Goal: Task Accomplishment & Management: Manage account settings

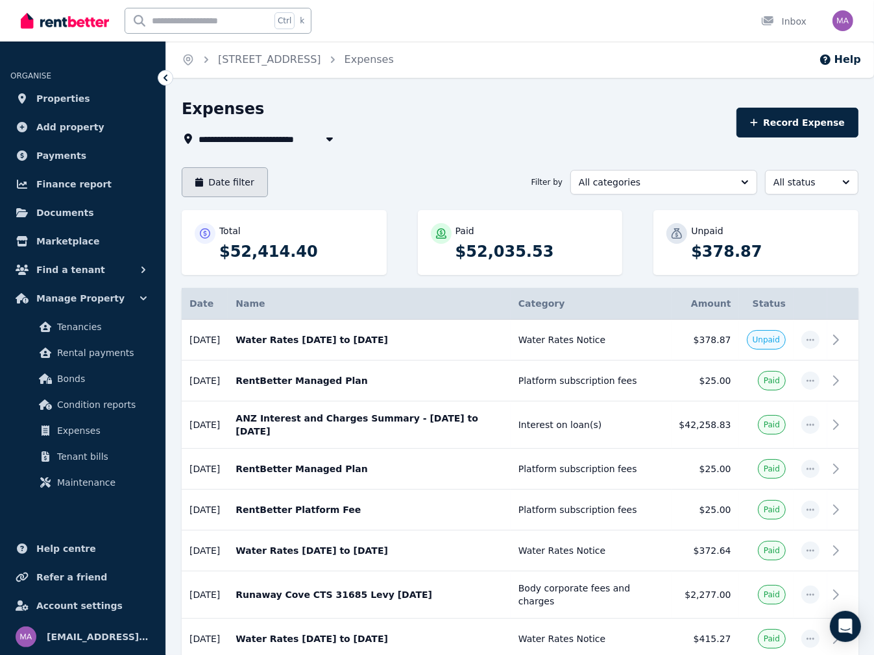
click at [236, 187] on button "Date filter" at bounding box center [225, 182] width 86 height 30
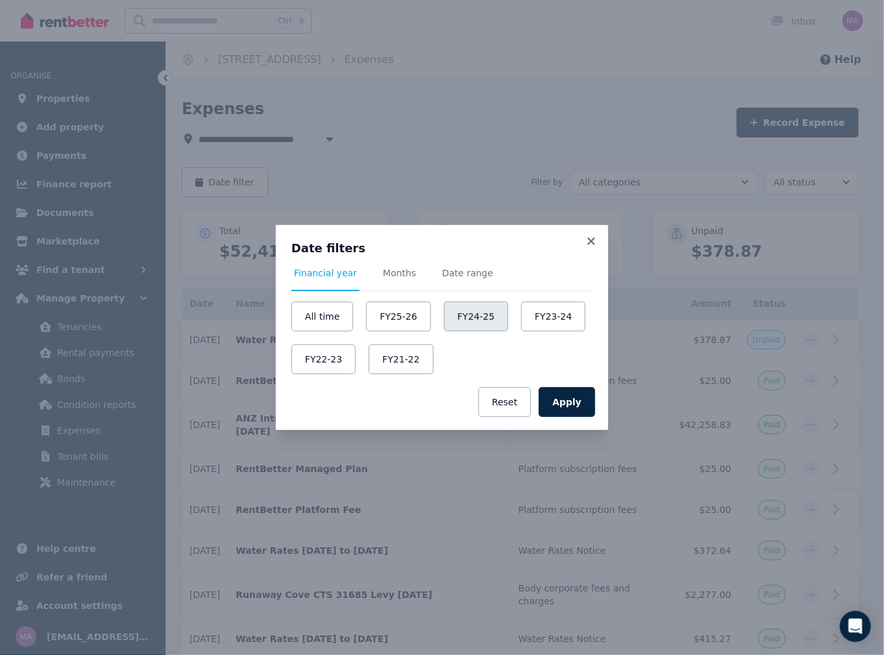
click at [446, 315] on button "FY24-25" at bounding box center [476, 317] width 64 height 30
click at [584, 404] on button "Apply" at bounding box center [566, 402] width 56 height 30
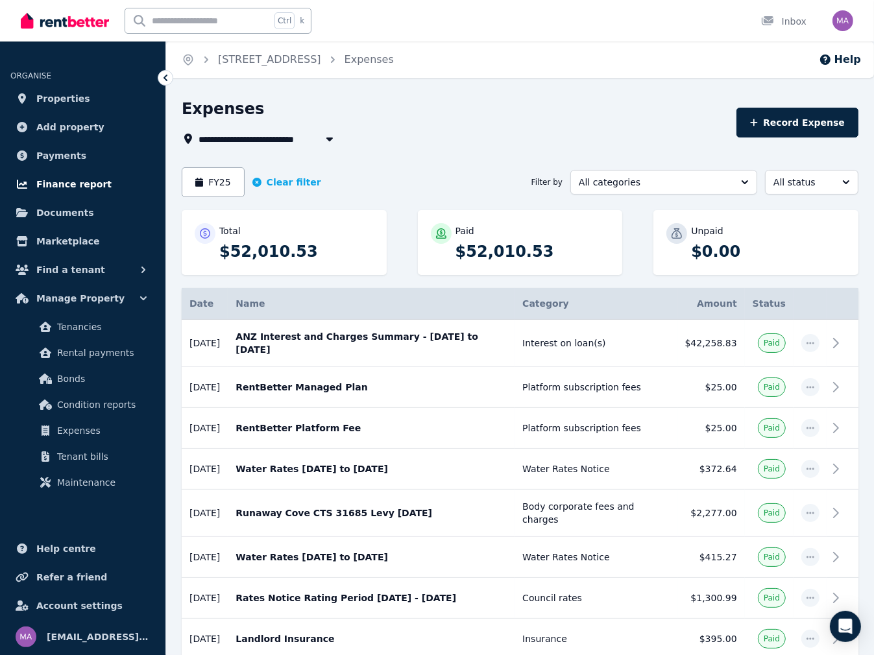
click at [71, 176] on span "Finance report" at bounding box center [73, 184] width 75 height 16
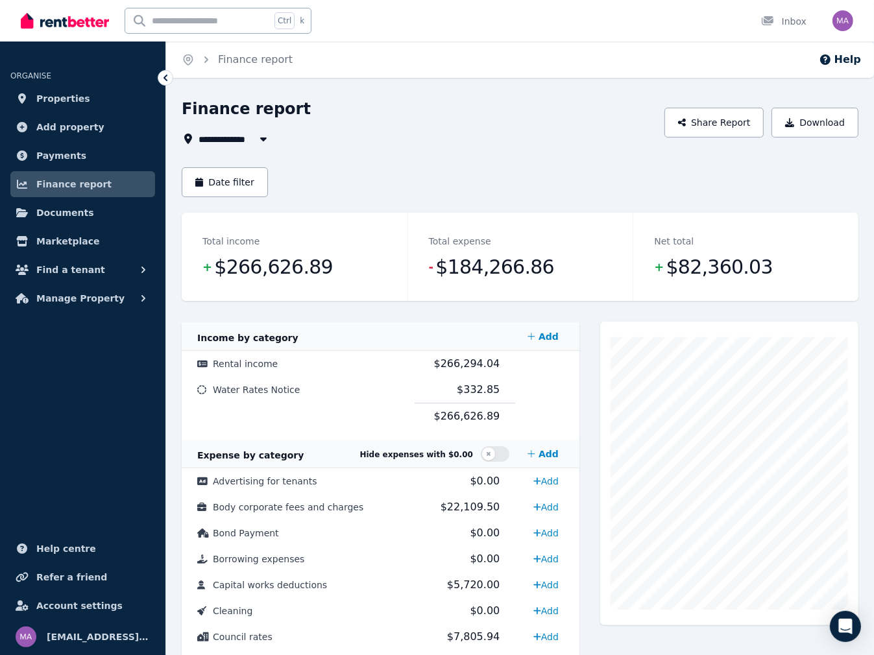
click at [232, 138] on span "All Properties" at bounding box center [240, 139] width 84 height 16
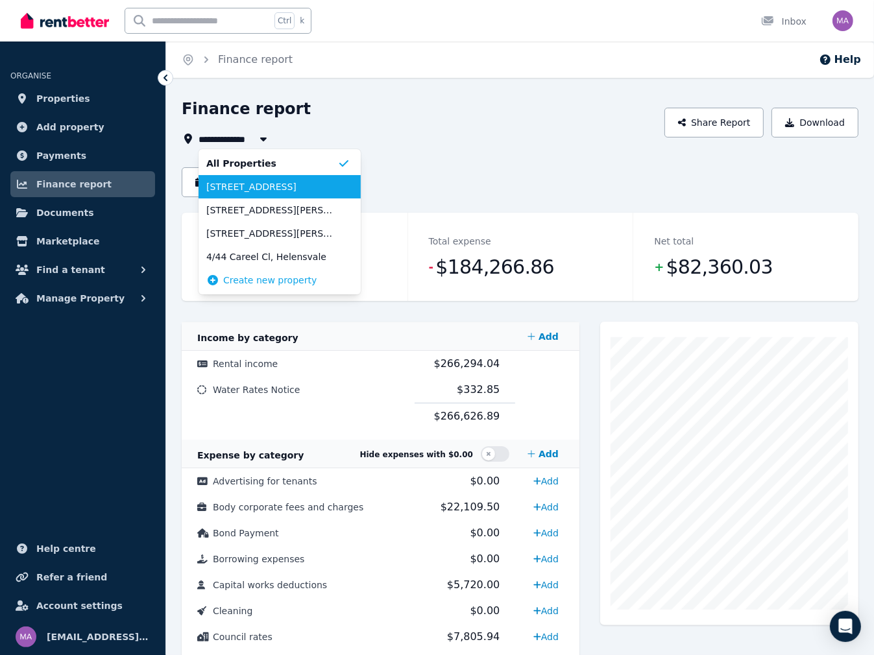
click at [254, 187] on span "[STREET_ADDRESS]" at bounding box center [271, 186] width 131 height 13
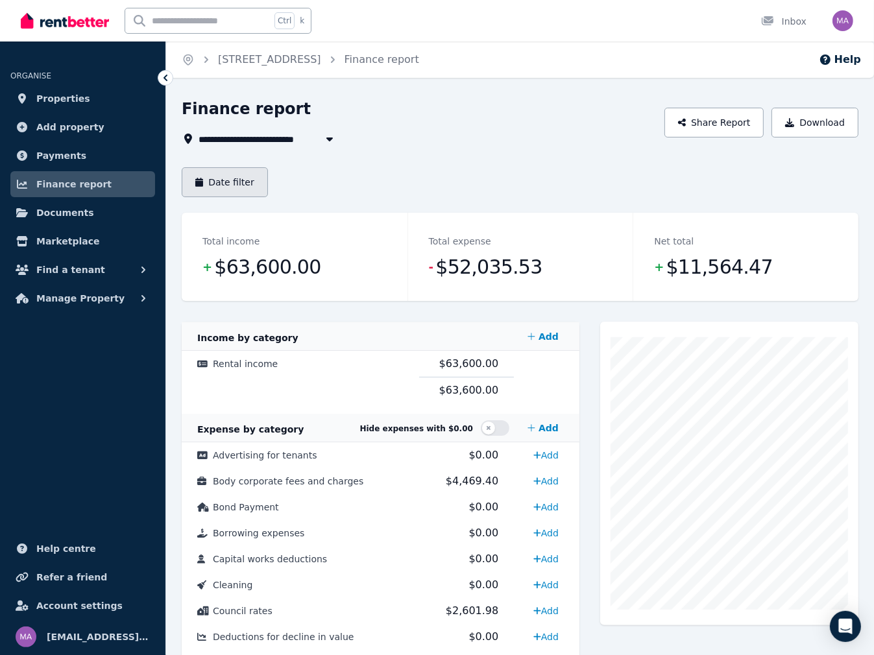
click at [241, 184] on button "Date filter" at bounding box center [225, 182] width 86 height 30
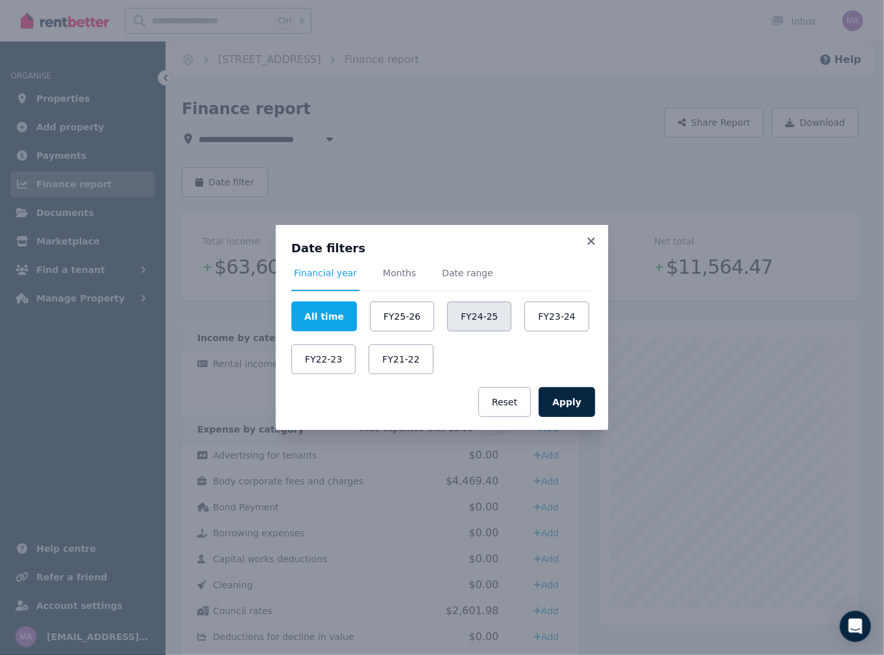
click at [472, 323] on button "FY24-25" at bounding box center [479, 317] width 64 height 30
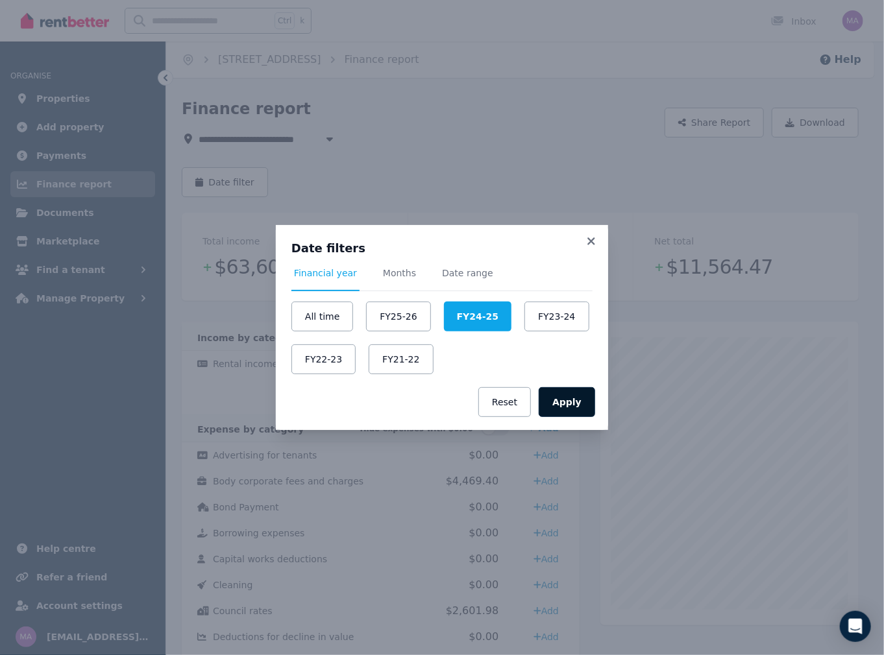
click at [573, 405] on button "Apply" at bounding box center [566, 402] width 56 height 30
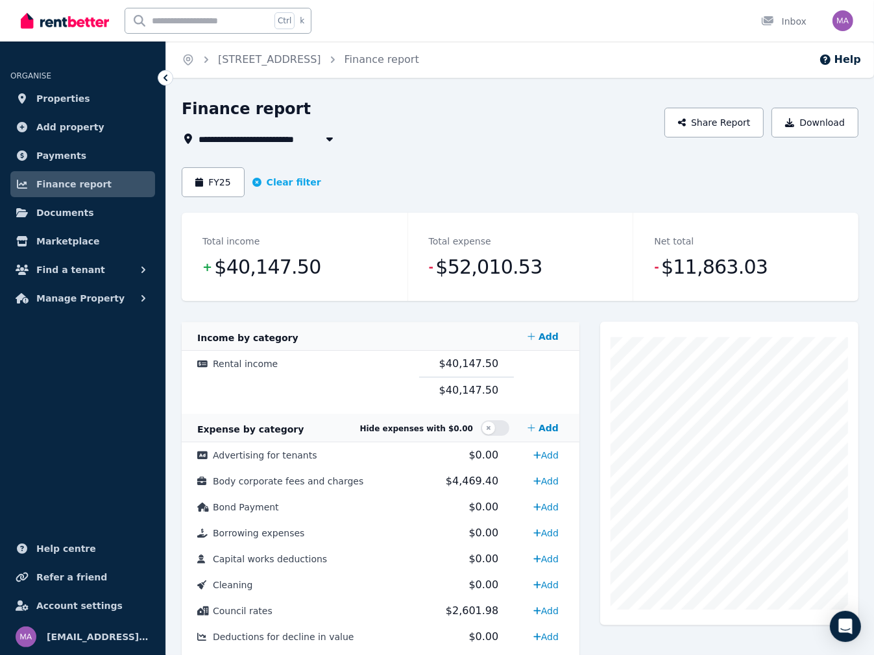
click at [274, 136] on span "[STREET_ADDRESS]" at bounding box center [255, 139] width 114 height 16
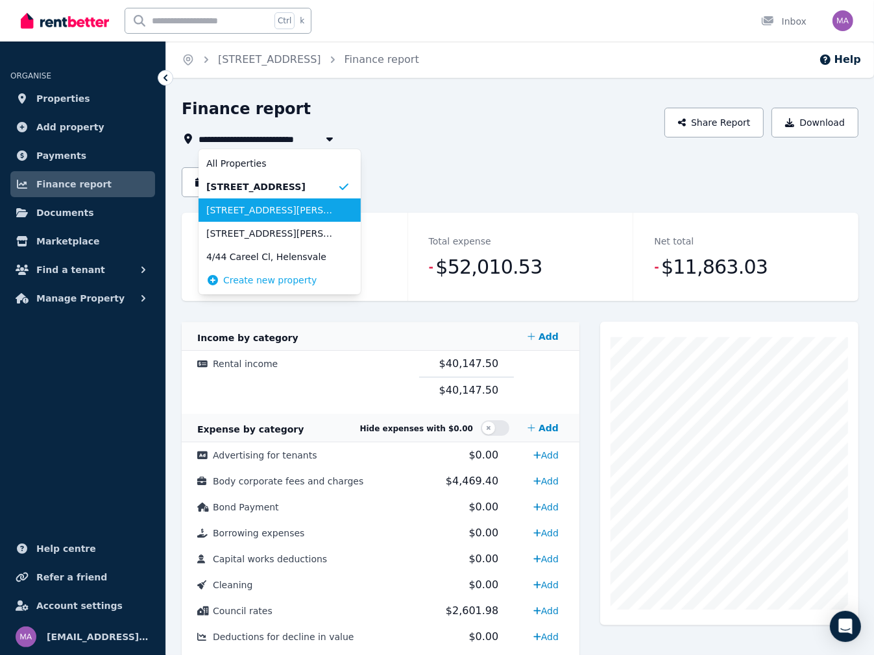
click at [272, 213] on span "[STREET_ADDRESS][PERSON_NAME]" at bounding box center [271, 210] width 131 height 13
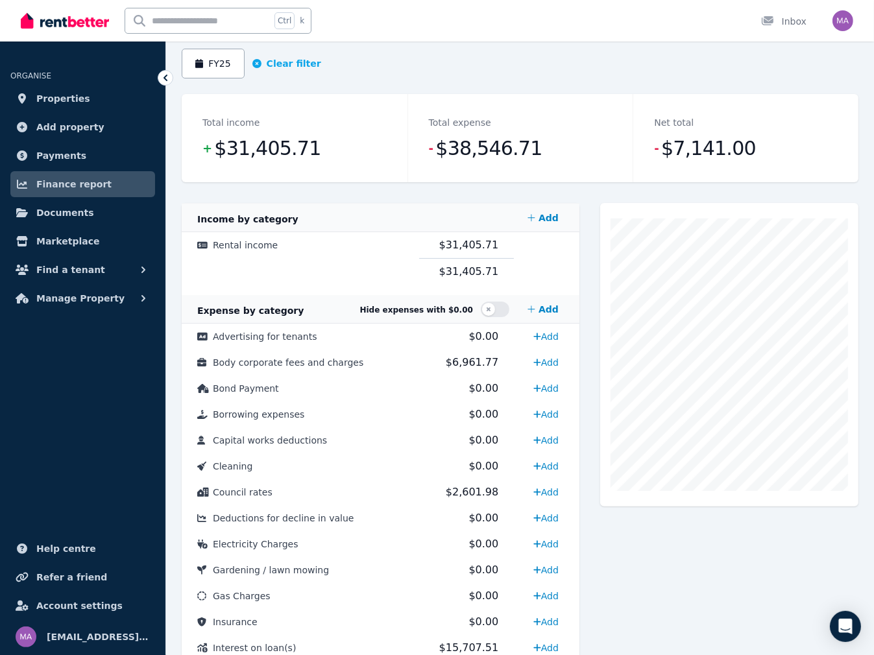
scroll to position [52, 0]
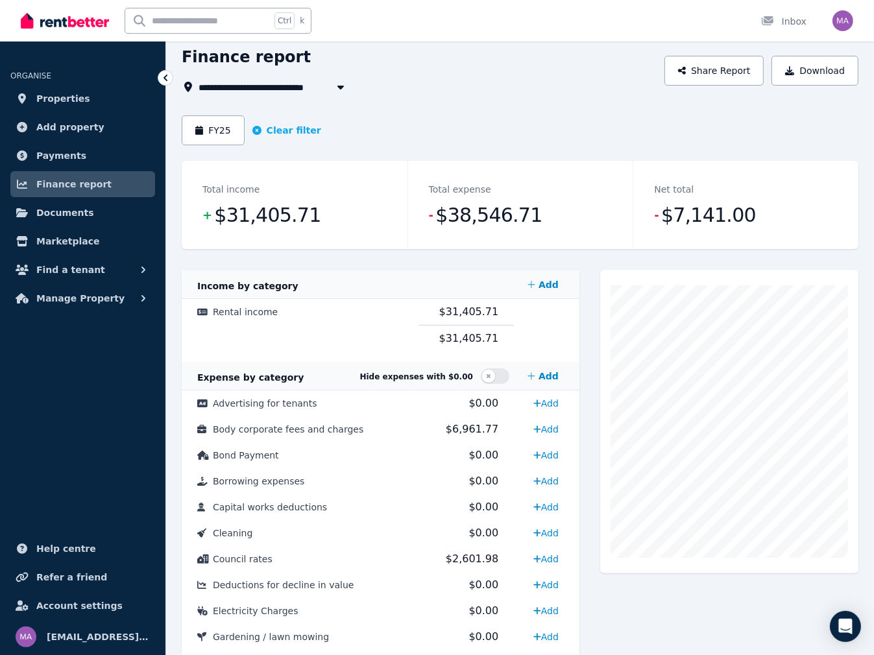
click at [292, 88] on span "[STREET_ADDRESS][PERSON_NAME]" at bounding box center [292, 87] width 189 height 16
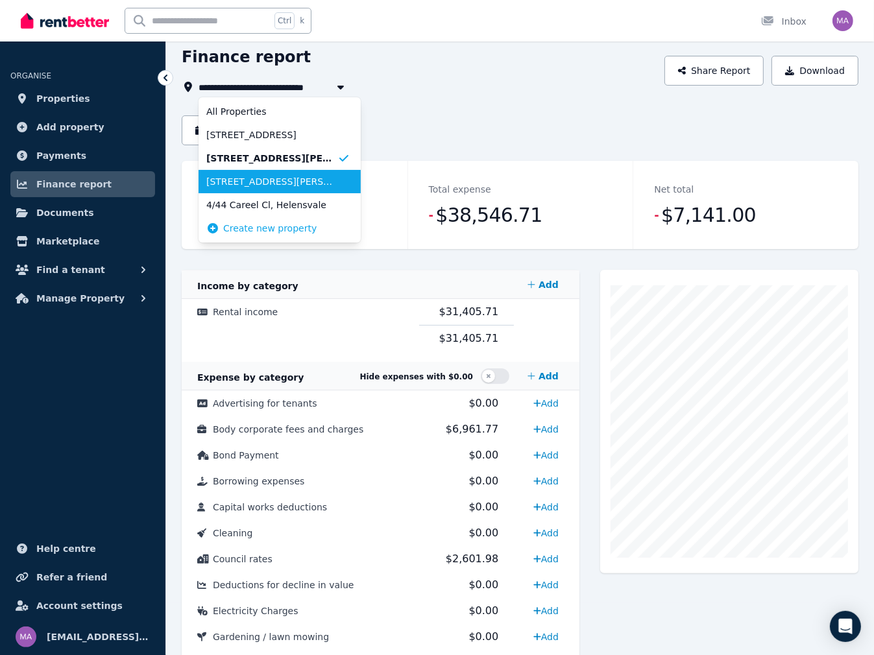
click at [268, 185] on span "[STREET_ADDRESS][PERSON_NAME]" at bounding box center [271, 181] width 131 height 13
type input "**********"
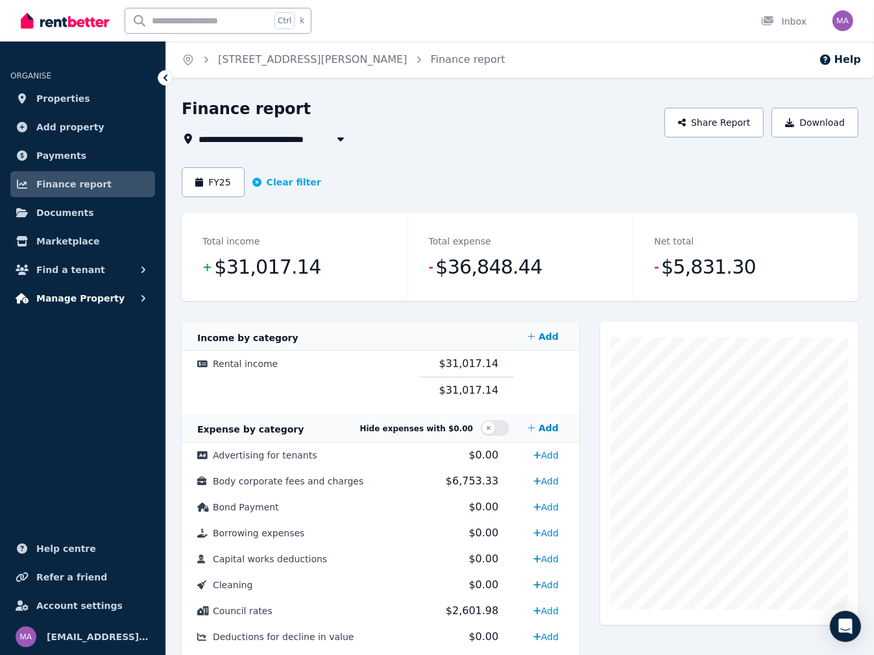
click at [81, 296] on span "Manage Property" at bounding box center [80, 299] width 88 height 16
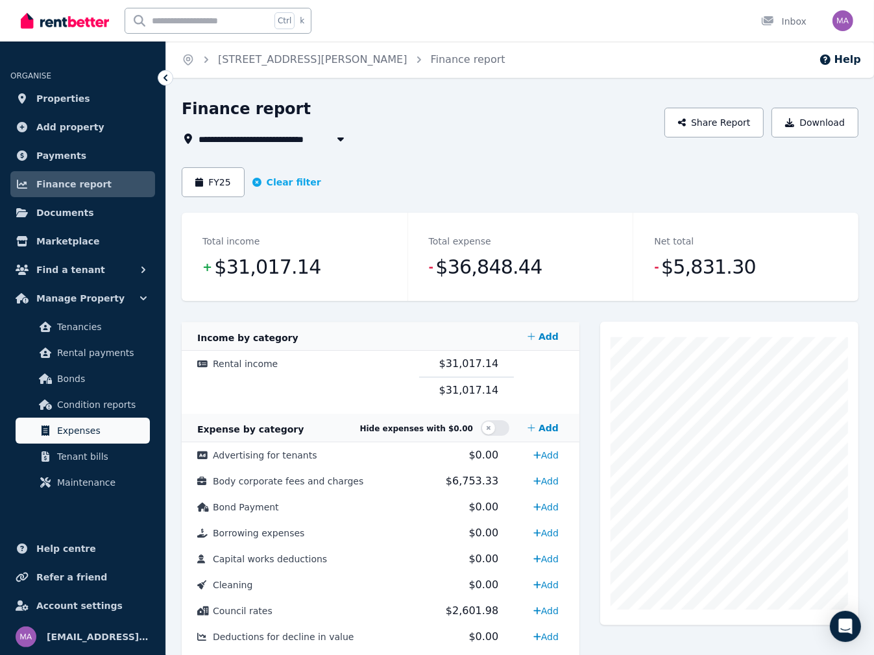
click at [86, 436] on span "Expenses" at bounding box center [101, 431] width 88 height 16
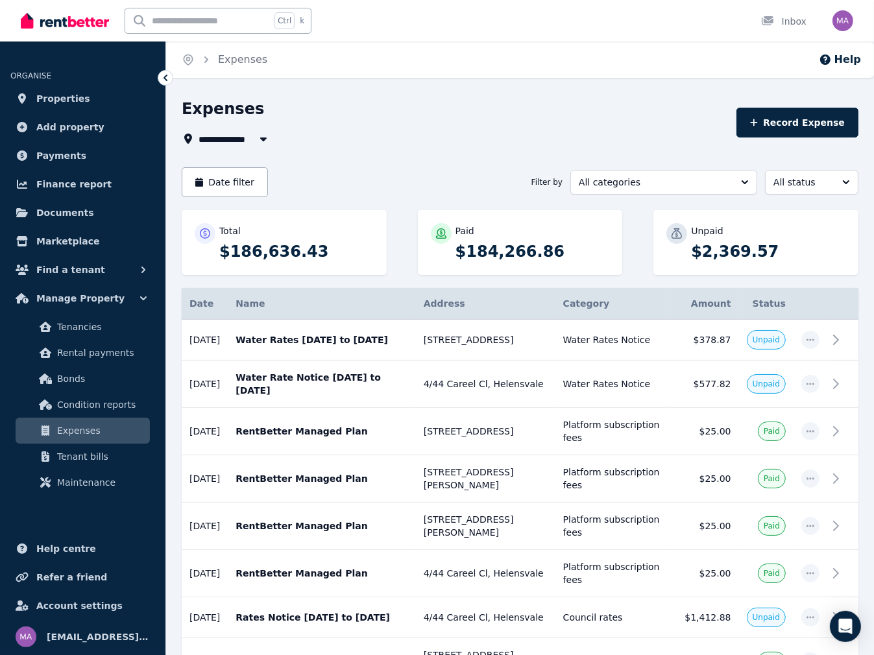
click at [236, 138] on span "All Properties" at bounding box center [240, 139] width 84 height 16
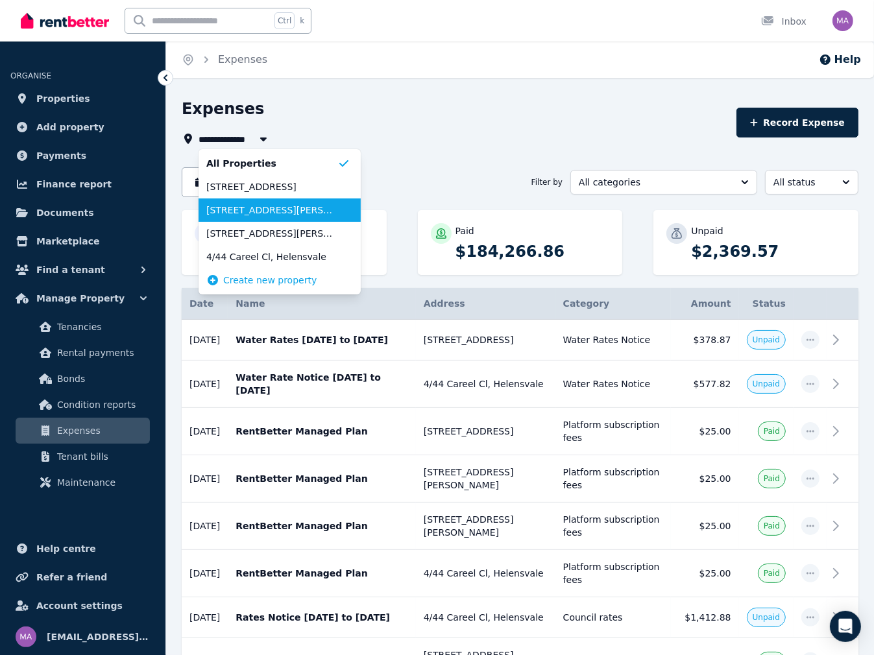
click at [256, 210] on span "[STREET_ADDRESS][PERSON_NAME]" at bounding box center [271, 210] width 131 height 13
type input "**********"
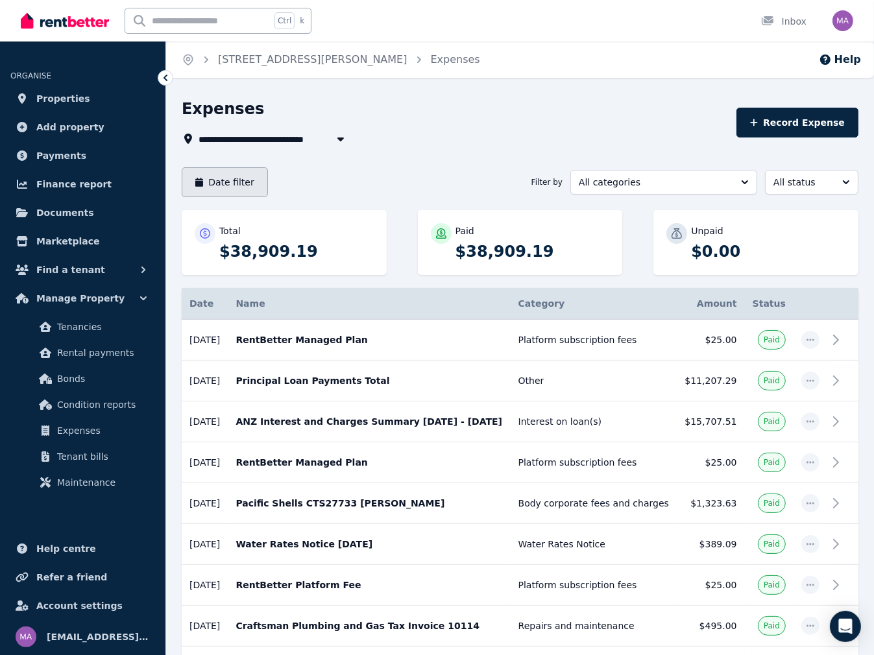
click at [244, 186] on button "Date filter" at bounding box center [225, 182] width 86 height 30
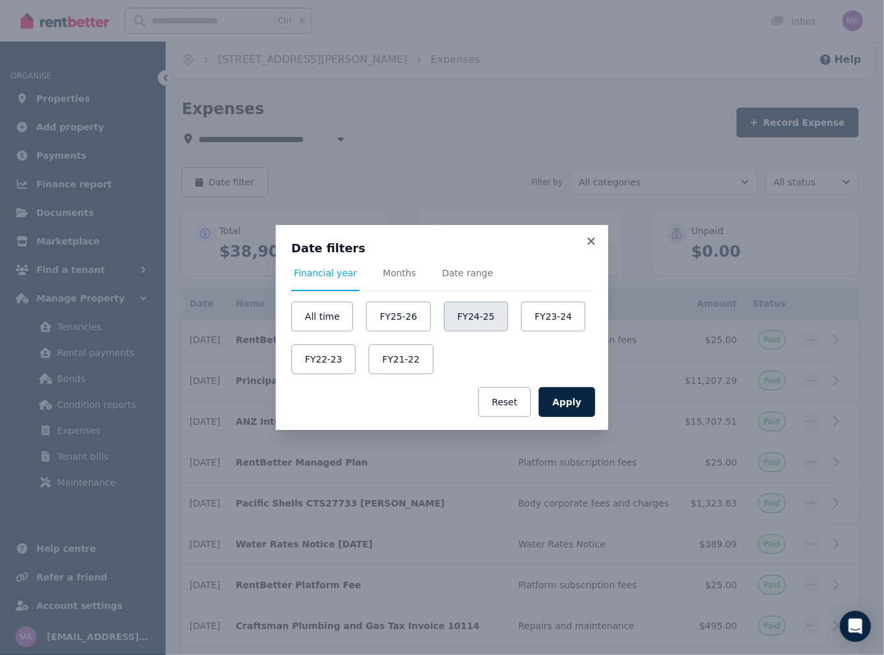
click at [458, 322] on button "FY24-25" at bounding box center [476, 317] width 64 height 30
click at [575, 402] on button "Apply" at bounding box center [566, 402] width 56 height 30
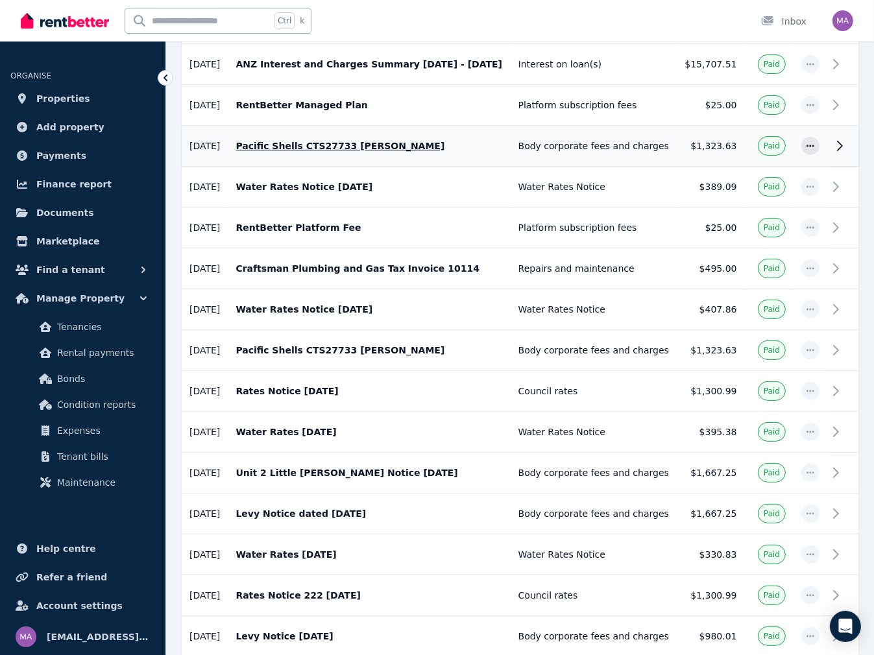
scroll to position [381, 0]
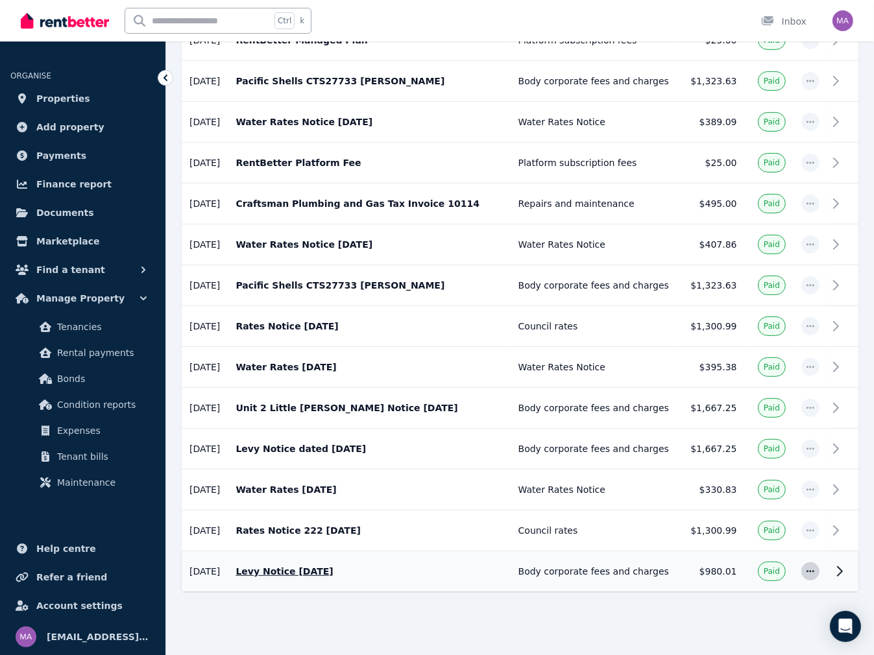
click at [812, 567] on icon "button" at bounding box center [810, 571] width 10 height 9
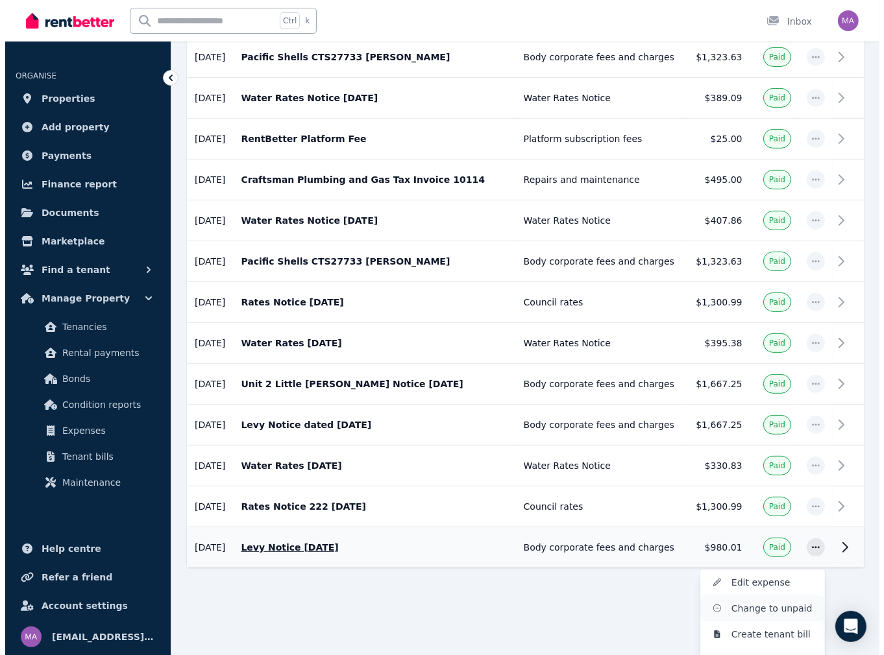
scroll to position [417, 0]
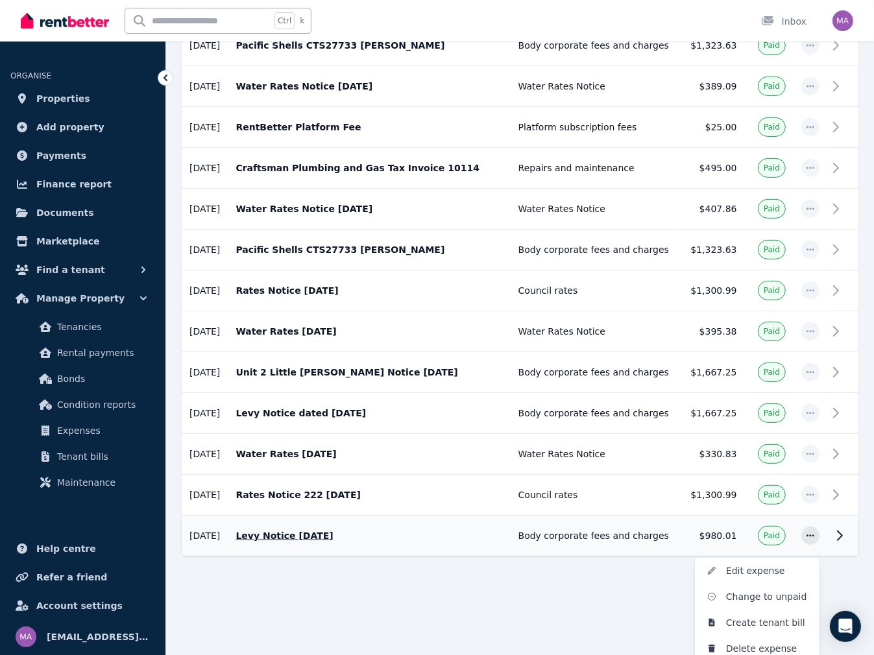
click at [841, 533] on icon at bounding box center [840, 536] width 16 height 16
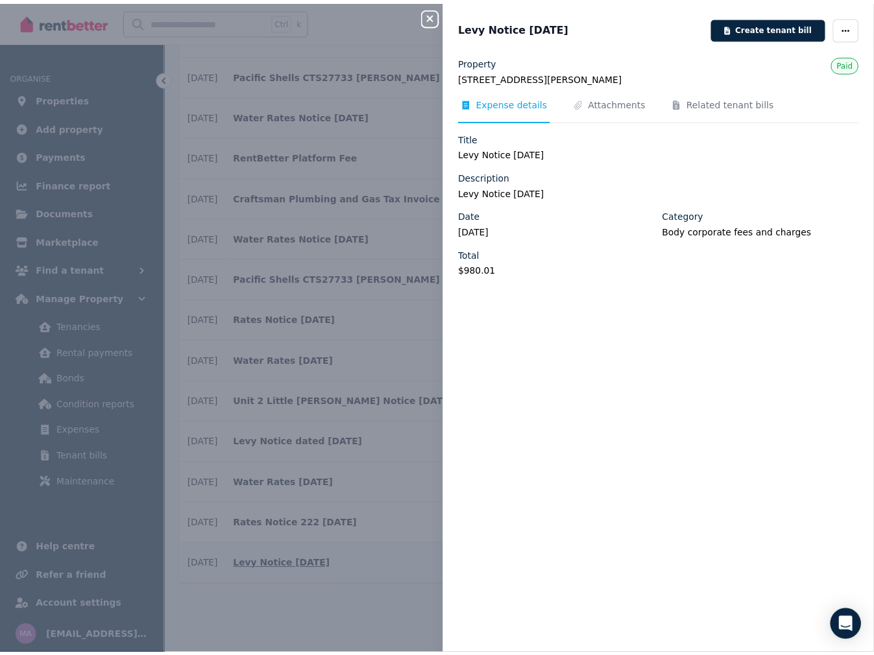
scroll to position [381, 0]
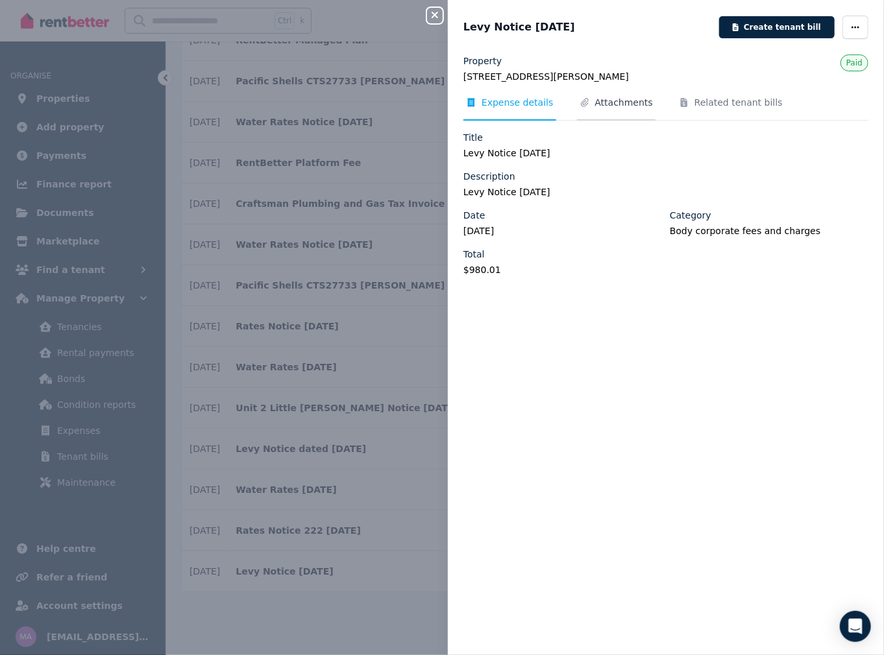
click at [607, 104] on span "Attachments" at bounding box center [624, 102] width 58 height 13
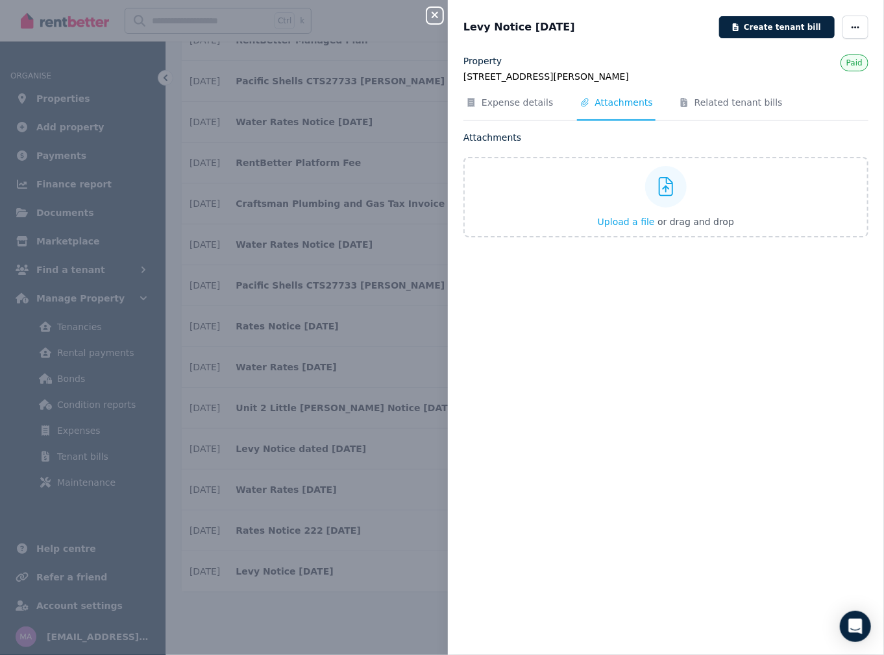
click at [619, 108] on span "Attachments" at bounding box center [624, 102] width 58 height 13
click at [627, 224] on span "Upload a file" at bounding box center [625, 222] width 57 height 10
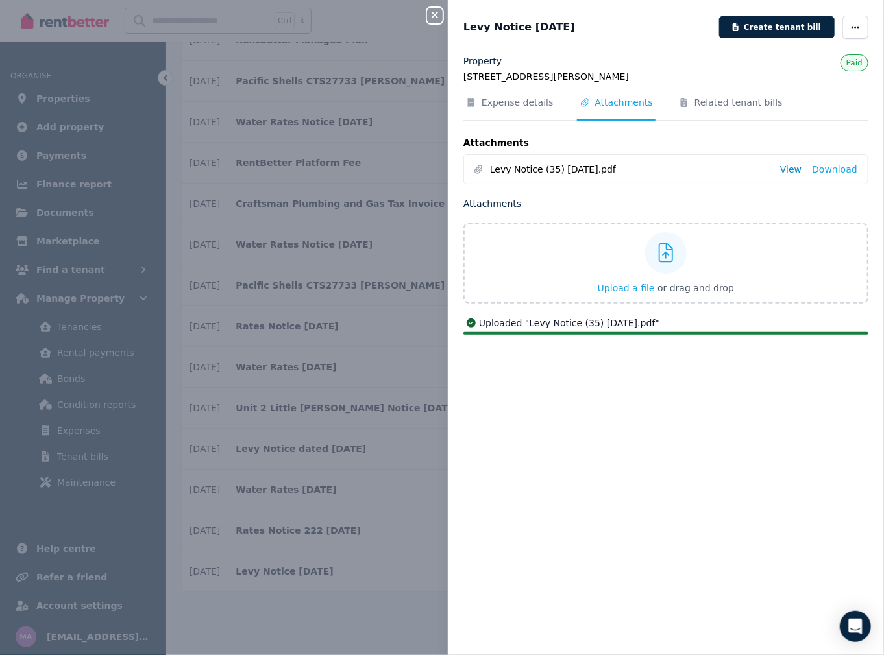
click at [793, 170] on link "View" at bounding box center [790, 169] width 21 height 13
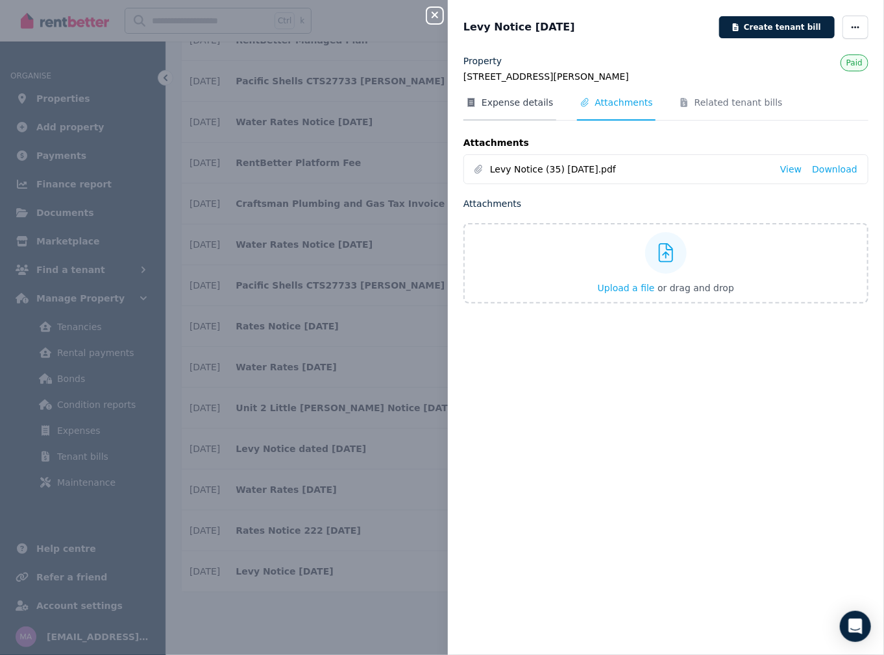
click at [523, 107] on span "Expense details" at bounding box center [517, 102] width 72 height 13
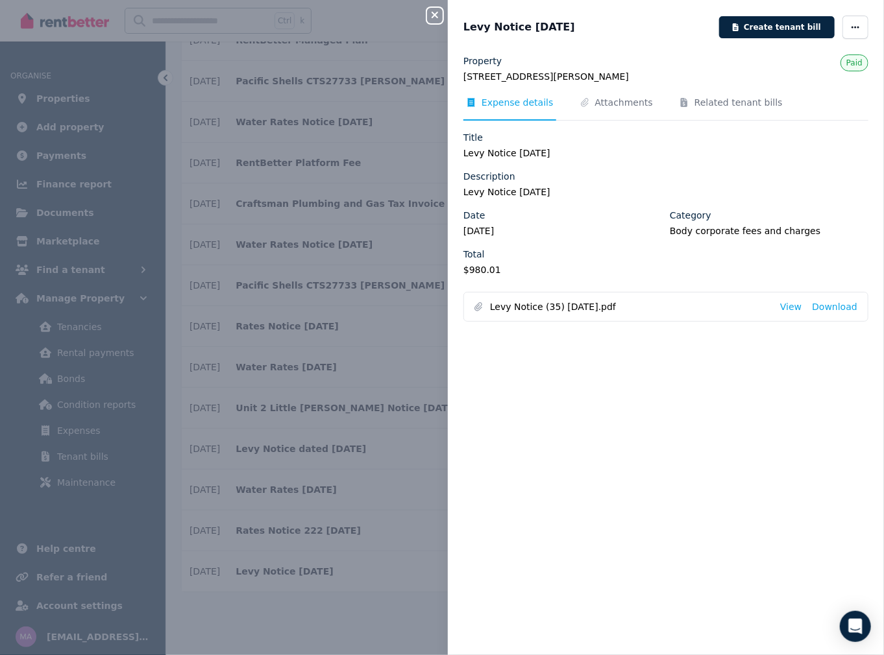
click at [317, 599] on div "Close panel Levy Notice [DATE] Create tenant bill Property [STREET_ADDRESS][PER…" at bounding box center [442, 327] width 884 height 655
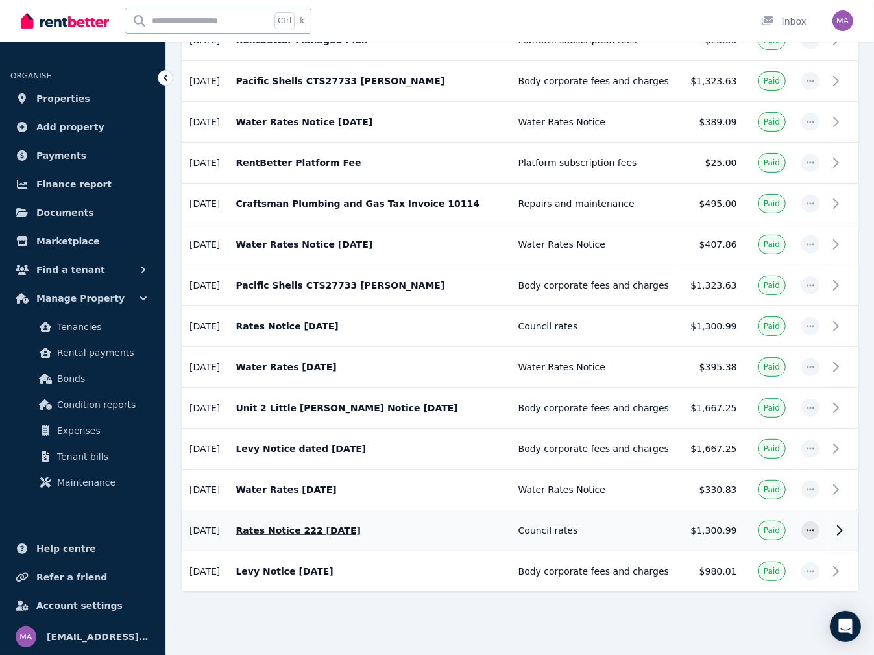
click at [839, 525] on icon at bounding box center [840, 531] width 16 height 16
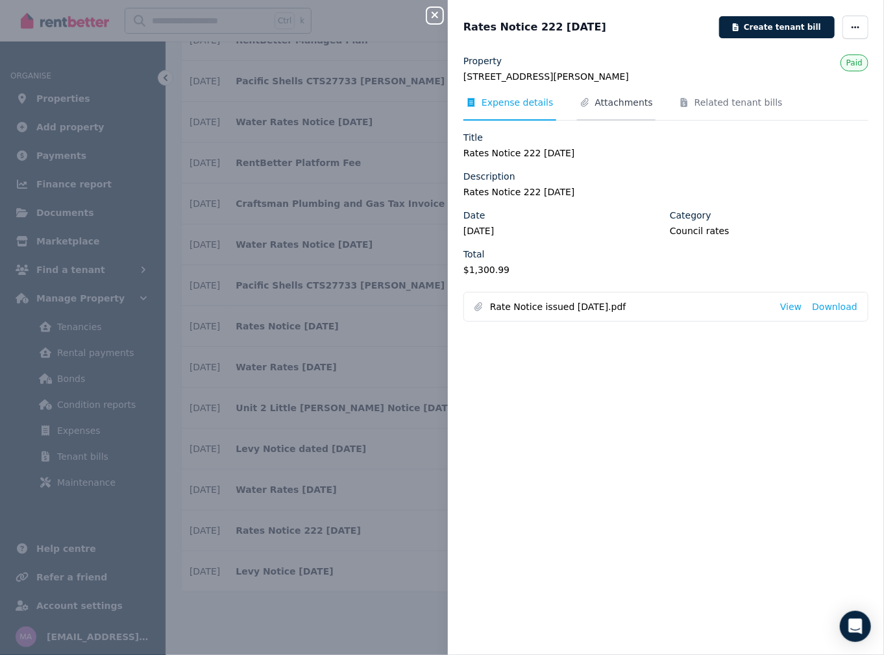
click at [629, 101] on span "Attachments" at bounding box center [624, 102] width 58 height 13
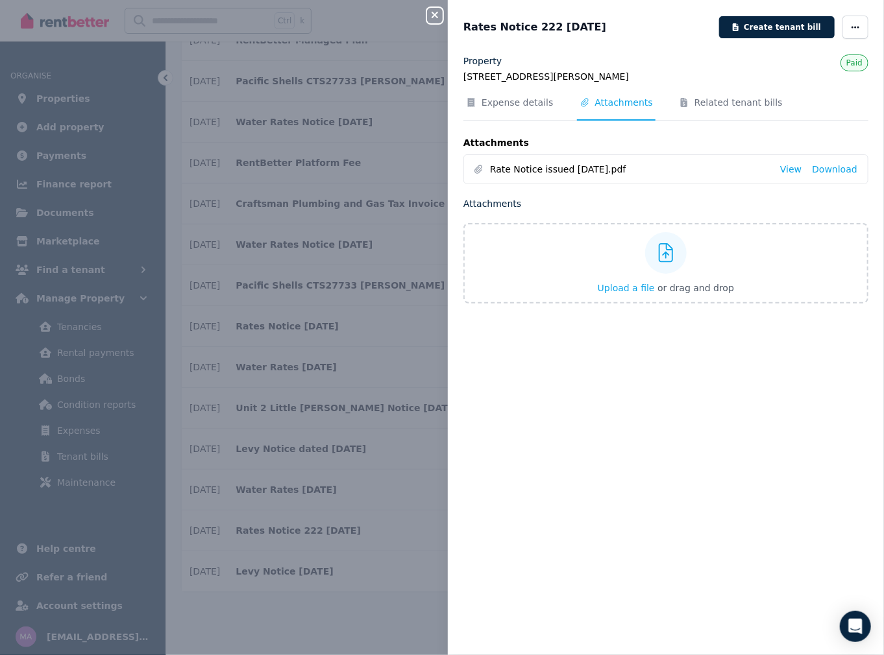
click at [302, 606] on div "Close panel Rates Notice 222 [DATE] Create tenant bill Property [STREET_ADDRESS…" at bounding box center [442, 327] width 884 height 655
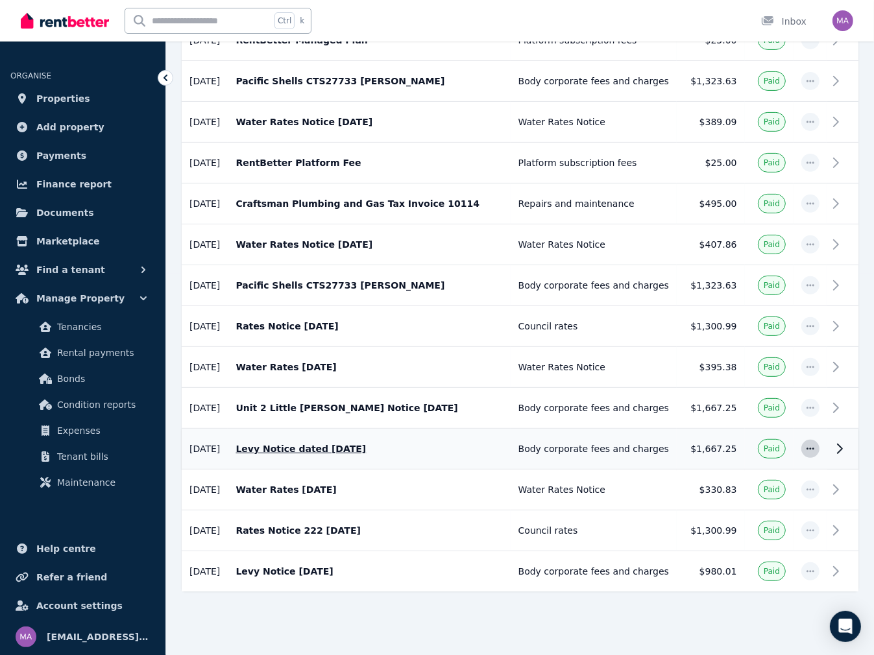
click at [808, 450] on span "button" at bounding box center [810, 449] width 18 height 18
click at [845, 442] on icon at bounding box center [840, 449] width 16 height 16
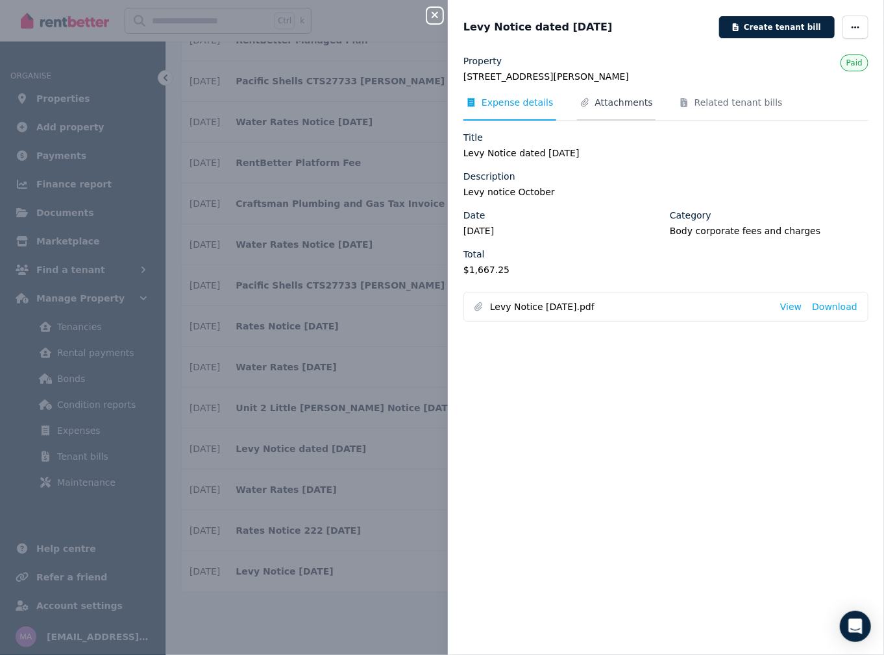
click at [604, 102] on span "Attachments" at bounding box center [624, 102] width 58 height 13
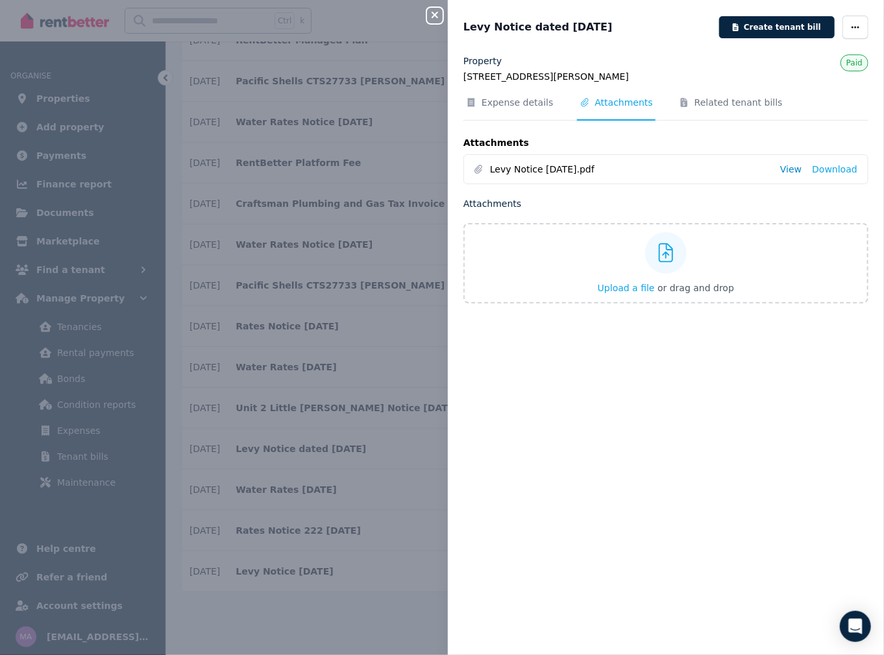
click at [789, 169] on link "View" at bounding box center [790, 169] width 21 height 13
click at [324, 604] on div "Close panel Levy Notice dated [DATE] Create tenant bill Property [STREET_ADDRES…" at bounding box center [442, 327] width 884 height 655
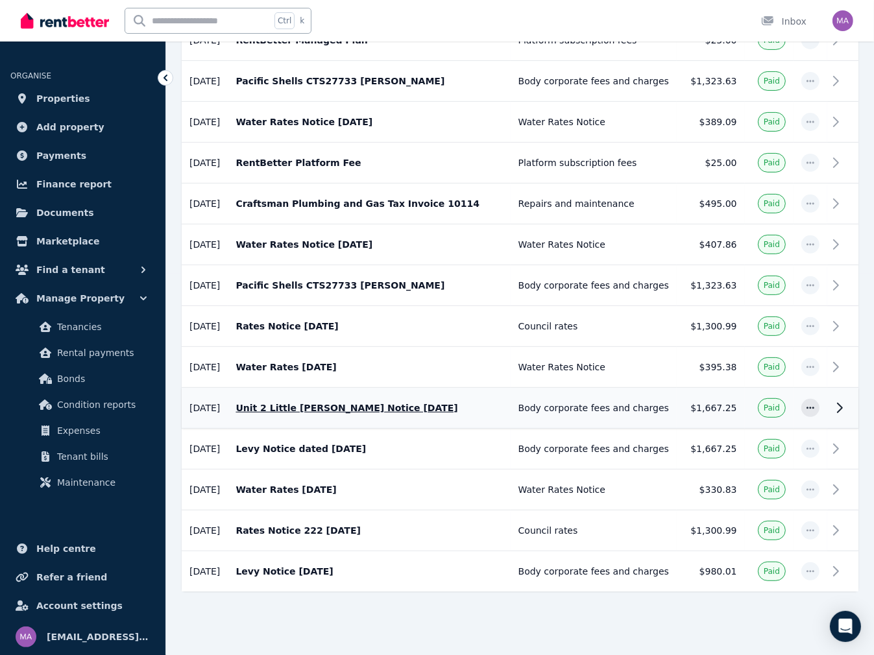
click at [840, 403] on icon at bounding box center [840, 408] width 16 height 16
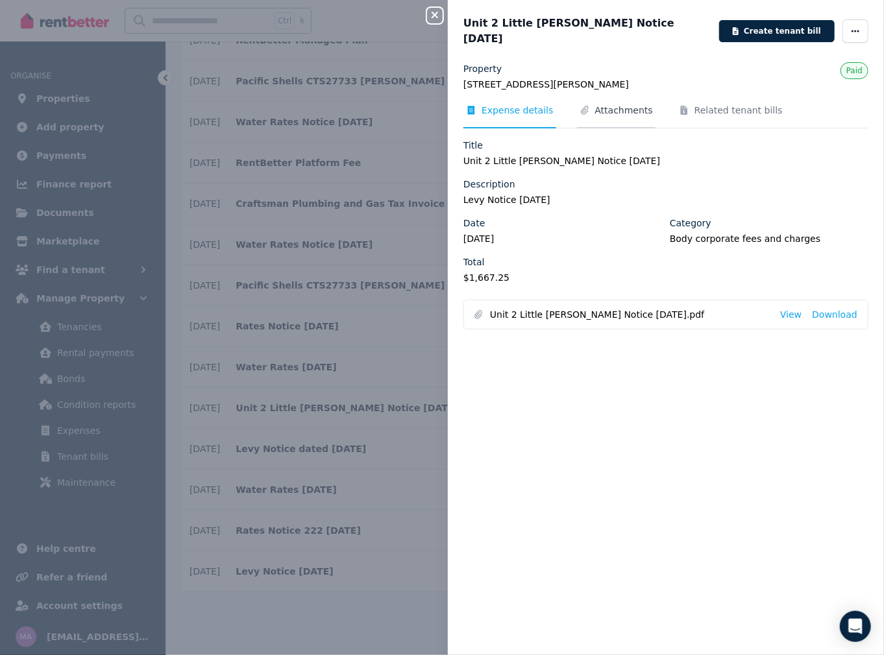
click at [625, 104] on span "Attachments" at bounding box center [624, 110] width 58 height 13
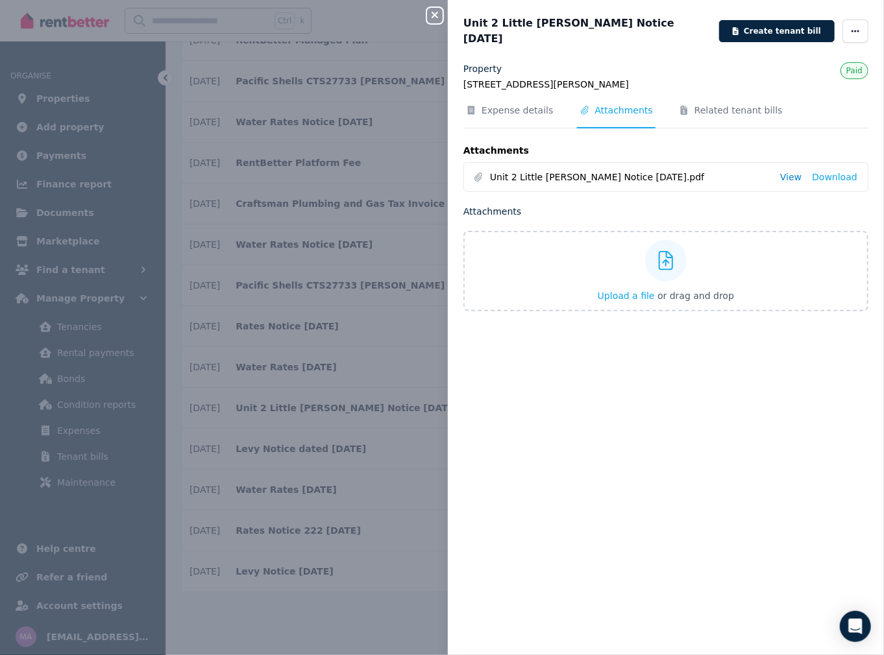
click at [791, 171] on link "View" at bounding box center [790, 177] width 21 height 13
click at [431, 16] on icon "button" at bounding box center [435, 15] width 16 height 10
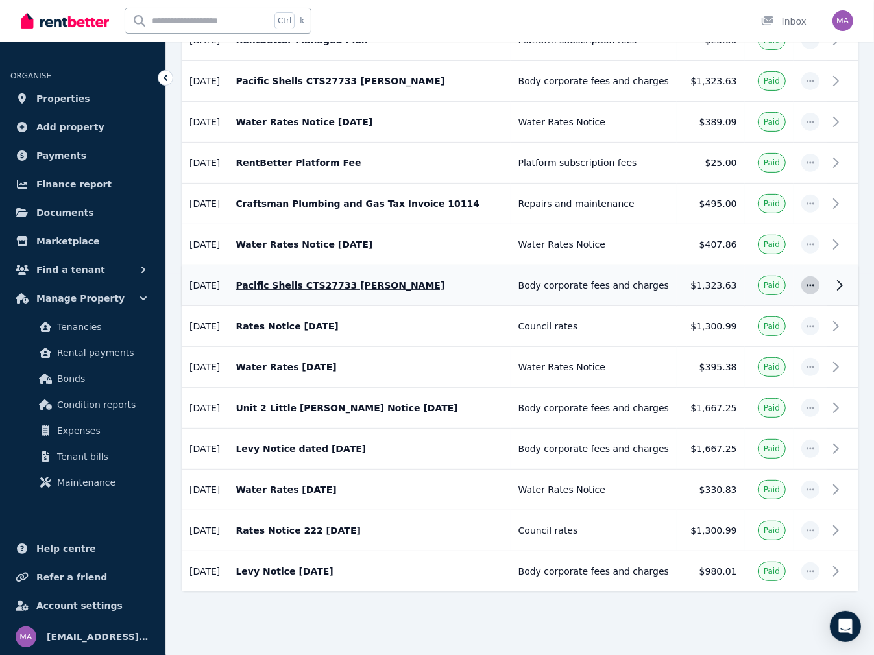
click at [815, 283] on icon "button" at bounding box center [810, 285] width 10 height 9
click at [839, 281] on icon at bounding box center [839, 285] width 5 height 9
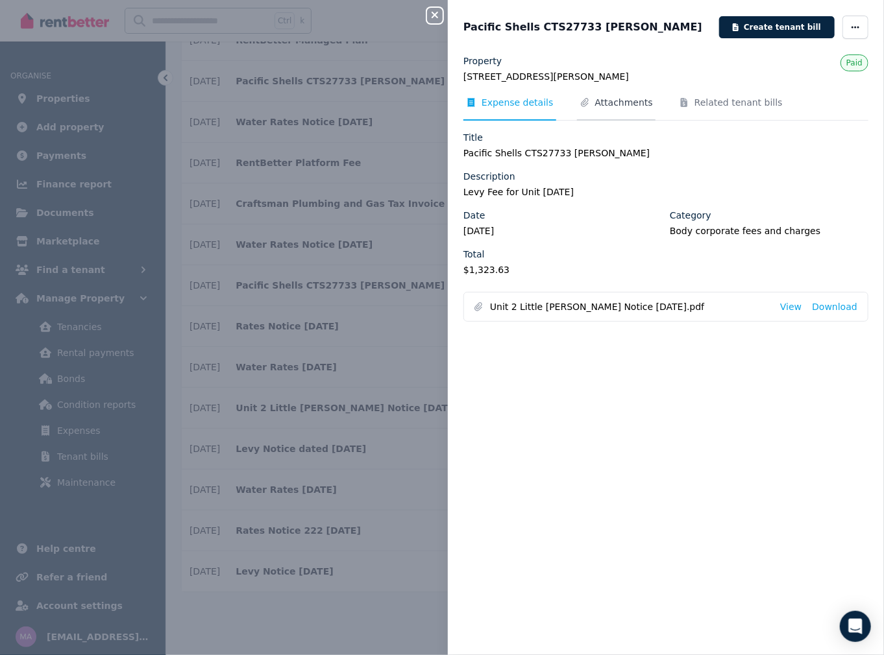
click at [603, 99] on span "Attachments" at bounding box center [624, 102] width 58 height 13
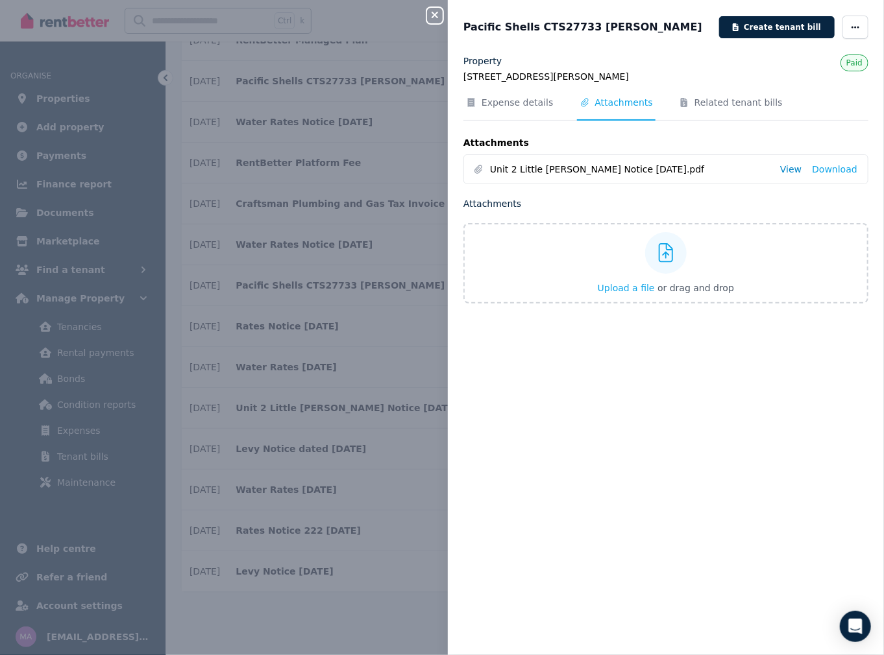
click at [788, 169] on link "View" at bounding box center [790, 169] width 21 height 13
click at [205, 221] on div "Close panel Pacific Shells CTS27733 [PERSON_NAME] Create tenant bill Property […" at bounding box center [442, 327] width 884 height 655
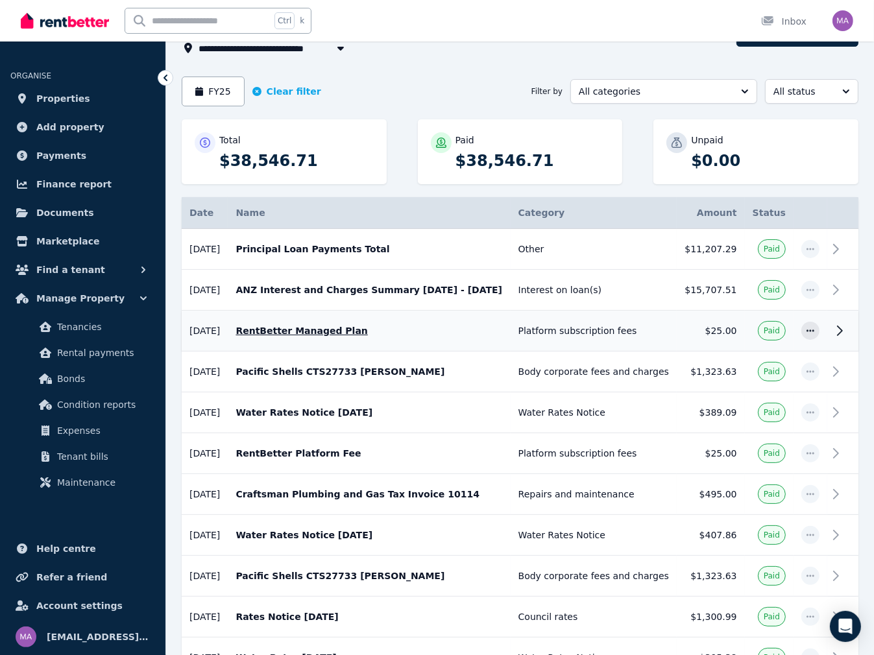
scroll to position [130, 0]
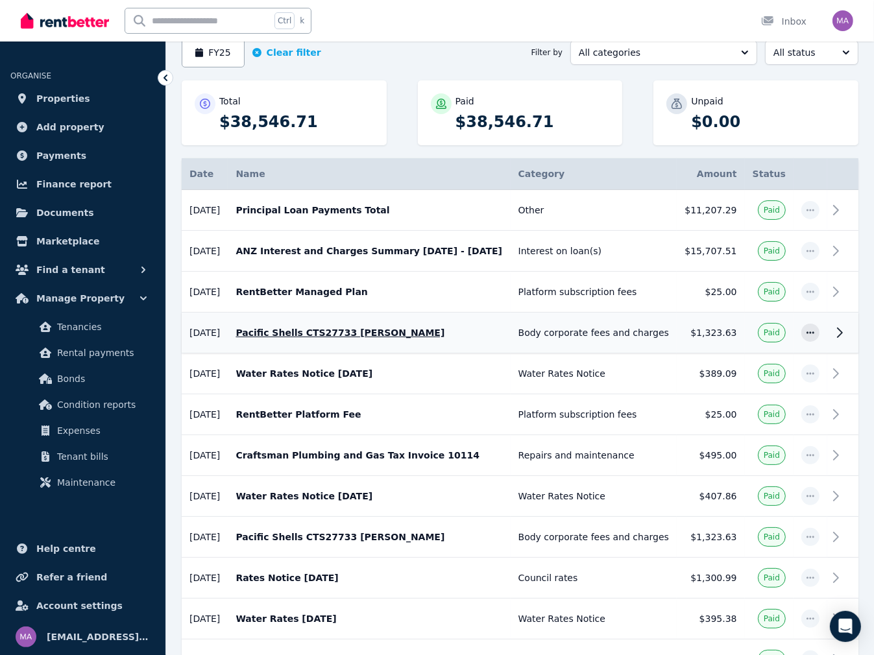
click at [838, 330] on icon at bounding box center [840, 333] width 16 height 16
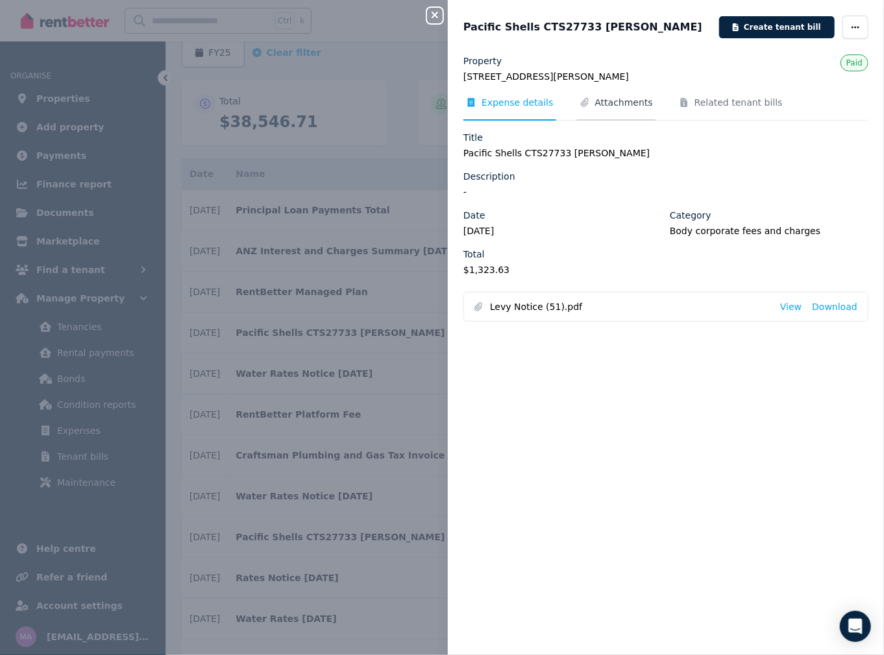
click at [602, 103] on span "Attachments" at bounding box center [624, 102] width 58 height 13
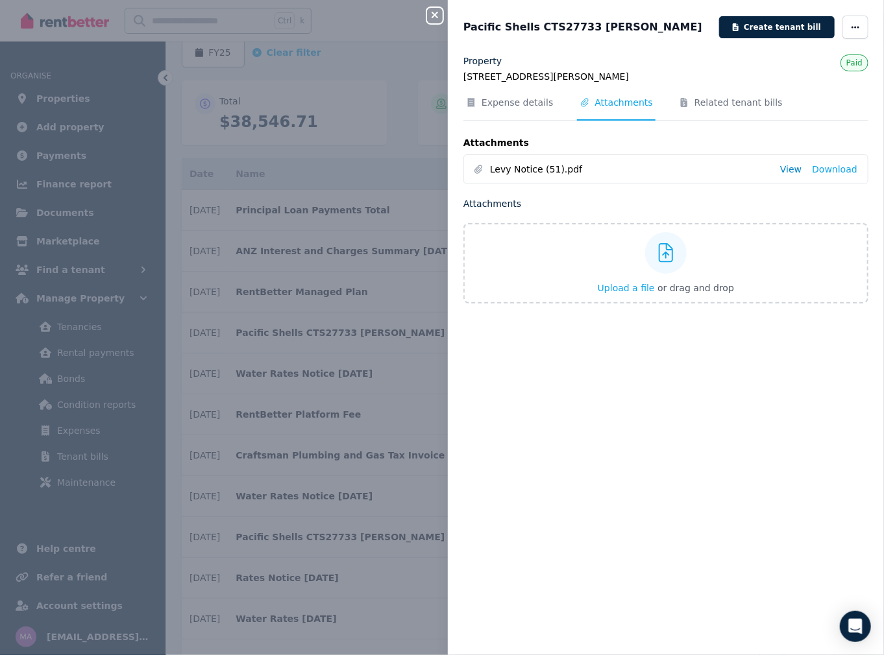
click at [785, 169] on link "View" at bounding box center [790, 169] width 21 height 13
click at [367, 463] on div "Close panel Pacific Shells CTS27733 [PERSON_NAME] Create tenant bill Property […" at bounding box center [442, 327] width 884 height 655
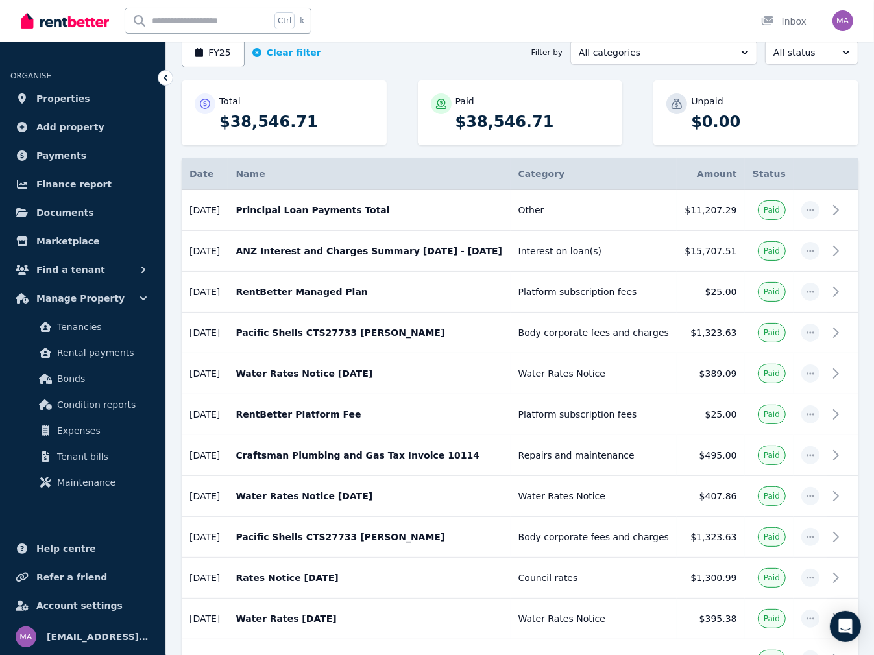
scroll to position [381, 0]
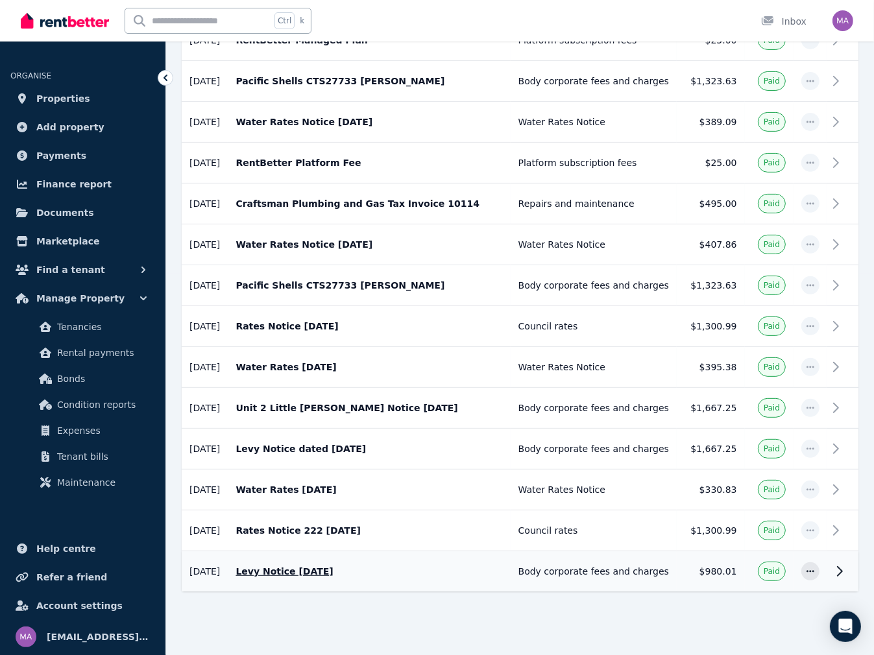
click at [835, 564] on icon at bounding box center [840, 572] width 16 height 16
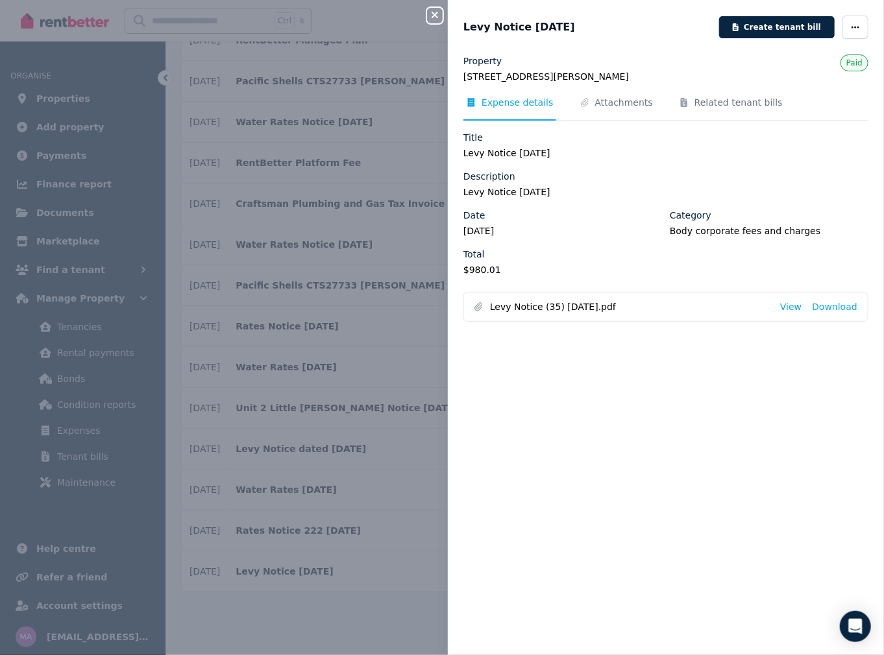
click at [342, 611] on div "Close panel Levy Notice [DATE] Create tenant bill Property [STREET_ADDRESS][PER…" at bounding box center [442, 327] width 884 height 655
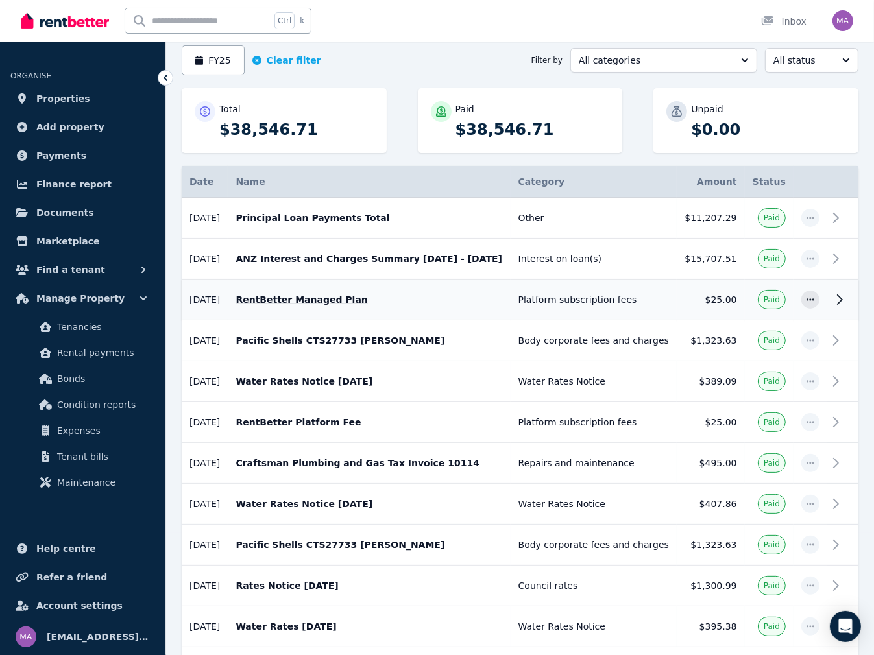
scroll to position [187, 0]
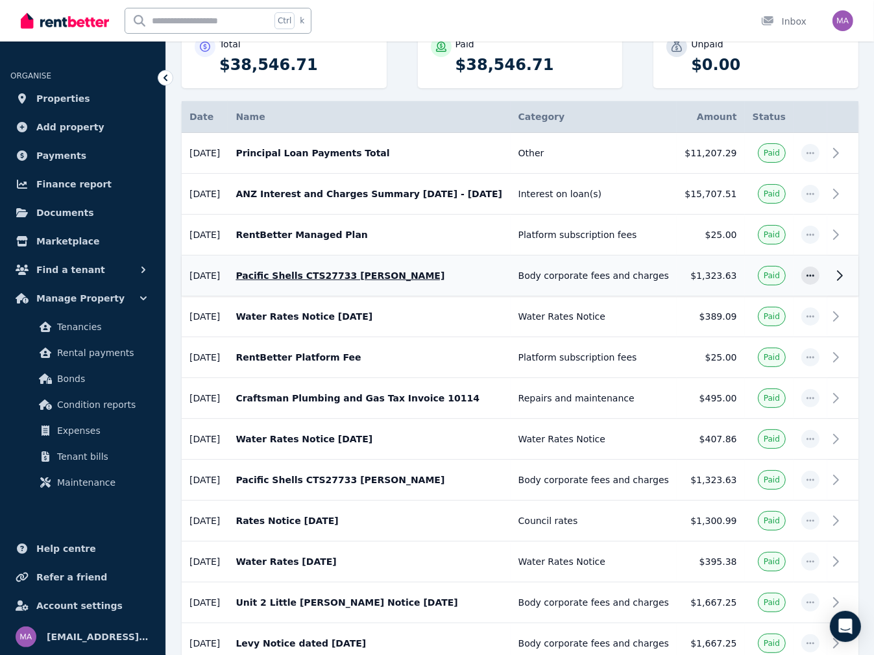
click at [839, 273] on icon at bounding box center [840, 276] width 16 height 16
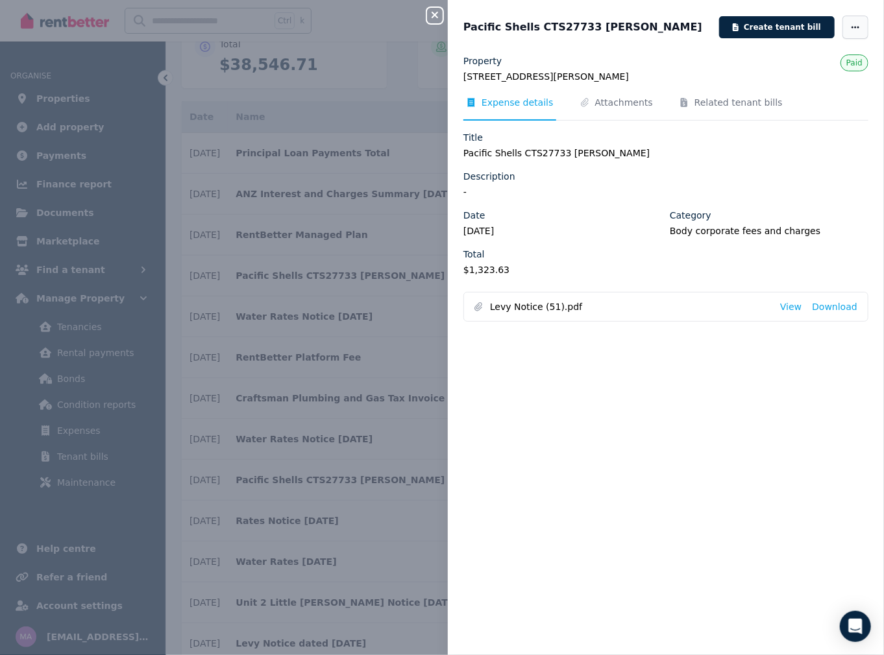
click at [850, 30] on icon "button" at bounding box center [855, 27] width 10 height 9
click at [808, 69] on span "Edit" at bounding box center [816, 65] width 83 height 16
select select "**********"
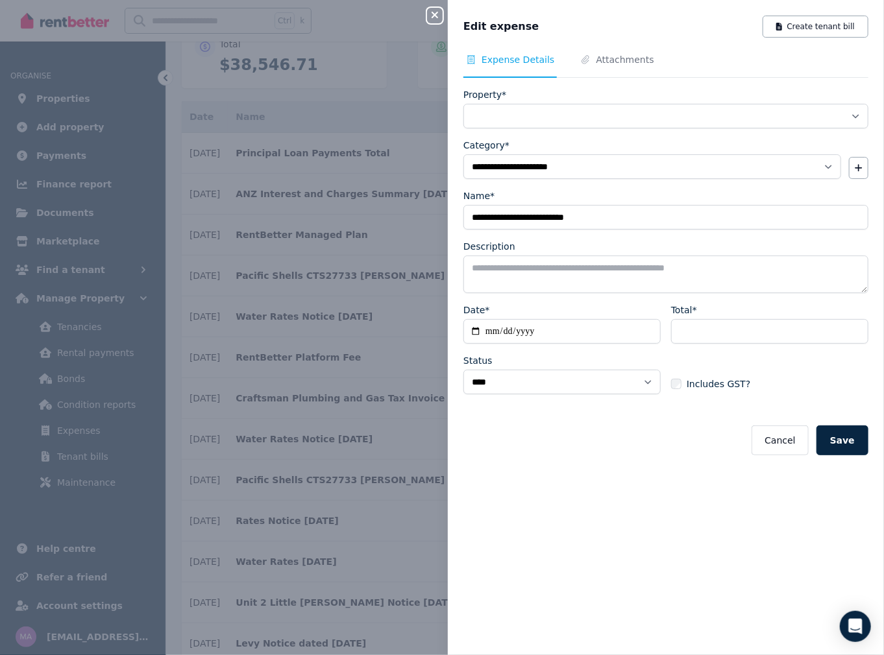
select select "**********"
click at [508, 330] on input "**********" at bounding box center [561, 331] width 197 height 25
type input "**********"
click at [841, 439] on button "Save" at bounding box center [842, 441] width 52 height 30
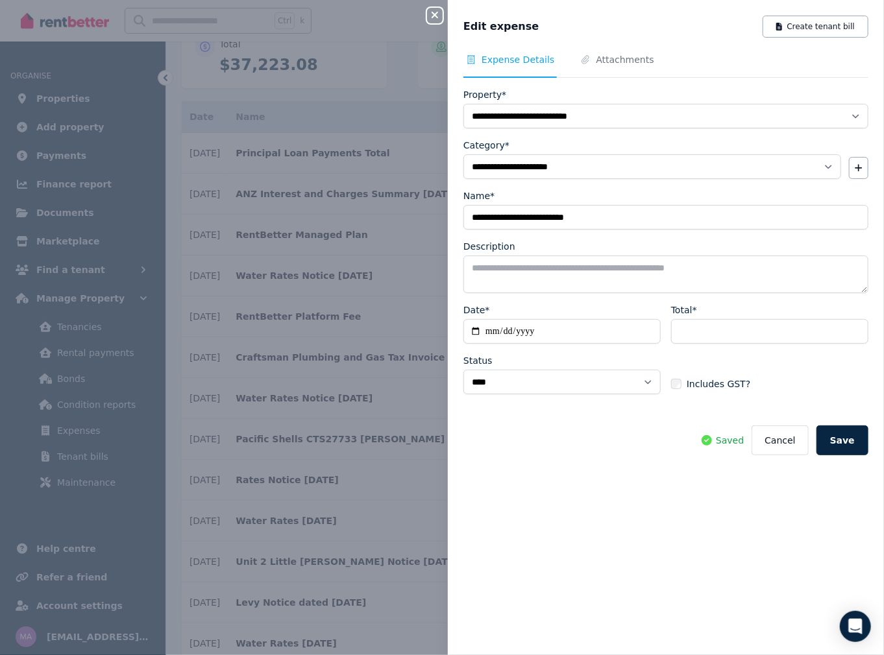
click at [436, 12] on icon "button" at bounding box center [435, 15] width 16 height 10
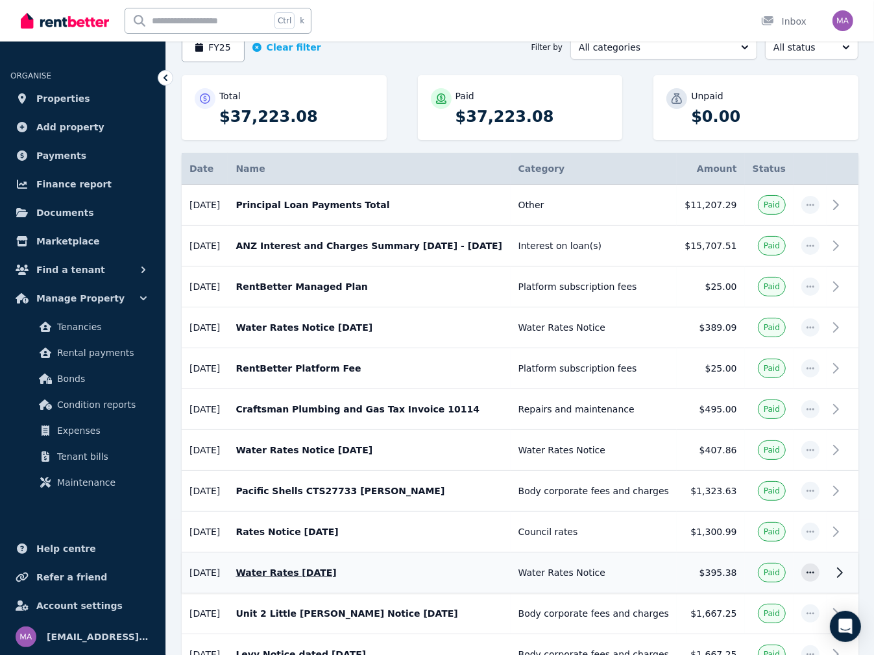
scroll to position [57, 0]
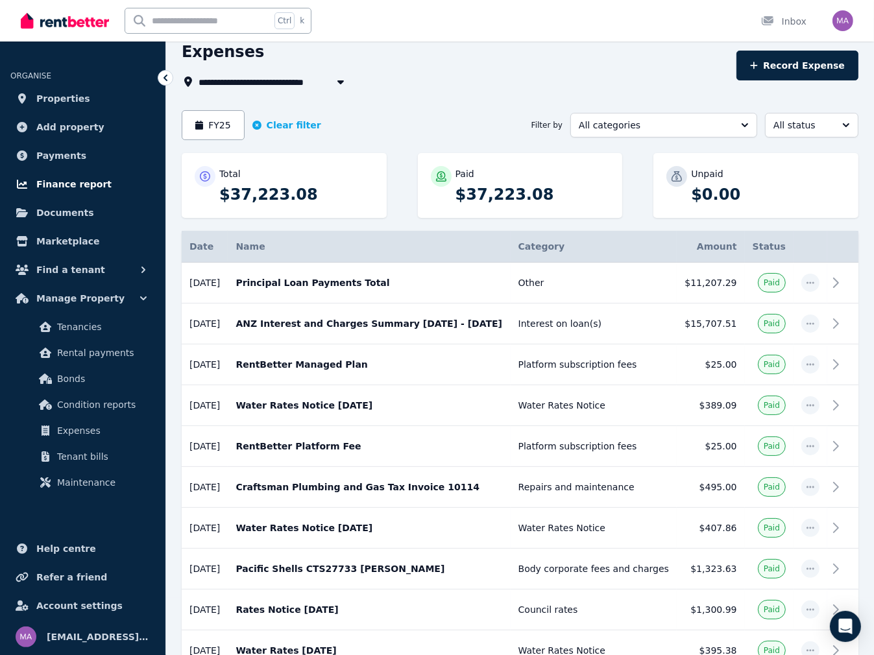
click at [63, 183] on span "Finance report" at bounding box center [73, 184] width 75 height 16
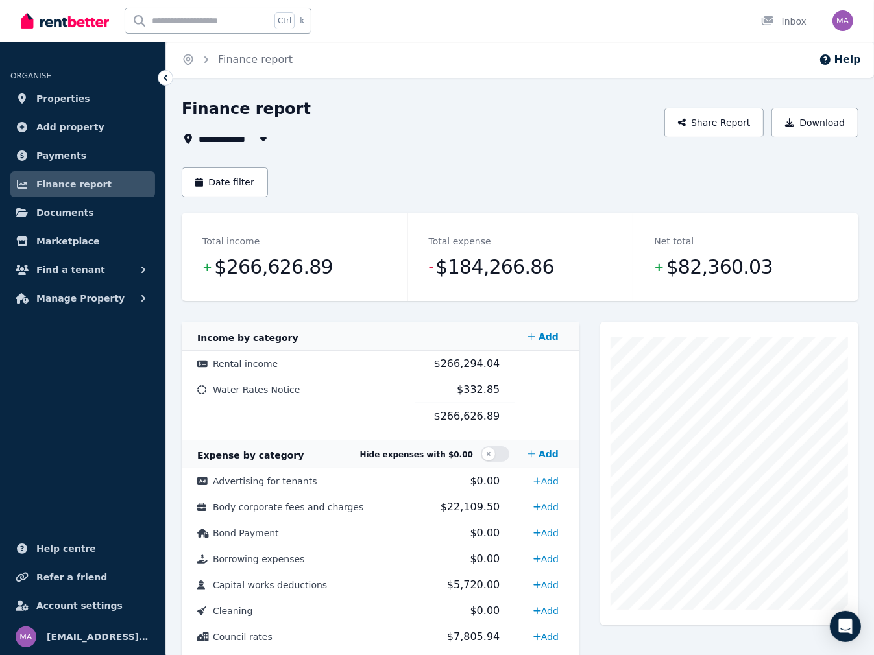
click at [245, 140] on span "All Properties" at bounding box center [240, 139] width 84 height 16
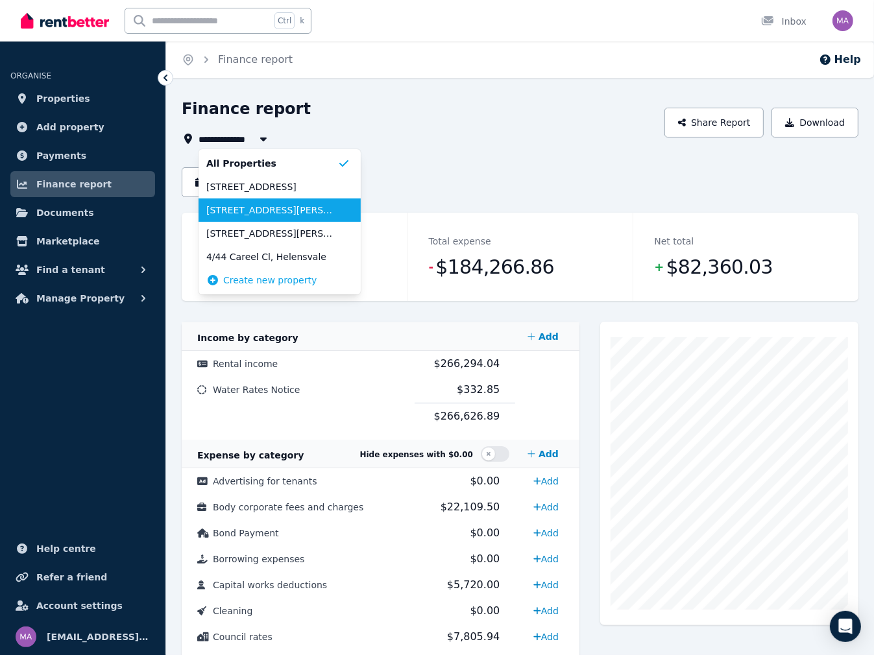
click at [236, 209] on span "[STREET_ADDRESS][PERSON_NAME]" at bounding box center [271, 210] width 131 height 13
type input "**********"
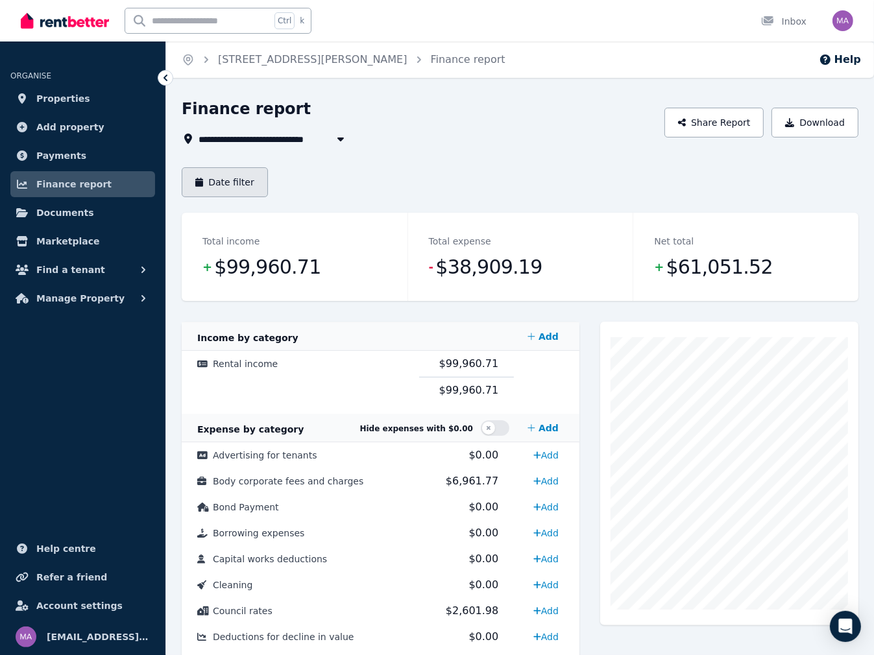
click at [245, 186] on button "Date filter" at bounding box center [225, 182] width 86 height 30
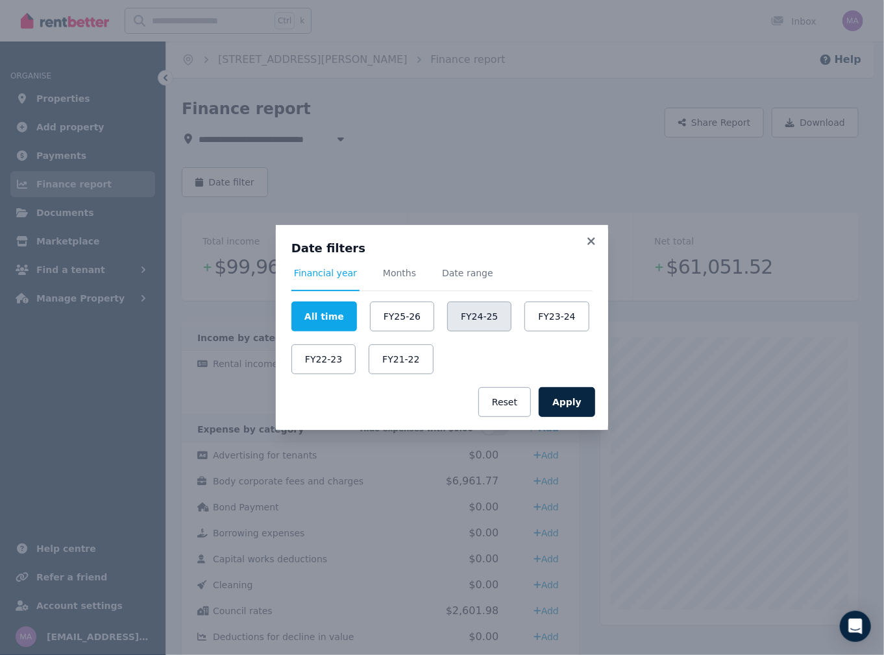
click at [466, 319] on button "FY24-25" at bounding box center [479, 317] width 64 height 30
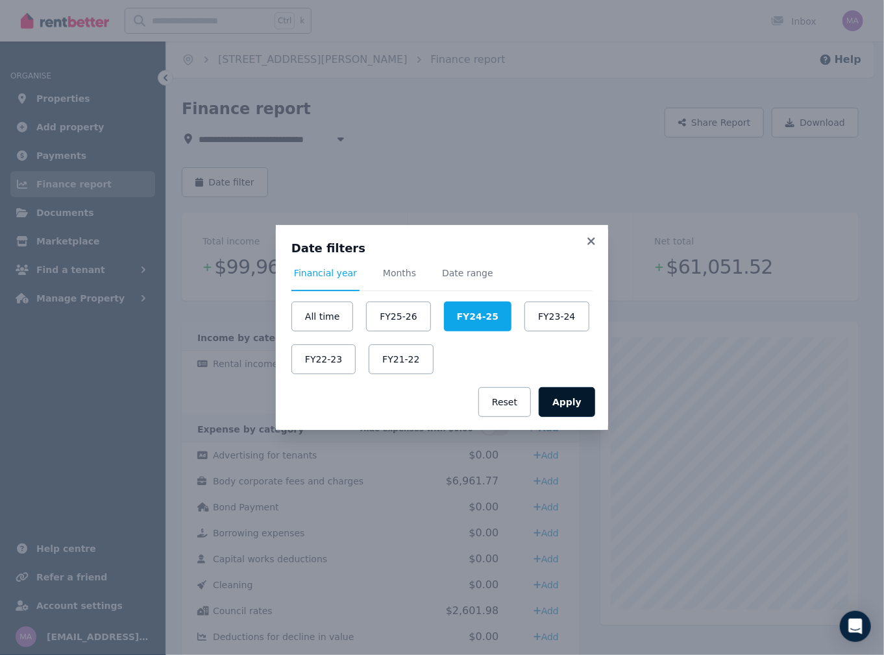
click at [579, 412] on button "Apply" at bounding box center [566, 402] width 56 height 30
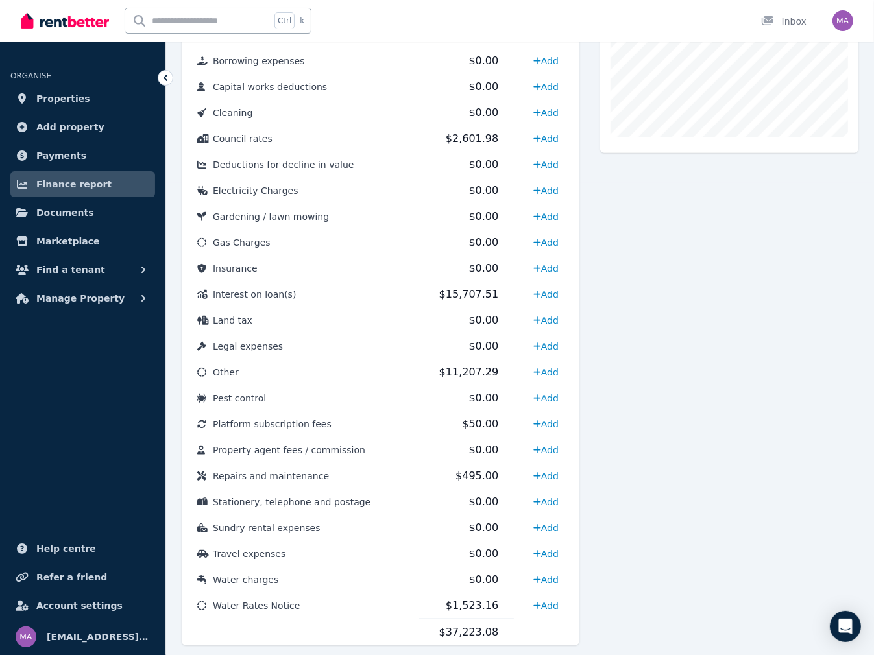
scroll to position [441, 0]
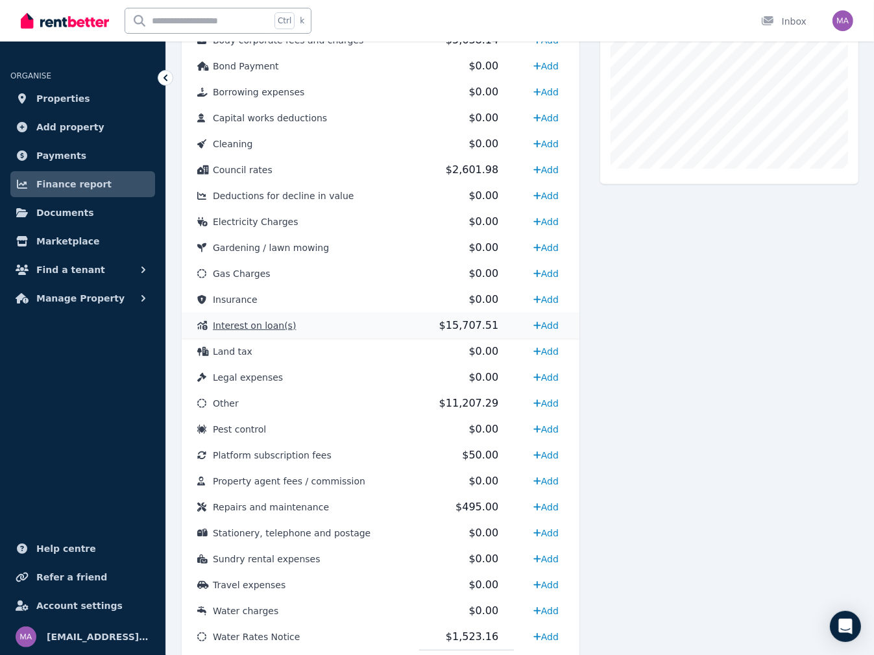
click at [264, 322] on span "Interest on loan(s)" at bounding box center [254, 325] width 83 height 10
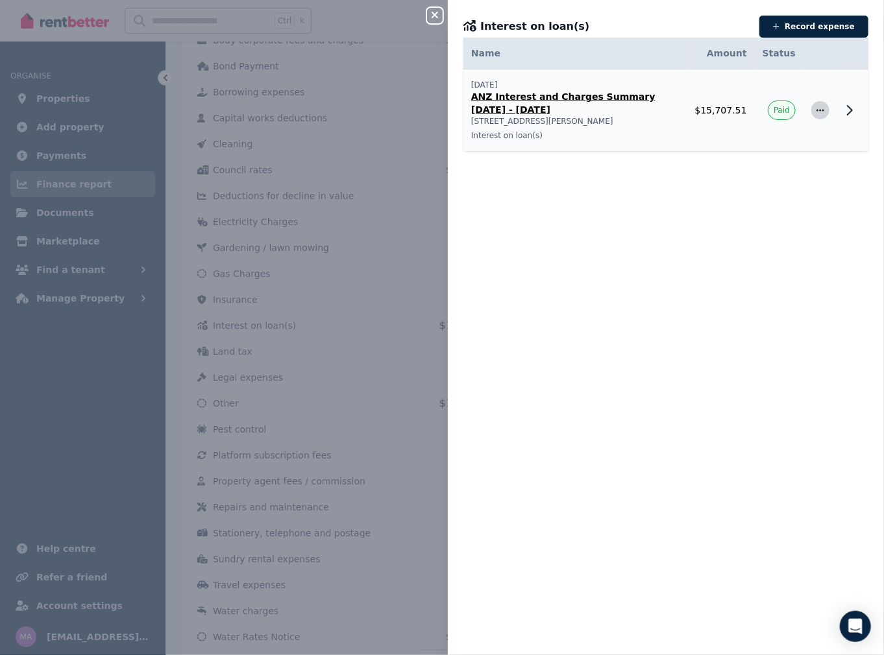
click at [815, 112] on icon "button" at bounding box center [820, 110] width 10 height 9
click at [841, 110] on icon at bounding box center [849, 110] width 16 height 16
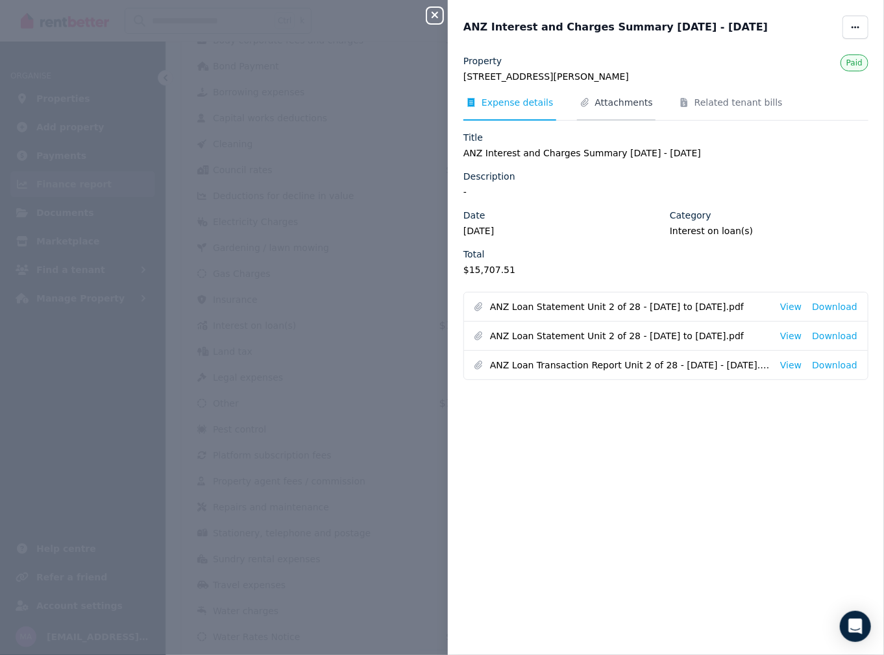
click at [607, 107] on span "Attachments" at bounding box center [624, 102] width 58 height 13
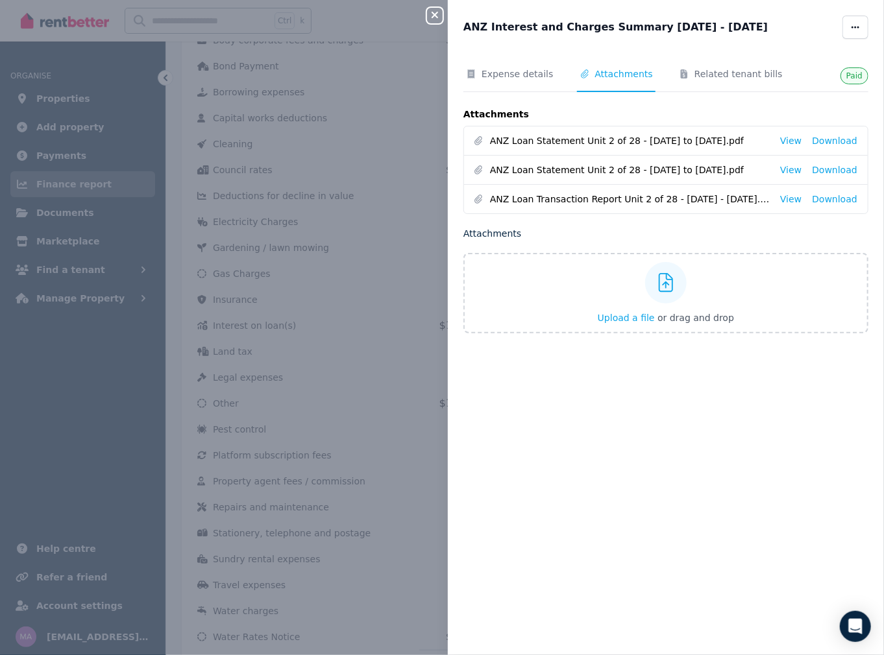
click at [437, 14] on icon "button" at bounding box center [434, 15] width 6 height 6
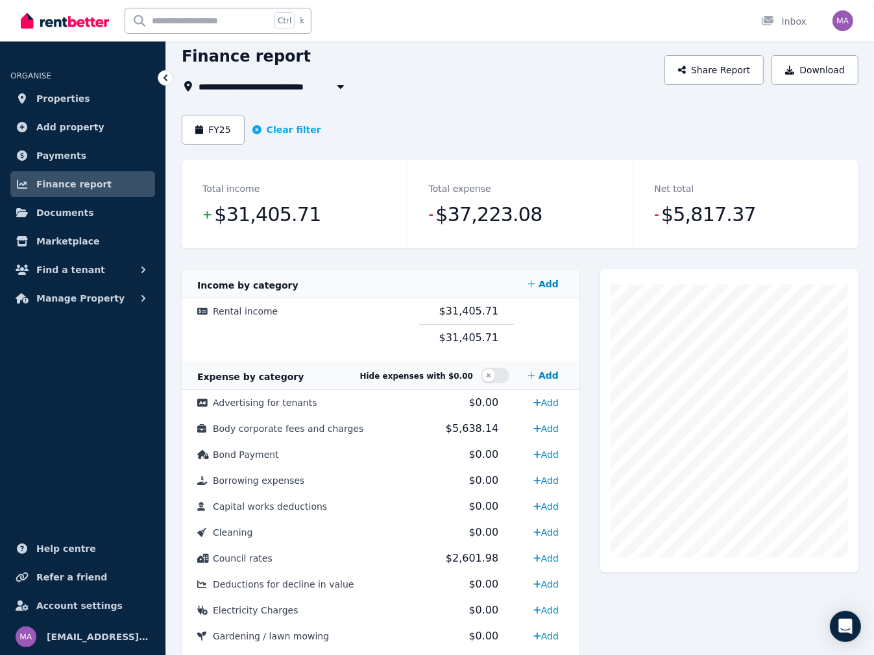
scroll to position [0, 0]
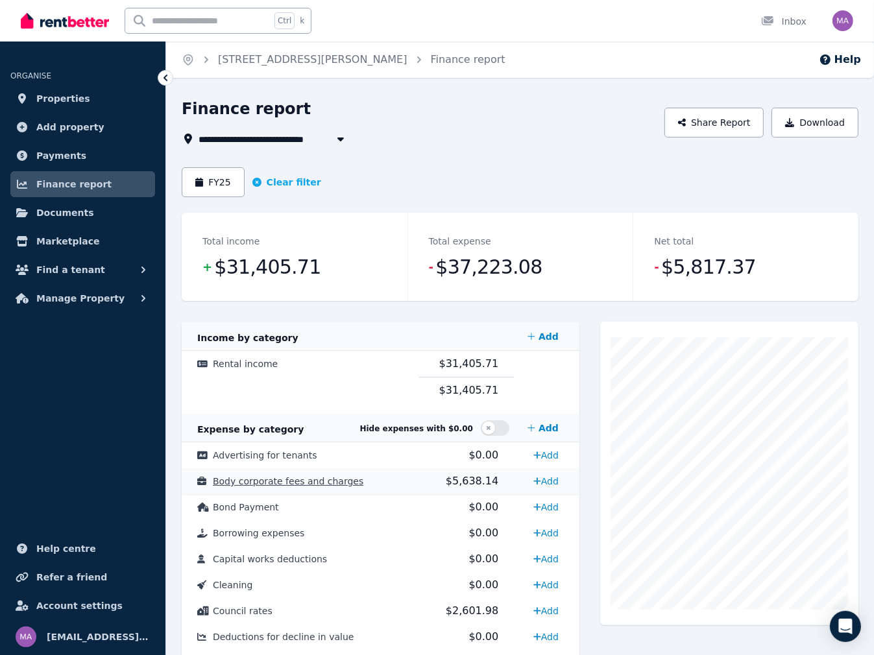
click at [470, 476] on span "$5,638.14" at bounding box center [472, 481] width 53 height 12
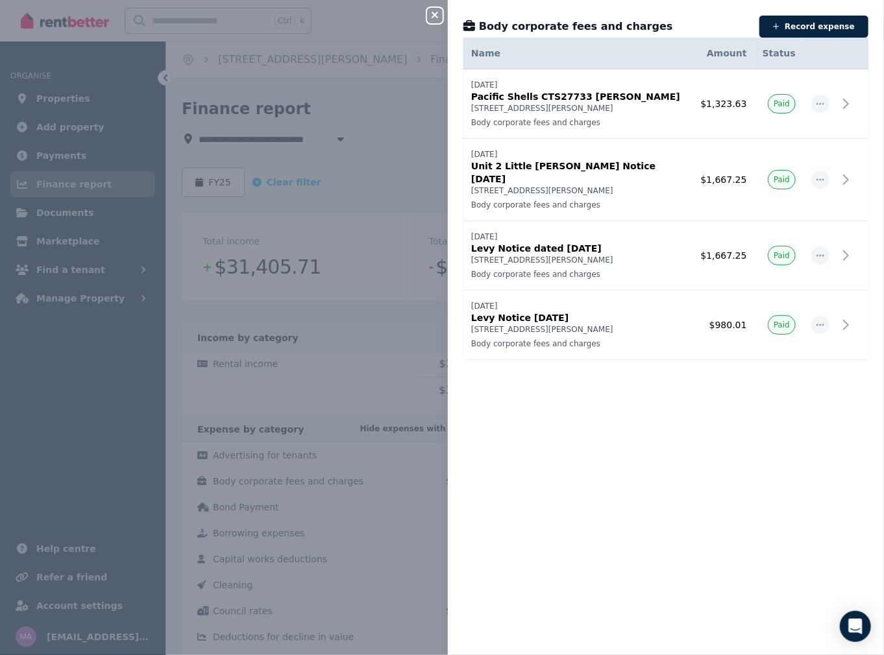
click at [290, 470] on div "Close panel Body corporate fees and charges Record expense Date Name Address Ca…" at bounding box center [442, 327] width 884 height 655
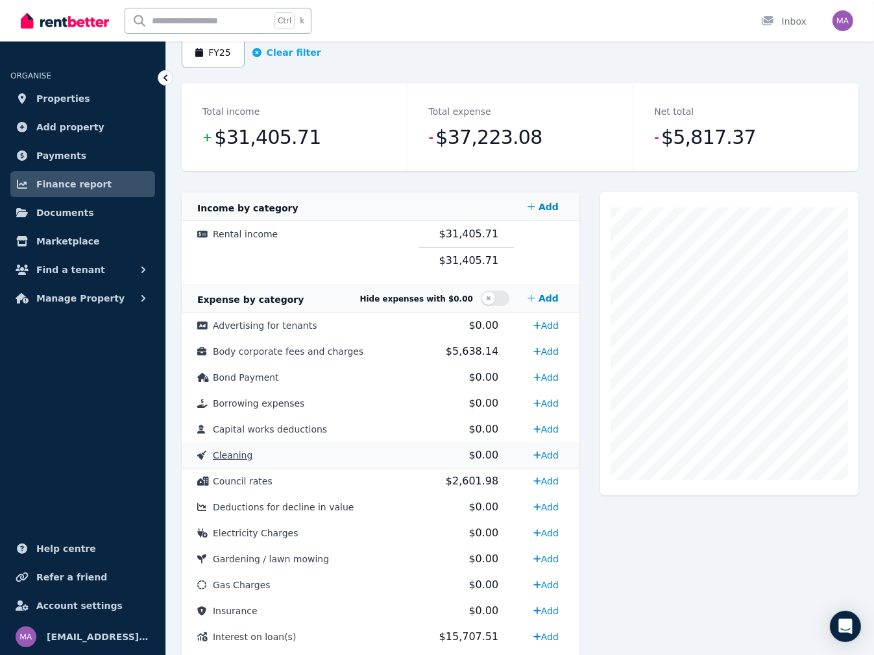
scroll to position [195, 0]
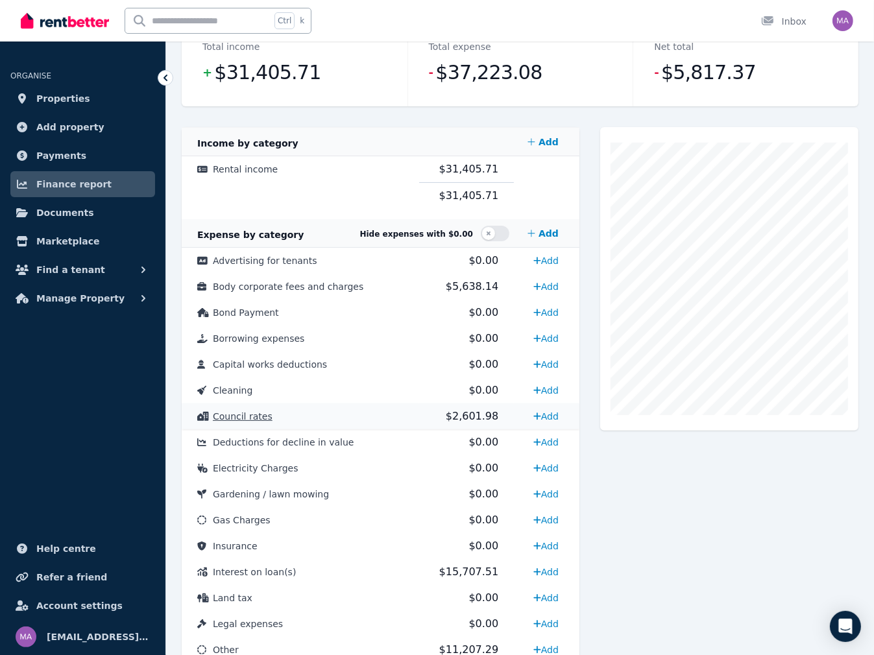
click at [248, 417] on span "Council rates" at bounding box center [243, 416] width 60 height 10
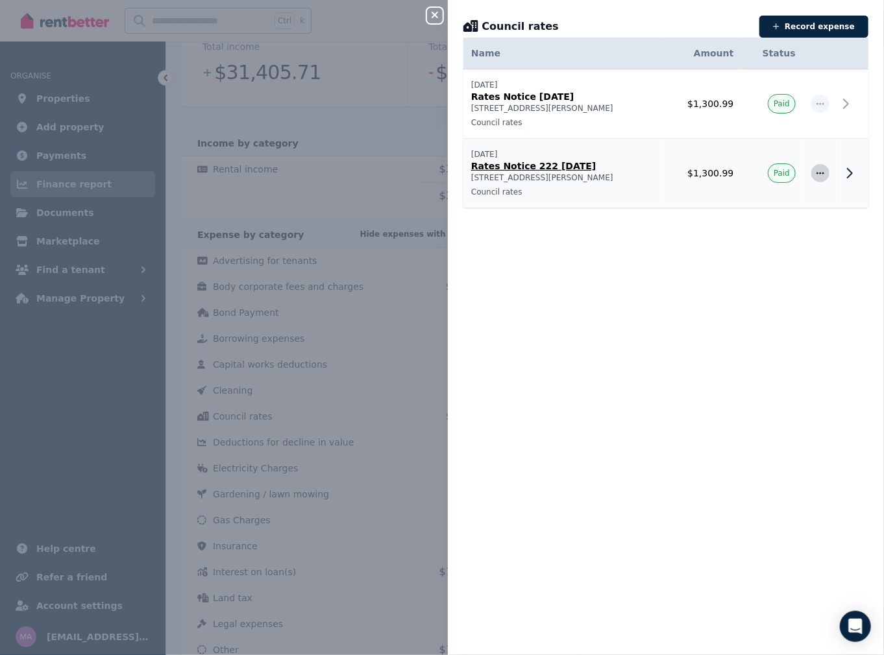
click at [815, 174] on icon "button" at bounding box center [820, 173] width 10 height 9
click at [774, 206] on span "Edit expense" at bounding box center [777, 208] width 83 height 16
select select "**********"
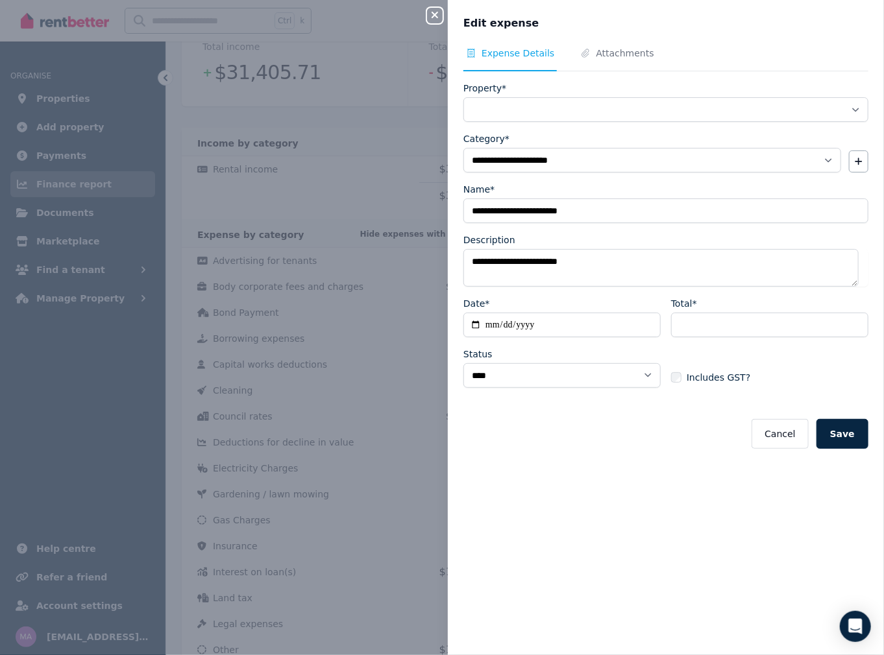
select select "**********"
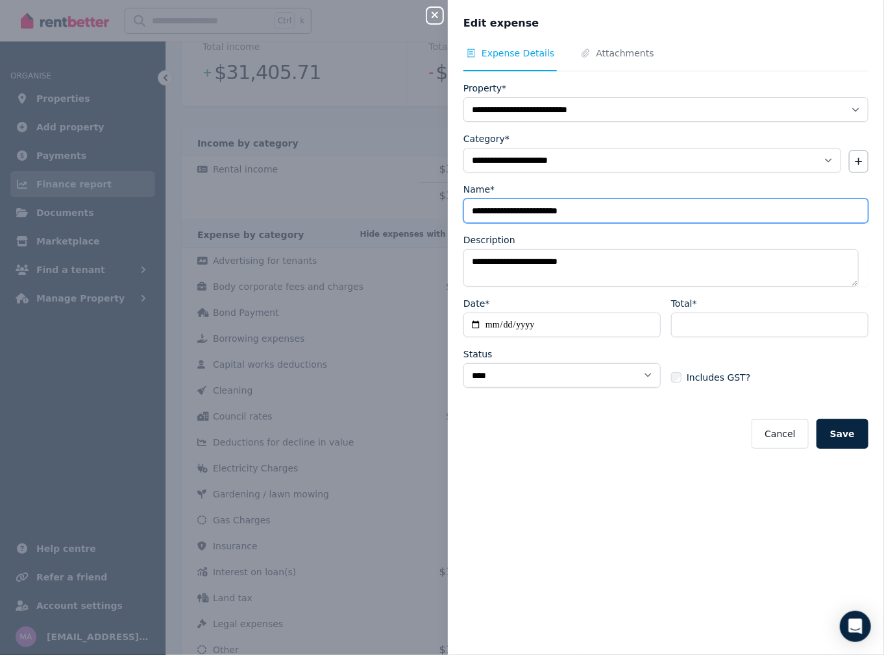
click at [527, 213] on input "**********" at bounding box center [665, 210] width 405 height 25
type input "**********"
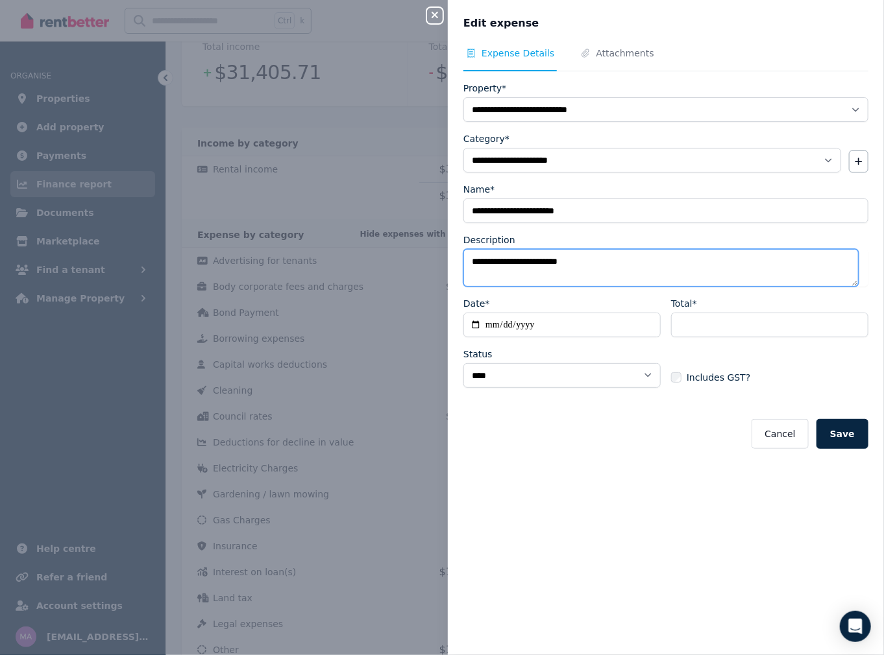
click at [529, 262] on textarea "**********" at bounding box center [660, 268] width 395 height 38
type textarea "**********"
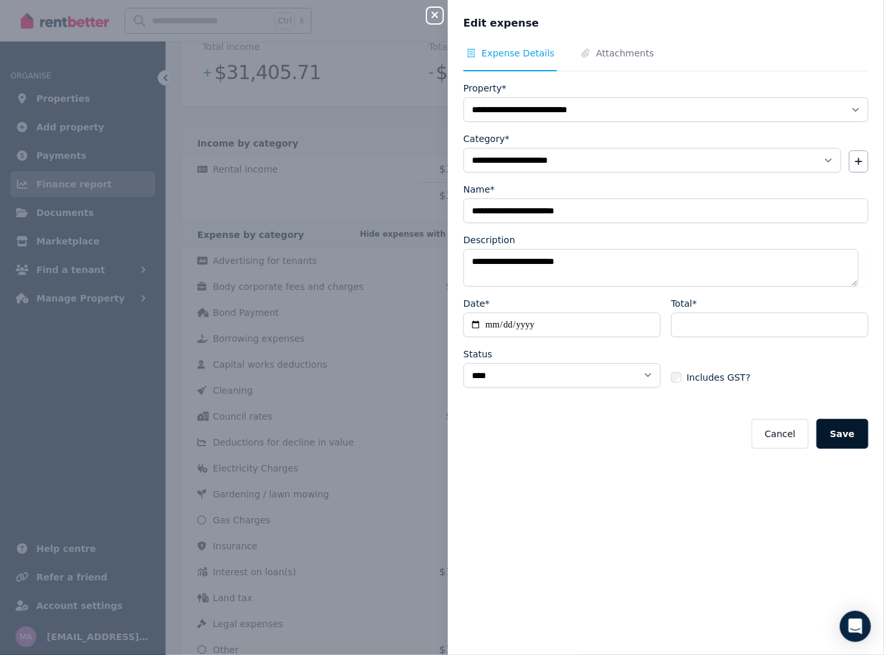
click at [854, 441] on button "Save" at bounding box center [842, 434] width 52 height 30
click at [446, 12] on div "Close panel" at bounding box center [440, 11] width 26 height 23
click at [434, 13] on icon "button" at bounding box center [435, 15] width 16 height 10
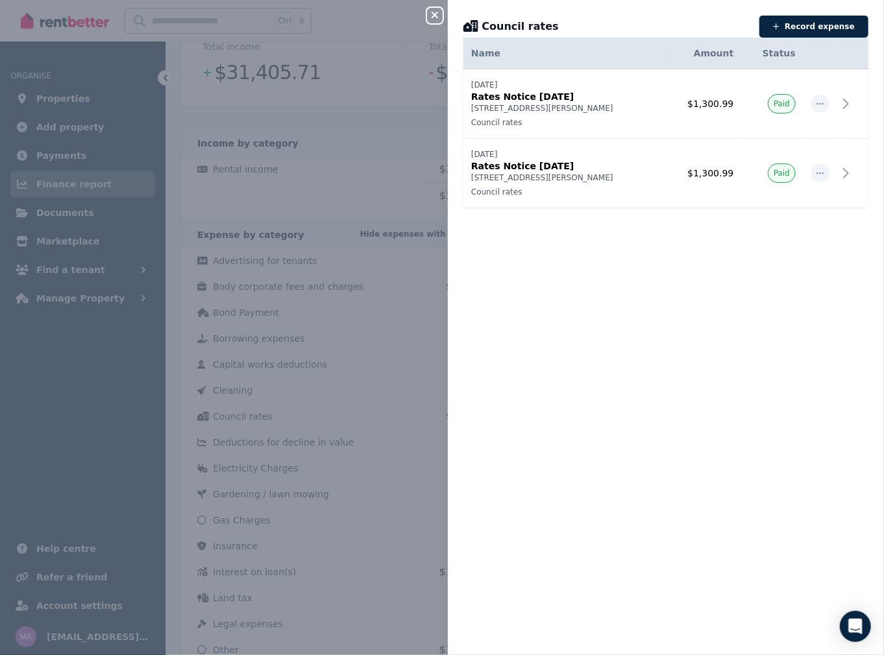
click at [281, 407] on div "Close panel Council rates Record expense Date Name Address Category Amount Stat…" at bounding box center [442, 327] width 884 height 655
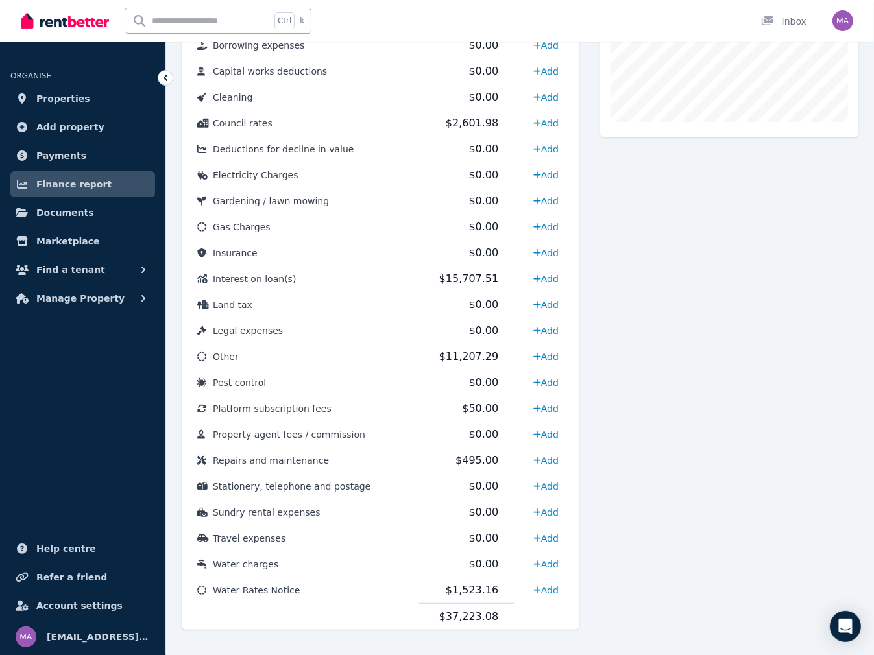
scroll to position [506, 0]
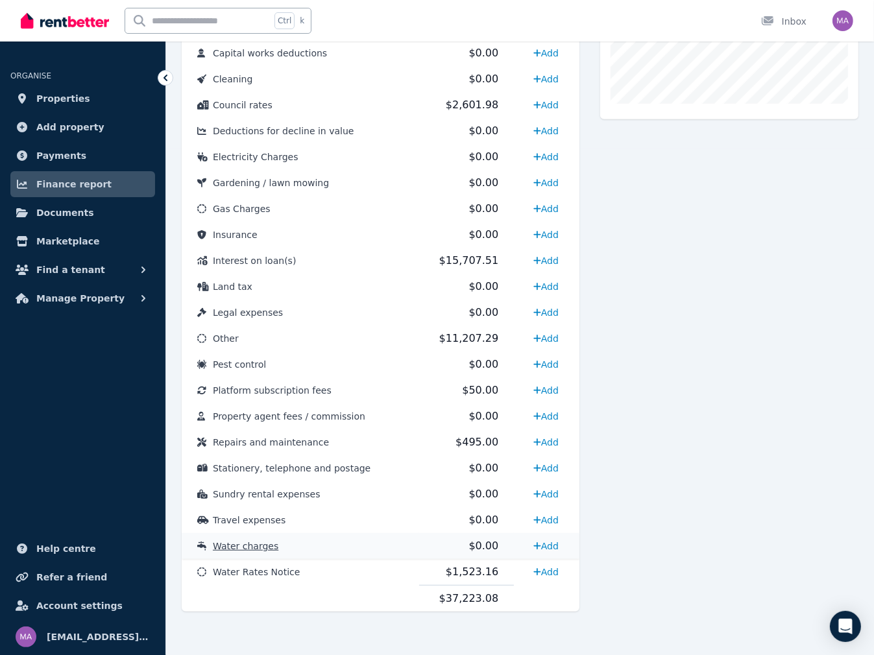
click at [244, 549] on span "Water charges" at bounding box center [246, 546] width 66 height 10
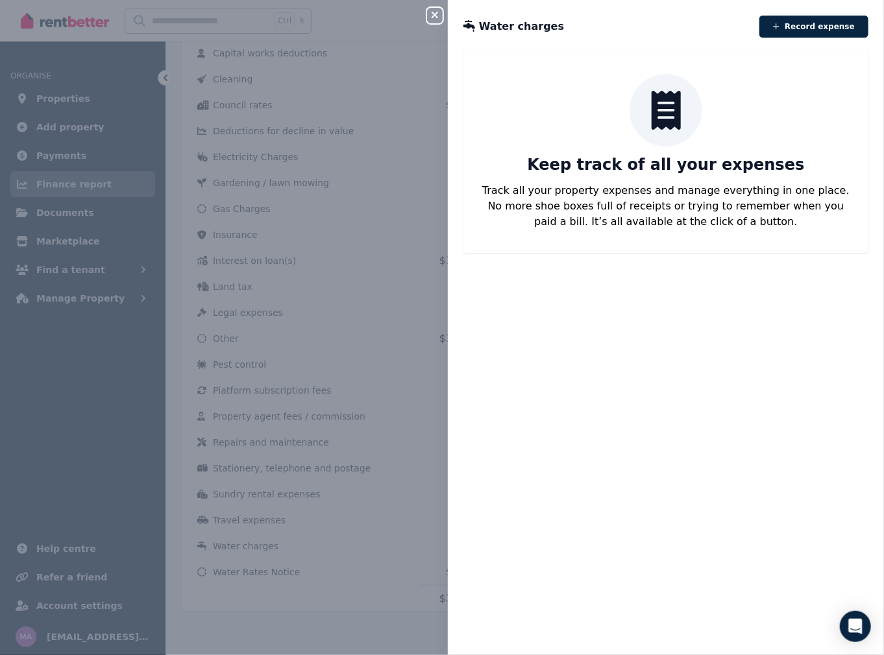
click at [250, 544] on div "Close panel Water charges Record expense Keep track of all your expenses Track …" at bounding box center [442, 327] width 884 height 655
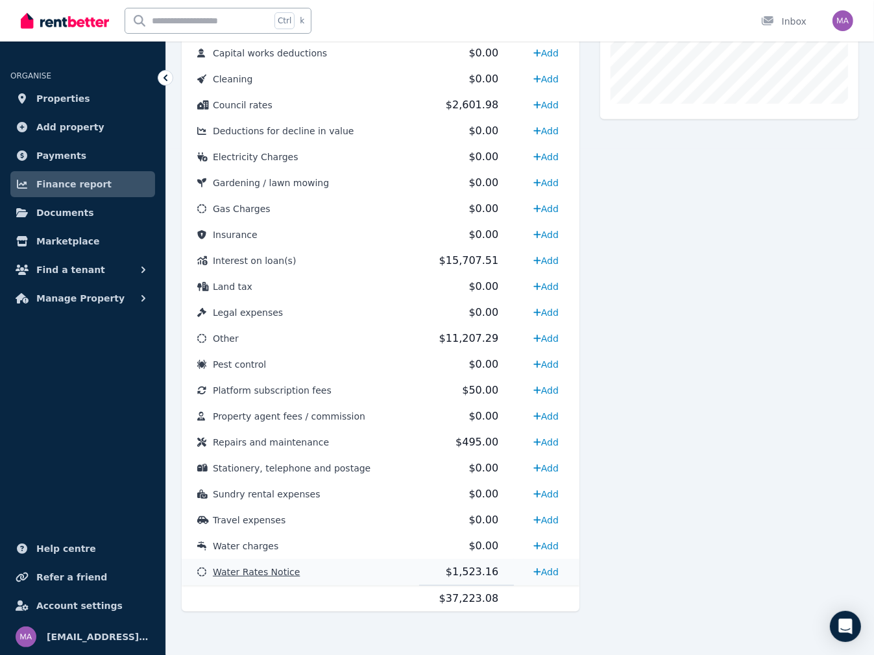
click at [255, 570] on span "Water Rates Notice" at bounding box center [256, 572] width 87 height 10
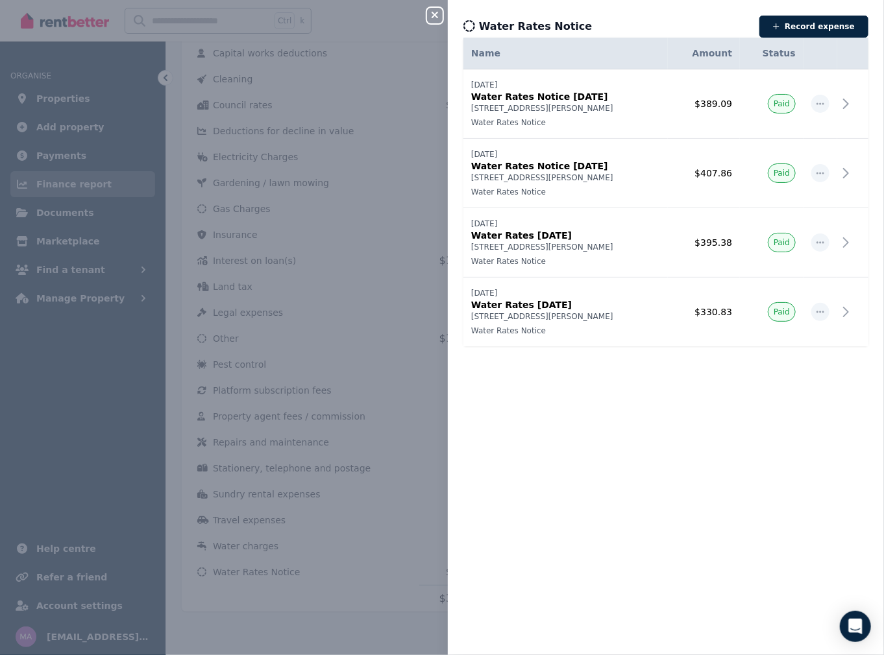
click at [431, 15] on icon "button" at bounding box center [435, 15] width 16 height 10
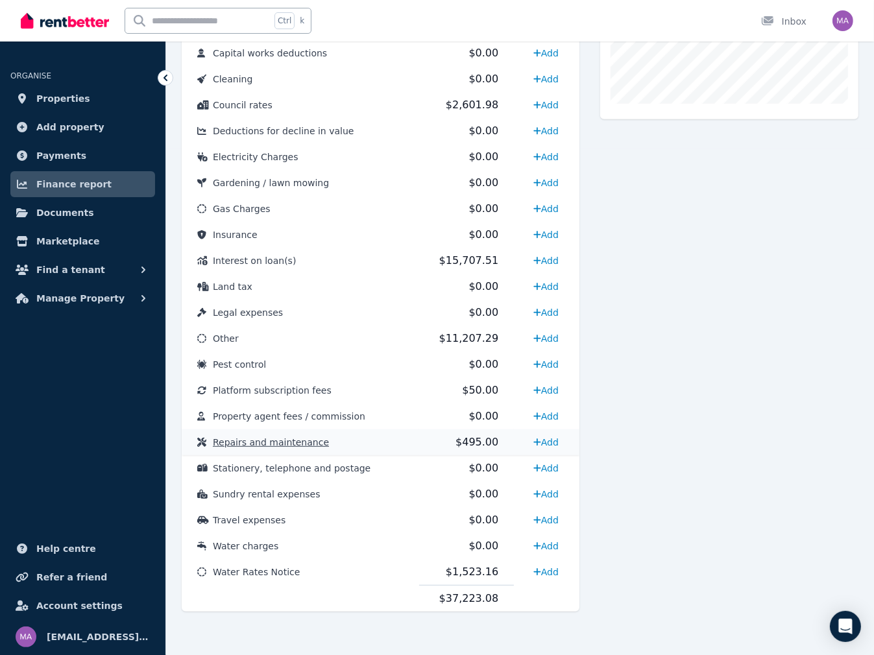
click at [283, 444] on span "Repairs and maintenance" at bounding box center [271, 442] width 116 height 10
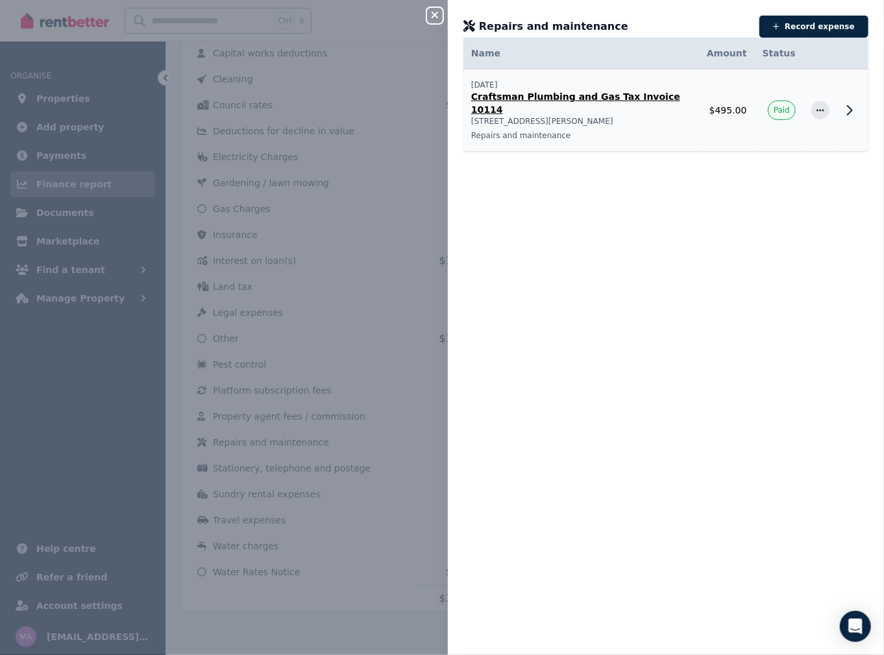
click at [841, 104] on icon at bounding box center [849, 110] width 16 height 16
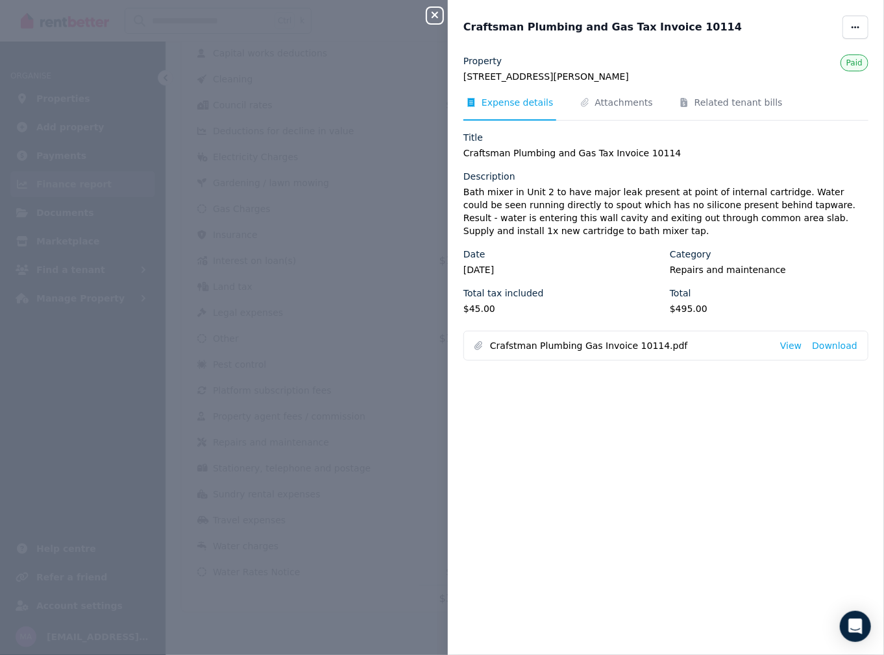
click at [438, 16] on icon "button" at bounding box center [435, 15] width 16 height 10
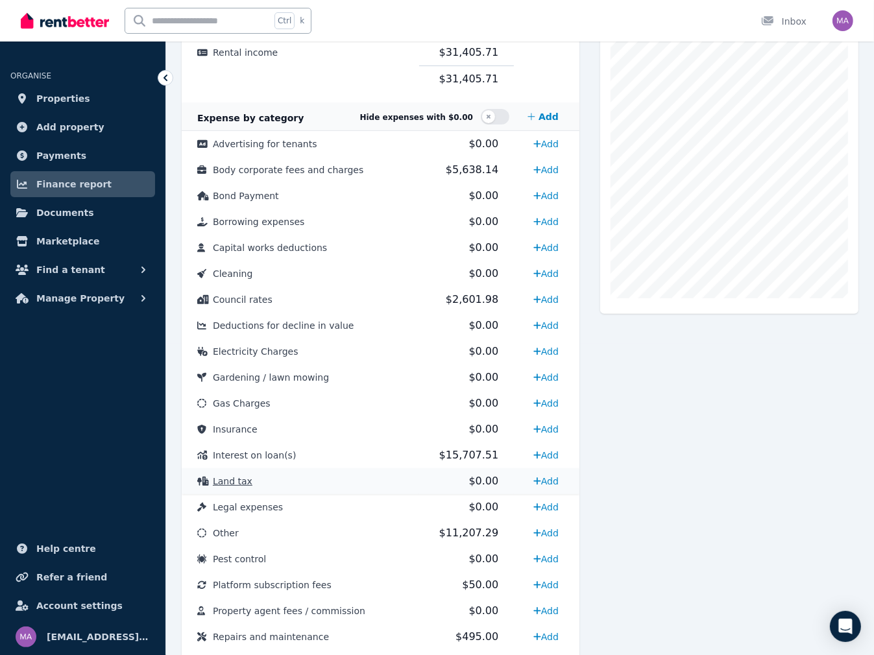
scroll to position [376, 0]
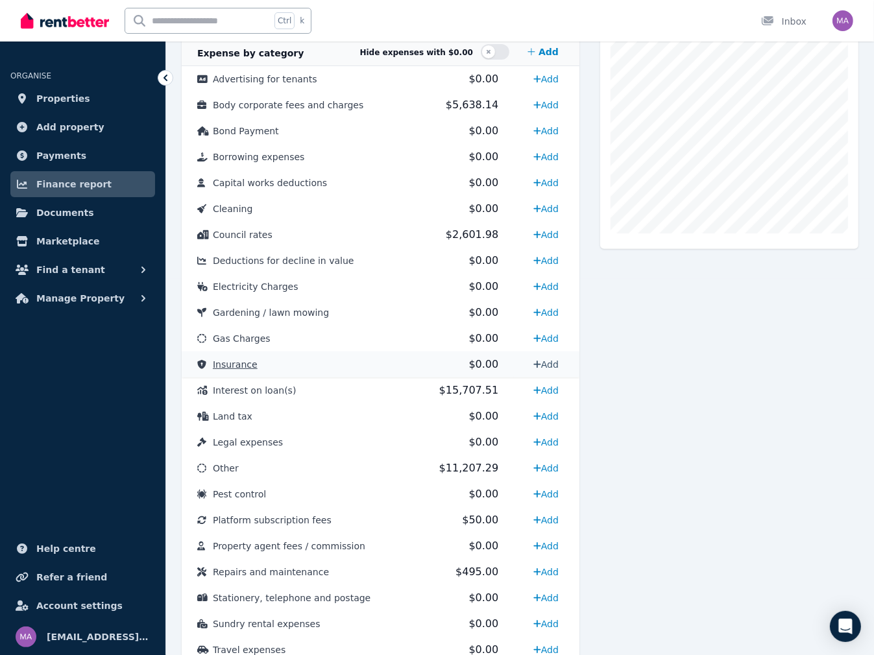
click at [546, 368] on link "Add" at bounding box center [546, 364] width 36 height 21
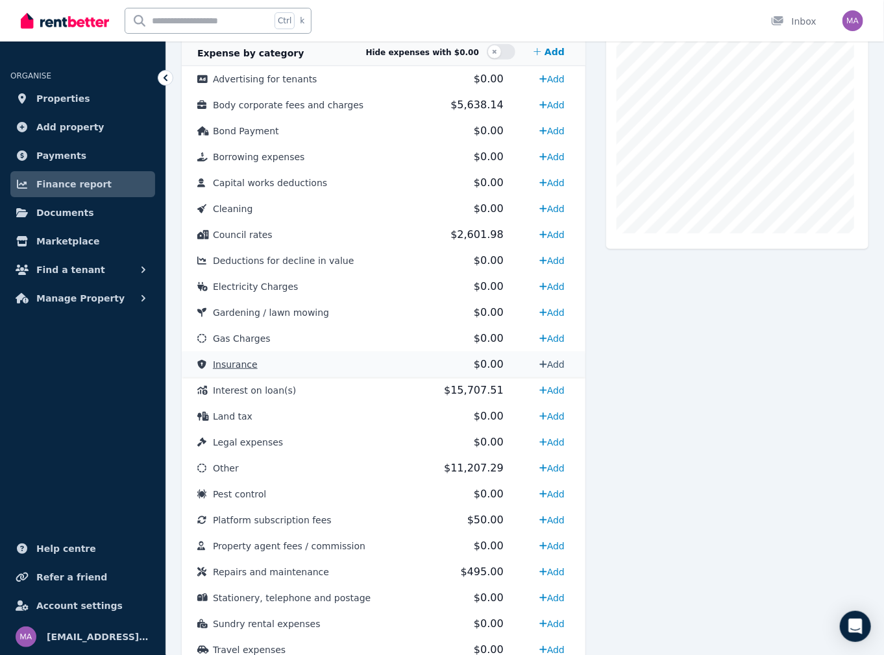
select select "**********"
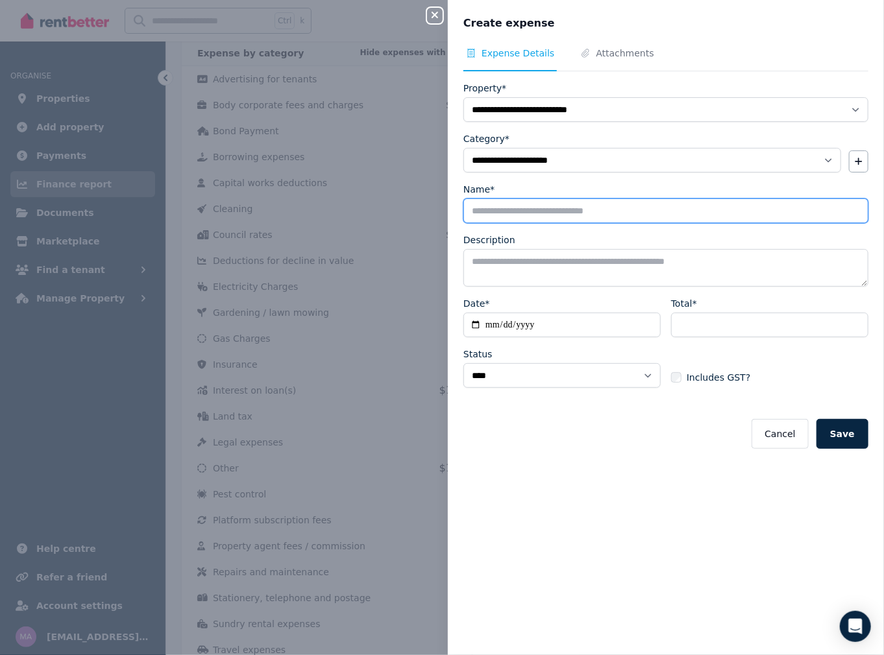
click at [503, 208] on input "Name*" at bounding box center [665, 210] width 405 height 25
type input "**********"
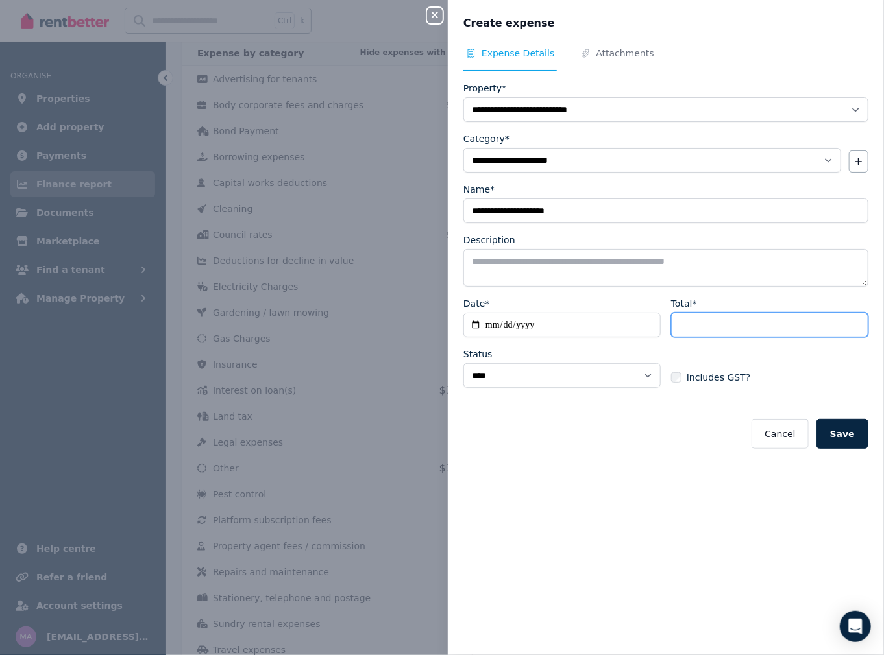
click at [703, 331] on input "Total*" at bounding box center [769, 325] width 197 height 25
type input "******"
click at [548, 320] on input "Date*" at bounding box center [561, 325] width 197 height 25
type input "**********"
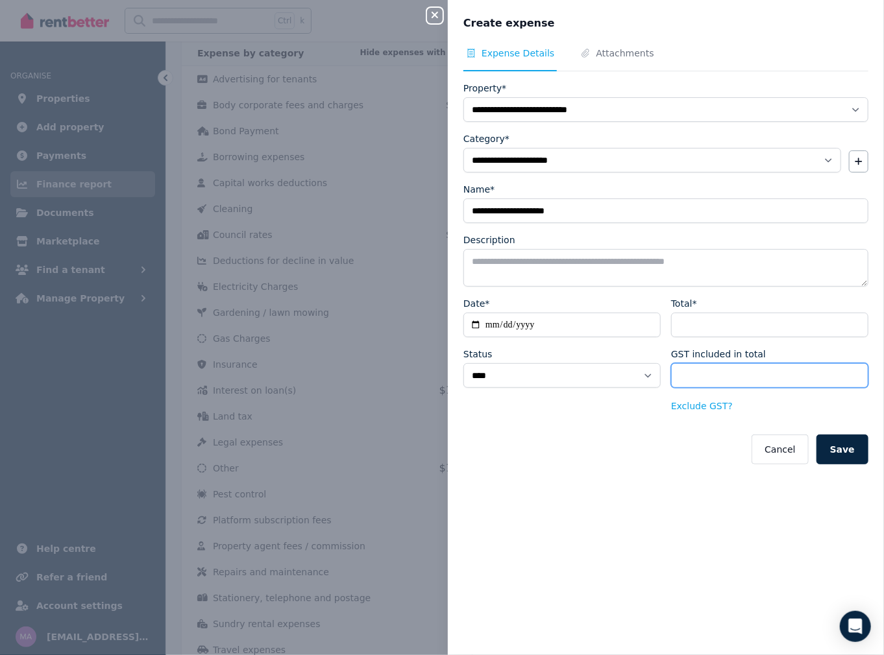
click at [714, 378] on input "*****" at bounding box center [769, 375] width 197 height 25
drag, startPoint x: 714, startPoint y: 378, endPoint x: 668, endPoint y: 374, distance: 46.2
click at [671, 374] on input "*****" at bounding box center [769, 375] width 197 height 25
type input "*"
type input "*****"
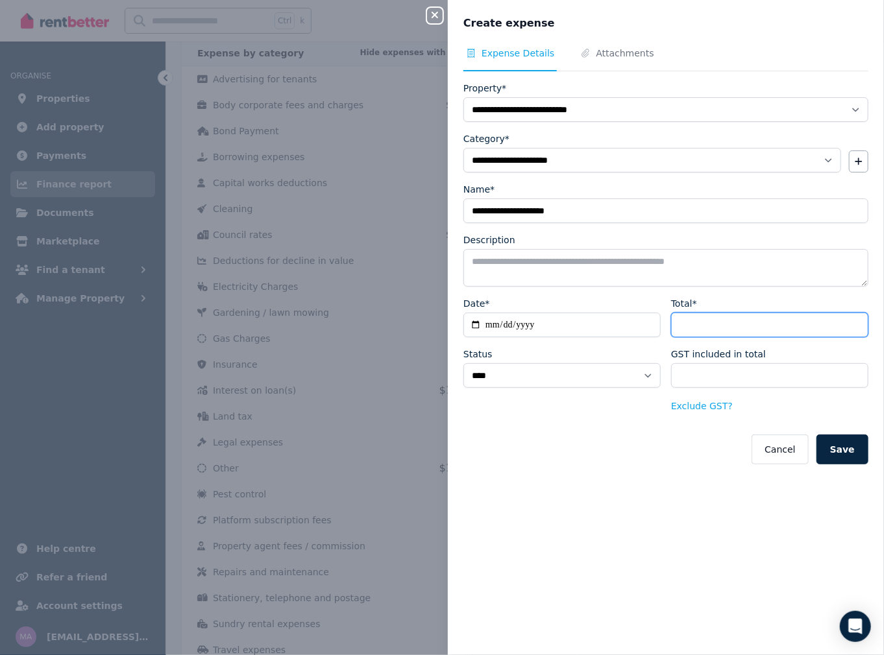
click at [709, 328] on input "******" at bounding box center [769, 325] width 197 height 25
type input "*****"
type input "***"
type input "*****"
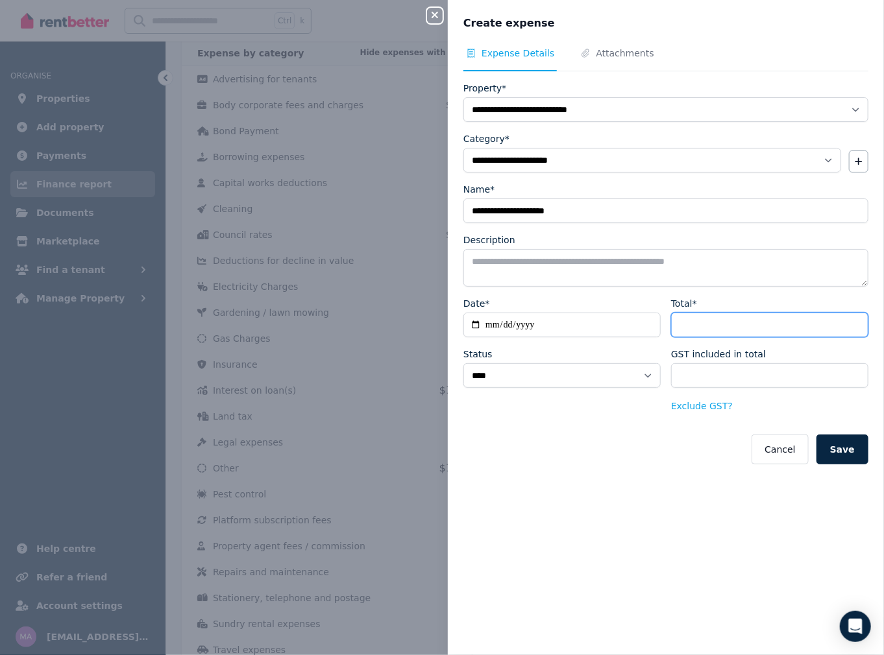
type input "*****"
type input "******"
type input "*****"
type input "******"
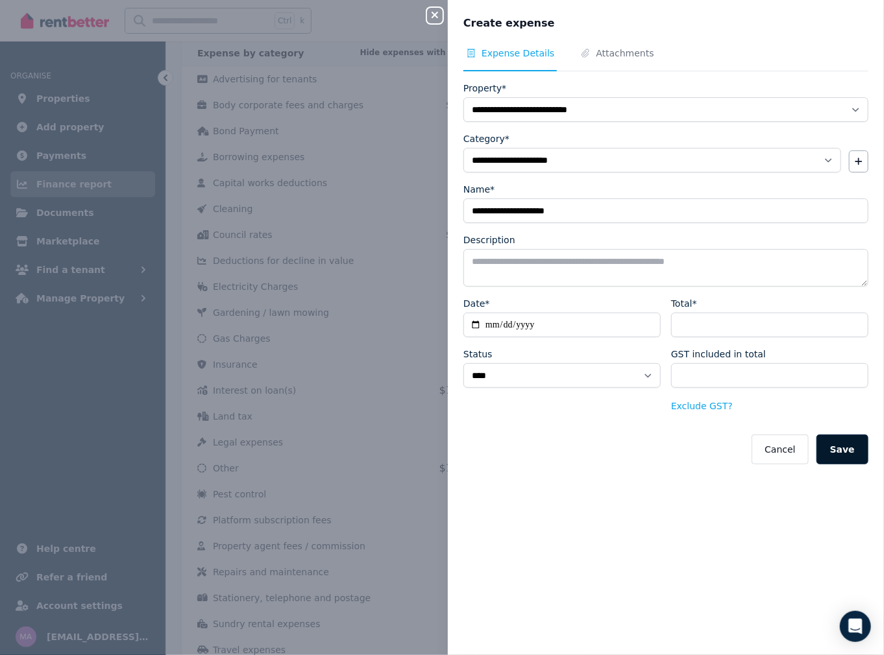
click at [847, 447] on button "Save" at bounding box center [842, 450] width 52 height 30
select select
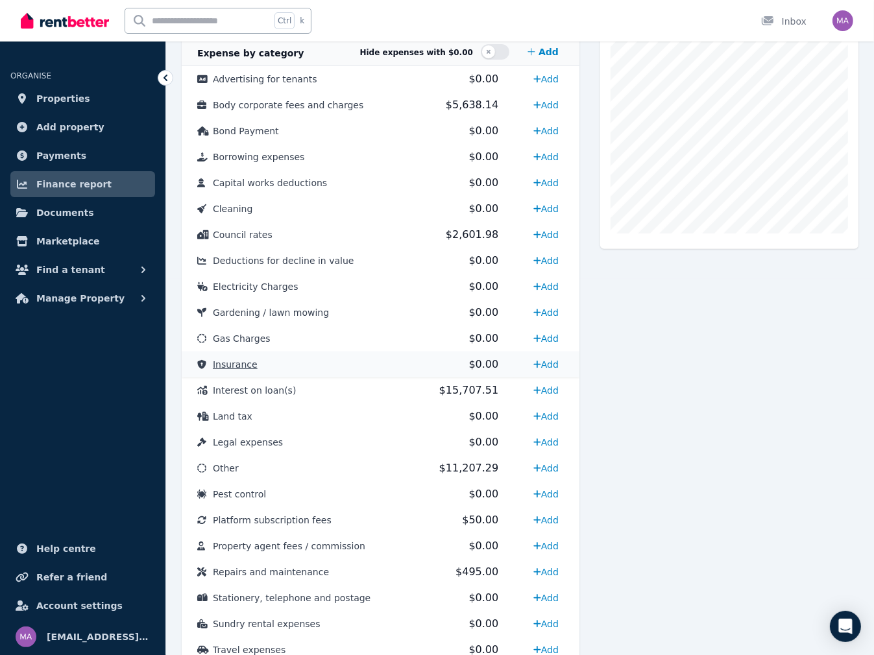
click at [236, 367] on span "Insurance" at bounding box center [235, 364] width 45 height 10
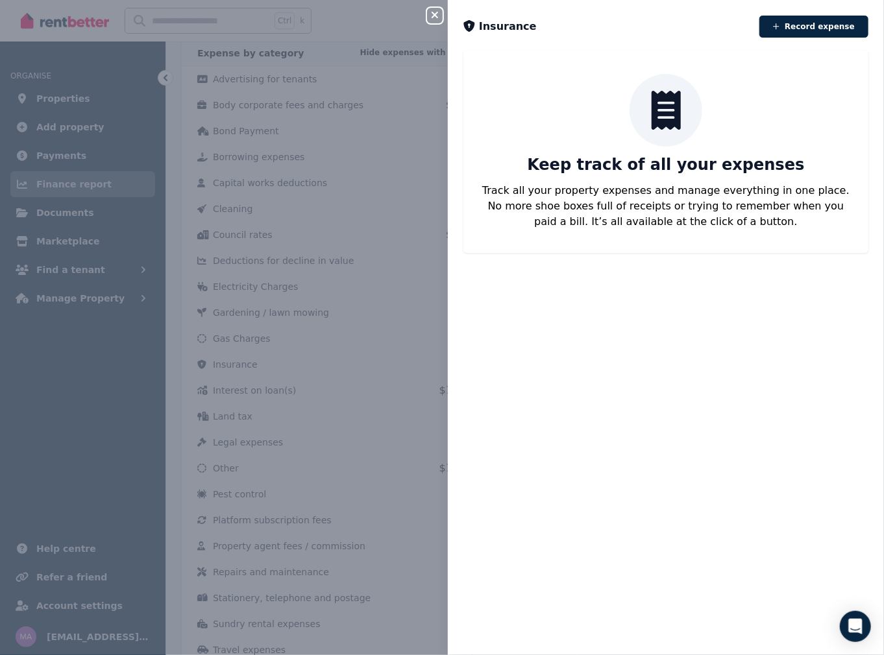
click at [835, 24] on button "Record expense" at bounding box center [813, 27] width 109 height 22
select select "**********"
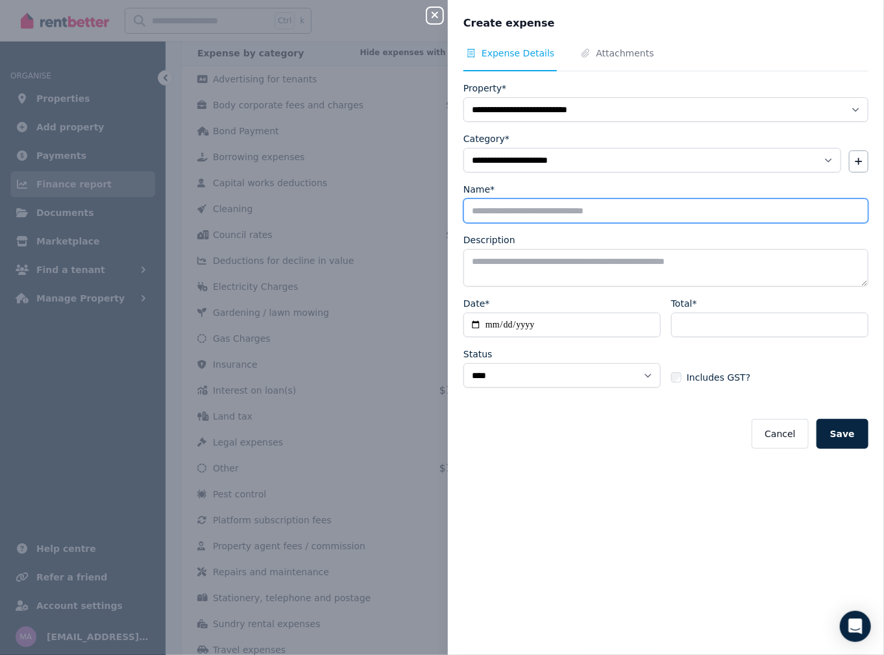
click at [566, 211] on input "Name*" at bounding box center [665, 210] width 405 height 25
type input "**********"
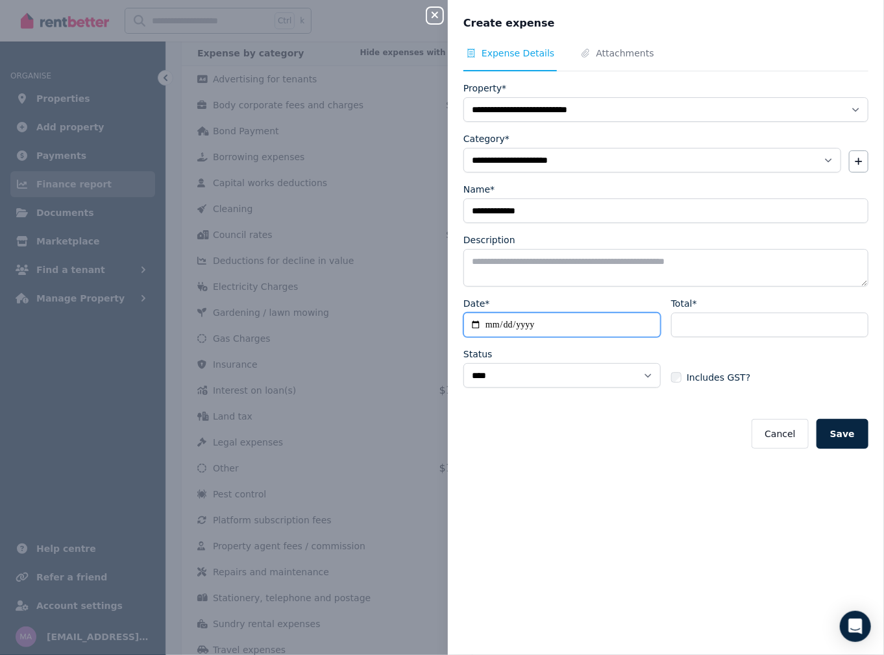
click at [494, 322] on input "Date*" at bounding box center [561, 325] width 197 height 25
type input "**********"
click at [697, 322] on input "Total*" at bounding box center [769, 325] width 197 height 25
type input "******"
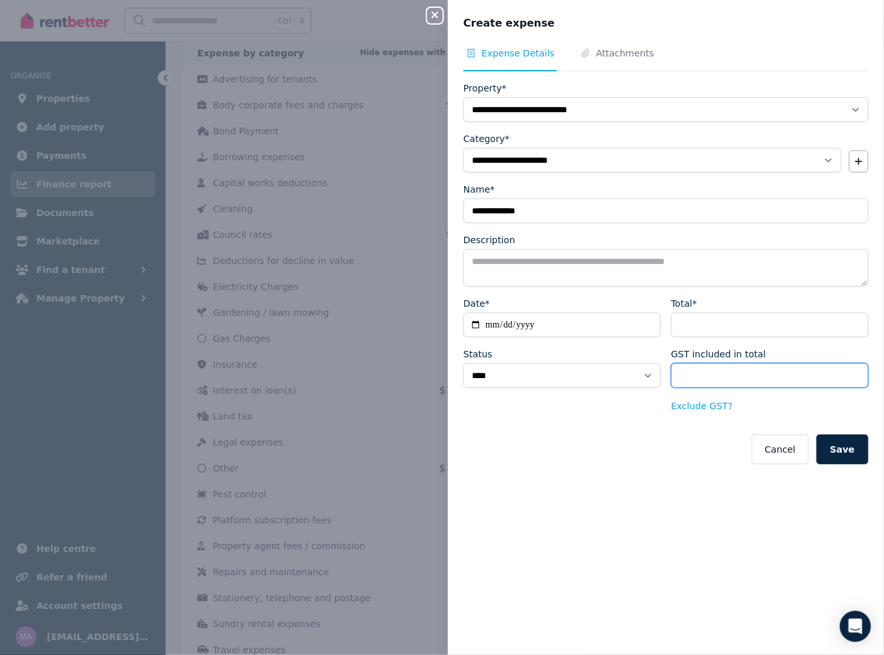
drag, startPoint x: 706, startPoint y: 374, endPoint x: 647, endPoint y: 367, distance: 58.8
click at [647, 367] on div "**********" at bounding box center [665, 355] width 405 height 117
type input "*****"
click at [845, 446] on button "Save" at bounding box center [842, 450] width 52 height 30
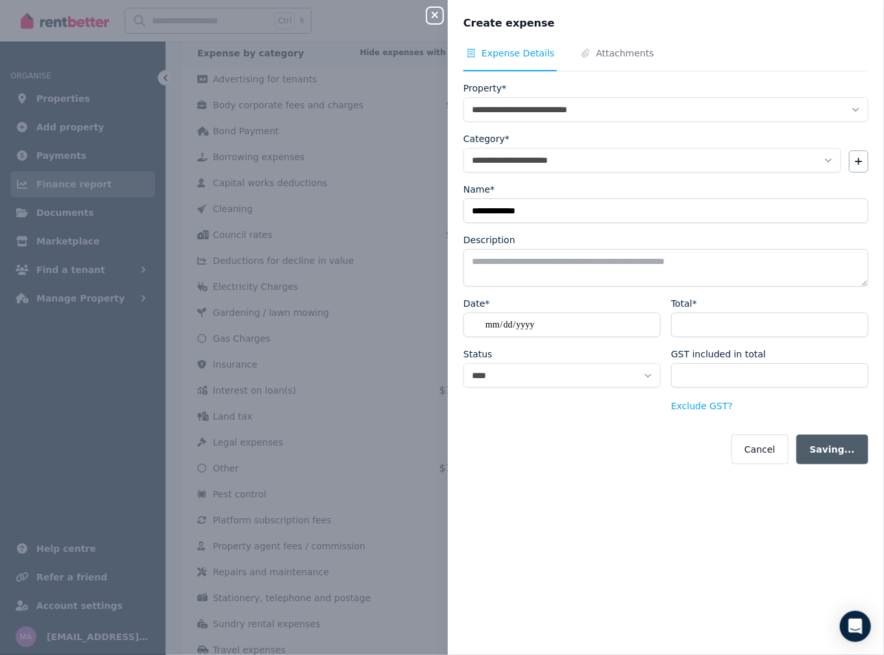
select select
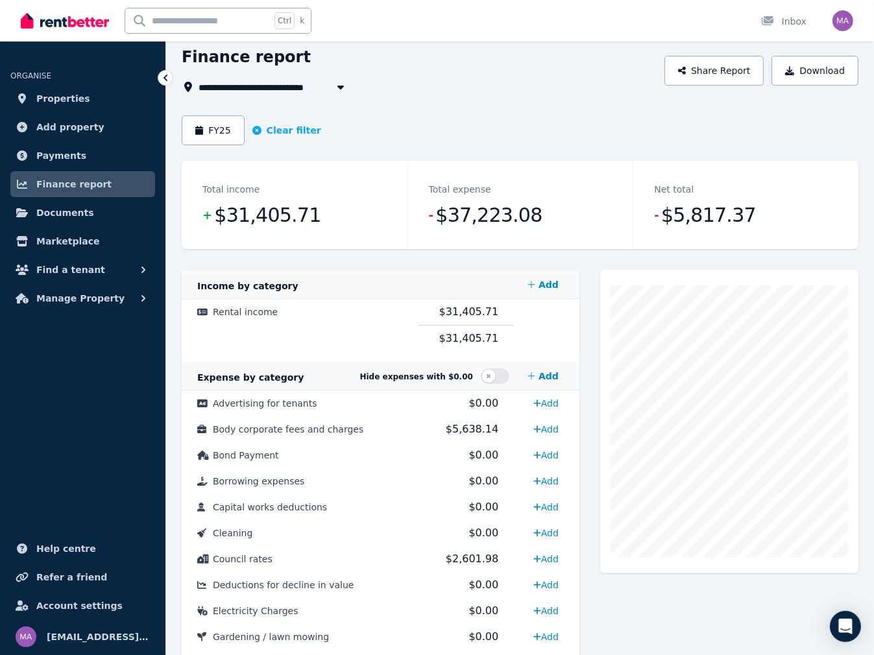
scroll to position [0, 0]
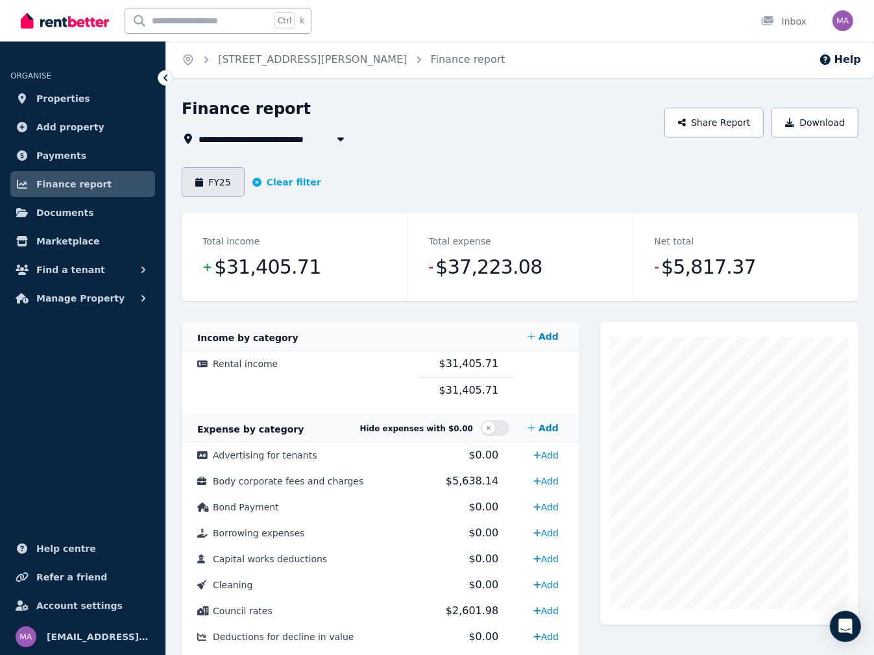
click at [226, 178] on button "FY25" at bounding box center [213, 182] width 63 height 30
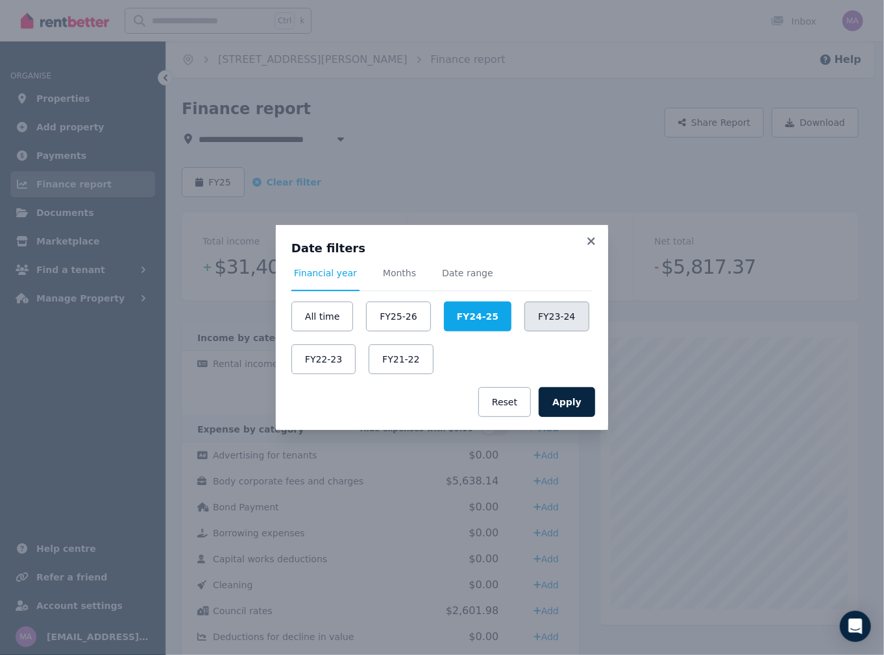
click at [537, 321] on button "FY23-24" at bounding box center [556, 317] width 64 height 30
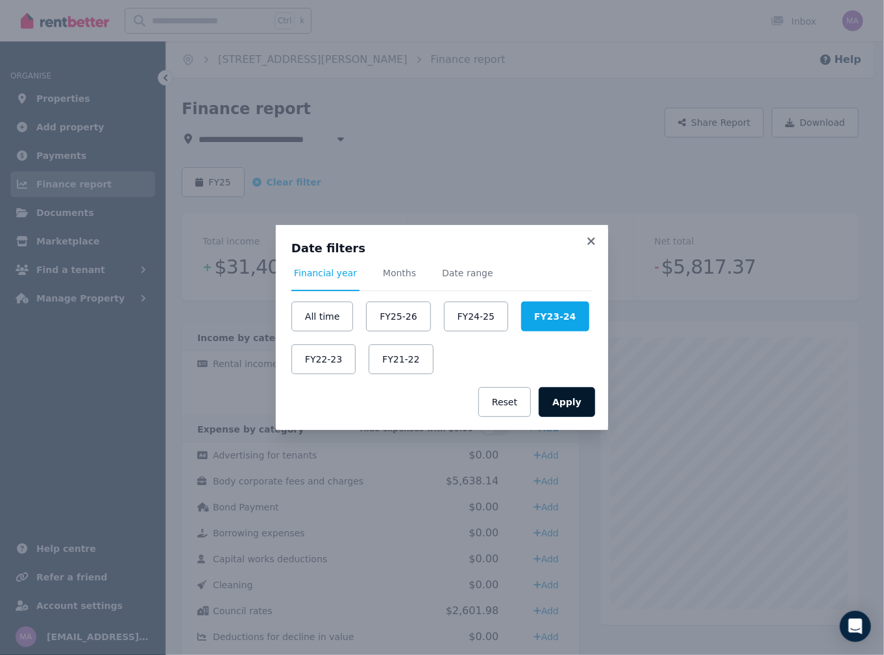
click at [566, 401] on button "Apply" at bounding box center [566, 402] width 56 height 30
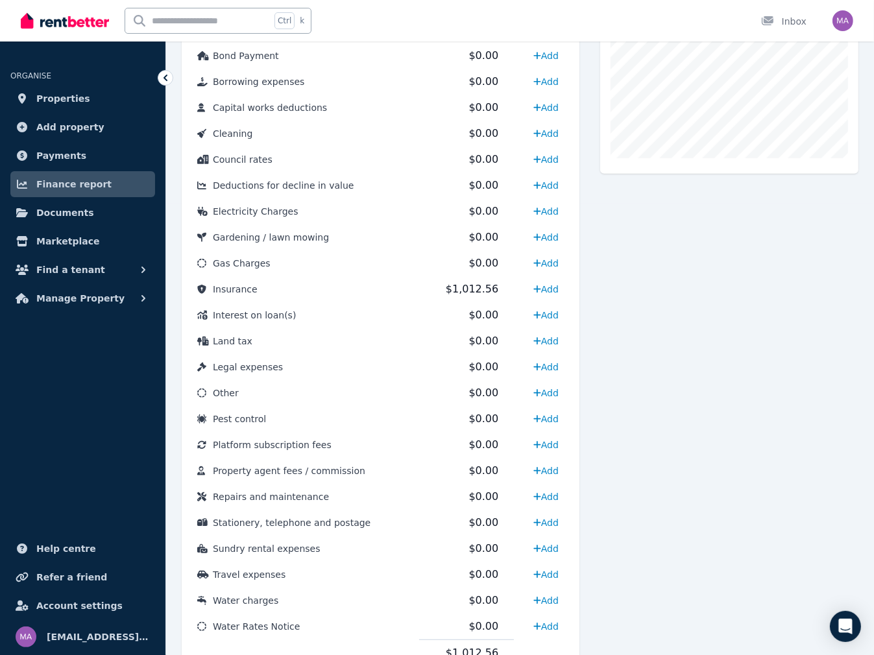
scroll to position [454, 0]
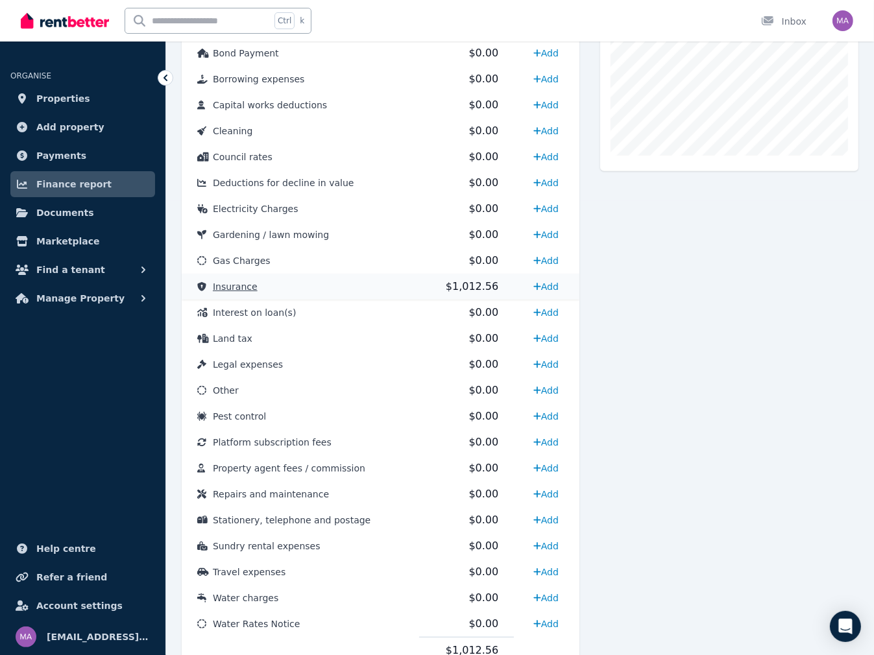
click at [471, 287] on span "$1,012.56" at bounding box center [472, 286] width 53 height 12
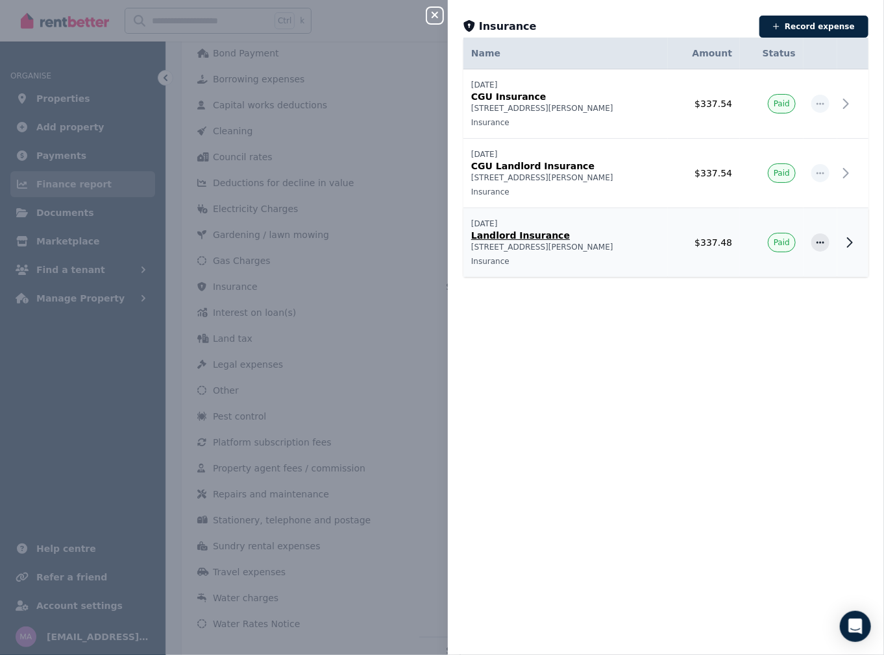
click at [841, 237] on icon at bounding box center [849, 243] width 16 height 16
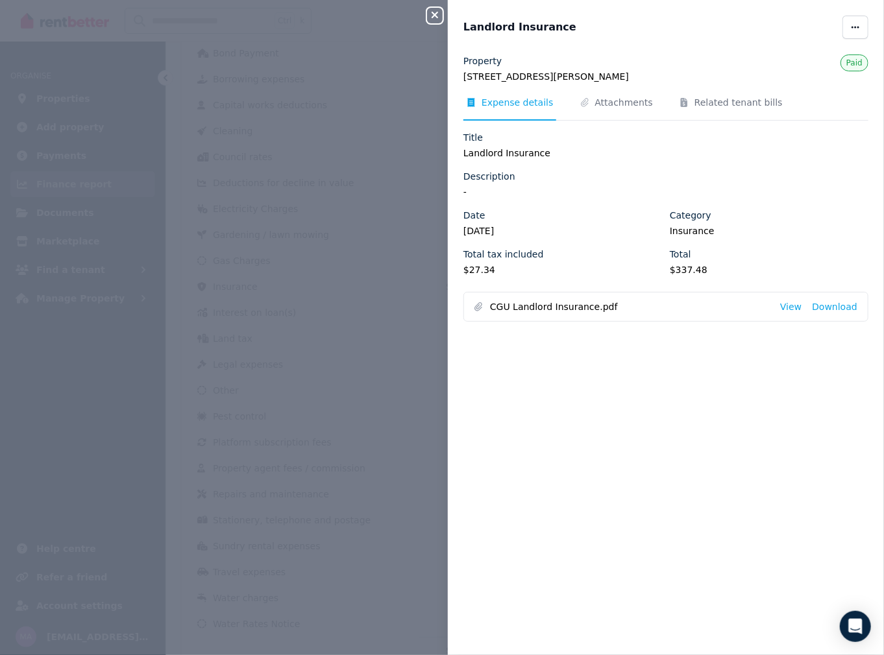
click at [431, 13] on icon "button" at bounding box center [434, 15] width 6 height 6
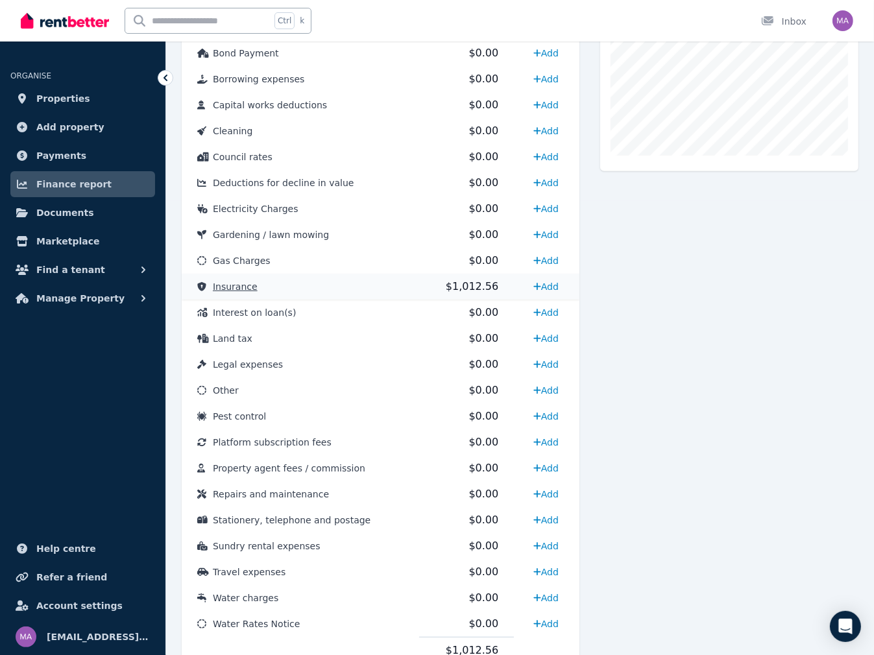
click at [464, 287] on span "$1,012.56" at bounding box center [472, 286] width 53 height 12
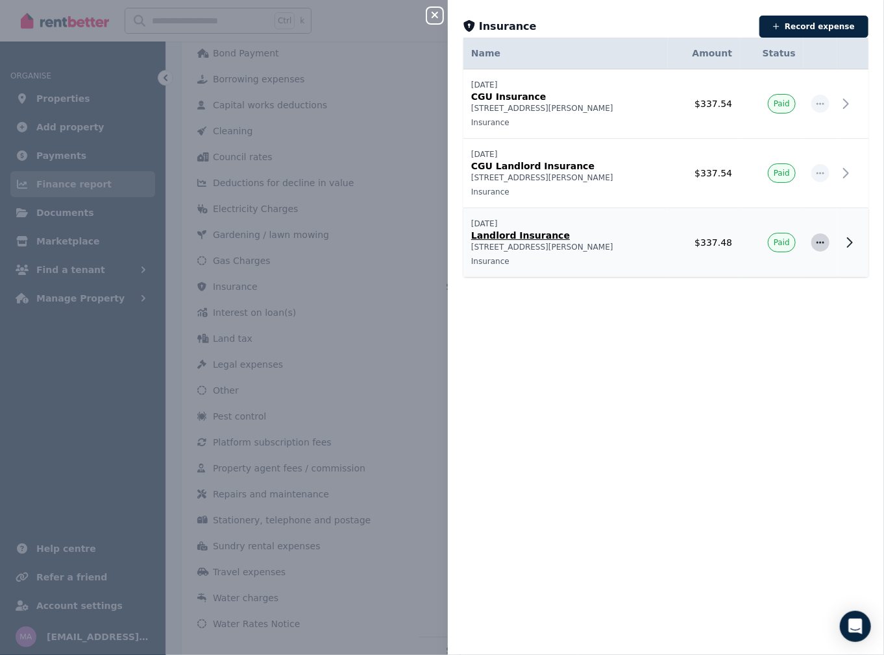
click at [816, 242] on icon "button" at bounding box center [820, 242] width 8 height 2
click at [776, 307] on span "Delete expense" at bounding box center [777, 304] width 83 height 16
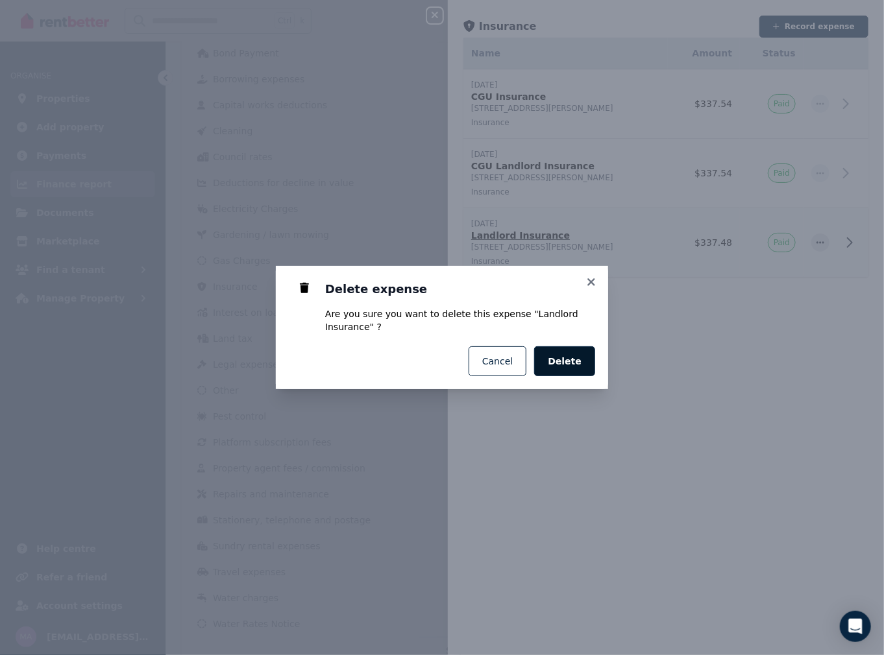
click at [557, 361] on span "Delete" at bounding box center [564, 361] width 34 height 13
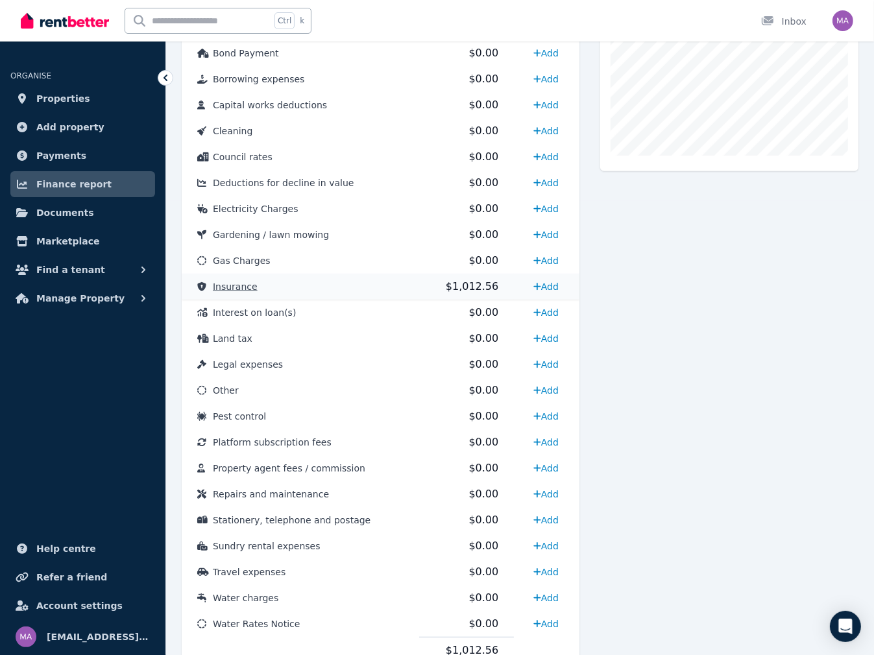
click at [470, 285] on span "$1,012.56" at bounding box center [472, 286] width 53 height 12
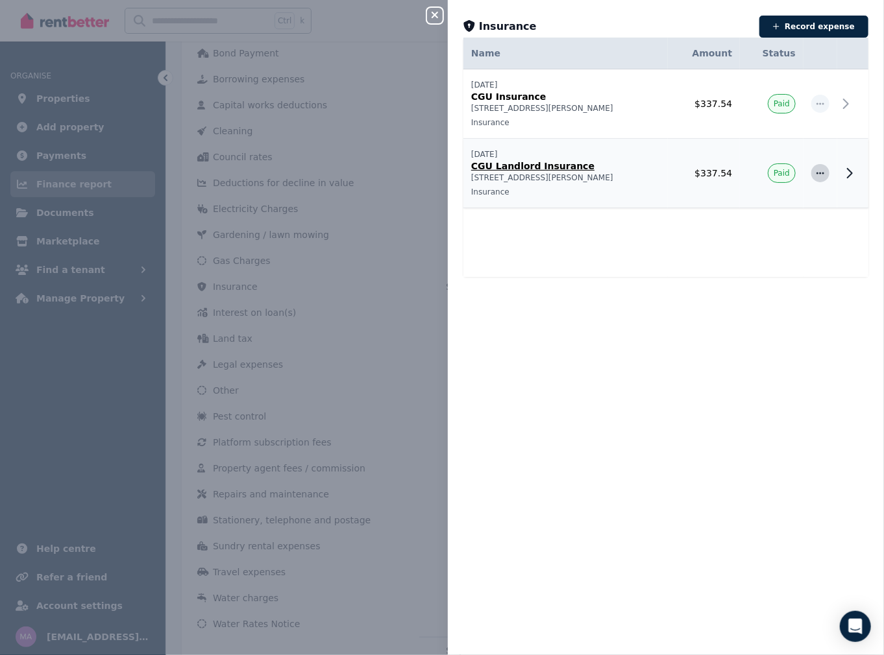
click at [815, 176] on icon "button" at bounding box center [820, 173] width 10 height 9
click at [784, 237] on span "Delete expense" at bounding box center [777, 234] width 83 height 16
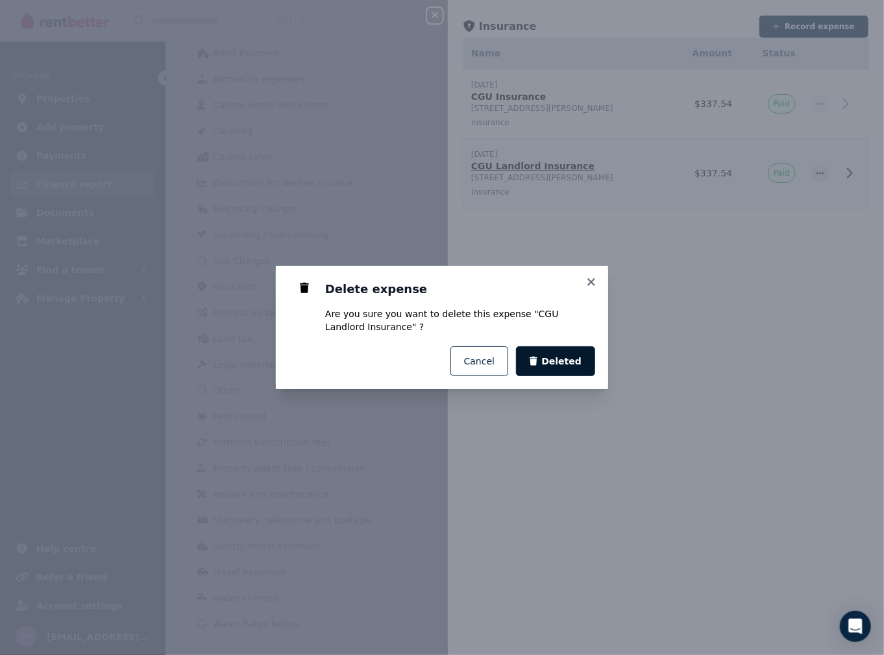
click at [559, 367] on span "Deleted" at bounding box center [561, 361] width 40 height 13
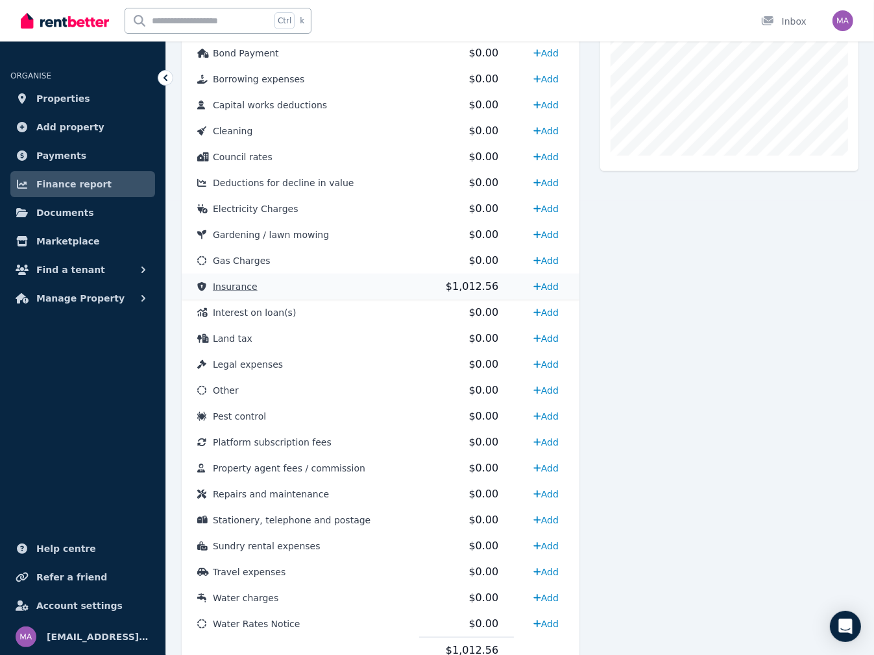
click at [464, 289] on span "$1,012.56" at bounding box center [472, 286] width 53 height 12
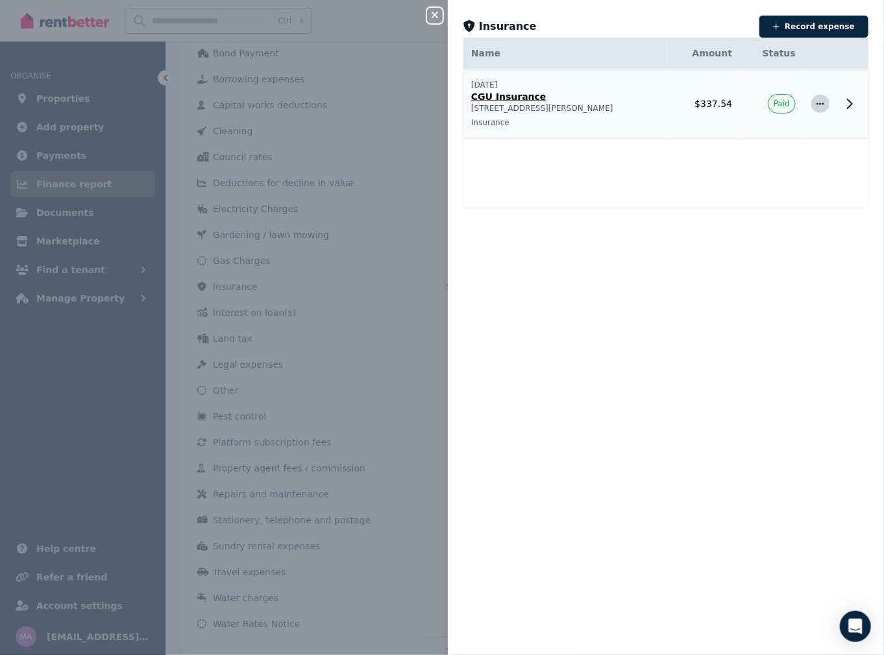
click at [815, 104] on icon "button" at bounding box center [820, 103] width 10 height 9
click at [841, 103] on icon at bounding box center [849, 104] width 16 height 16
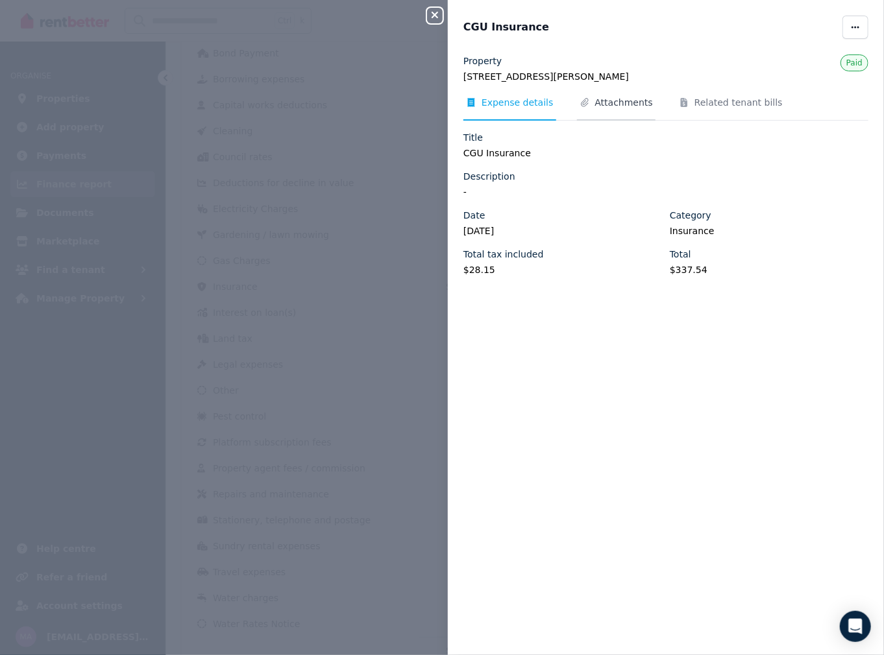
click at [616, 101] on span "Attachments" at bounding box center [624, 102] width 58 height 13
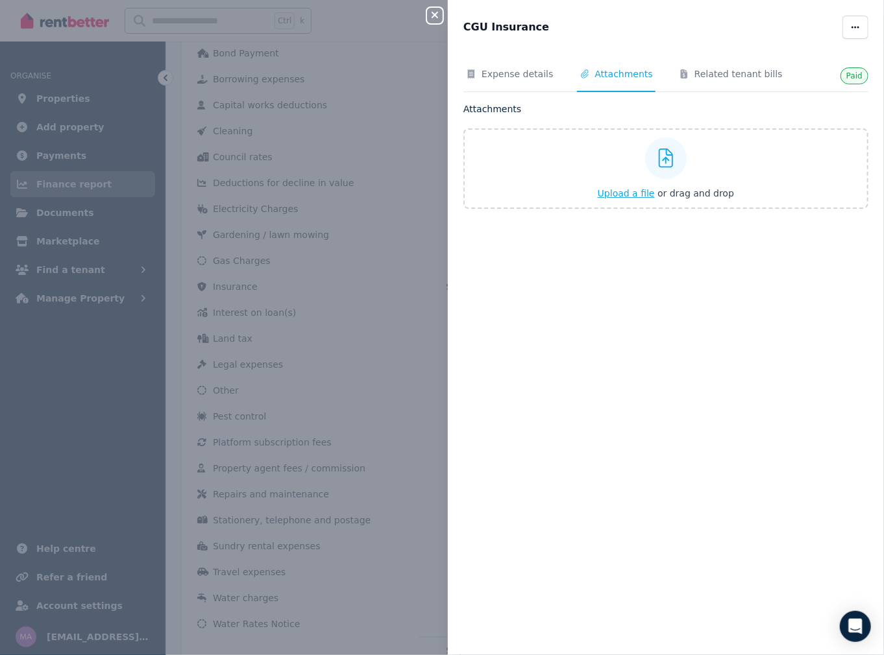
click at [617, 200] on div "Upload a file or drag and drop" at bounding box center [665, 169] width 136 height 78
click at [0, 0] on input "Upload a file or drag and drop" at bounding box center [0, 0] width 0 height 0
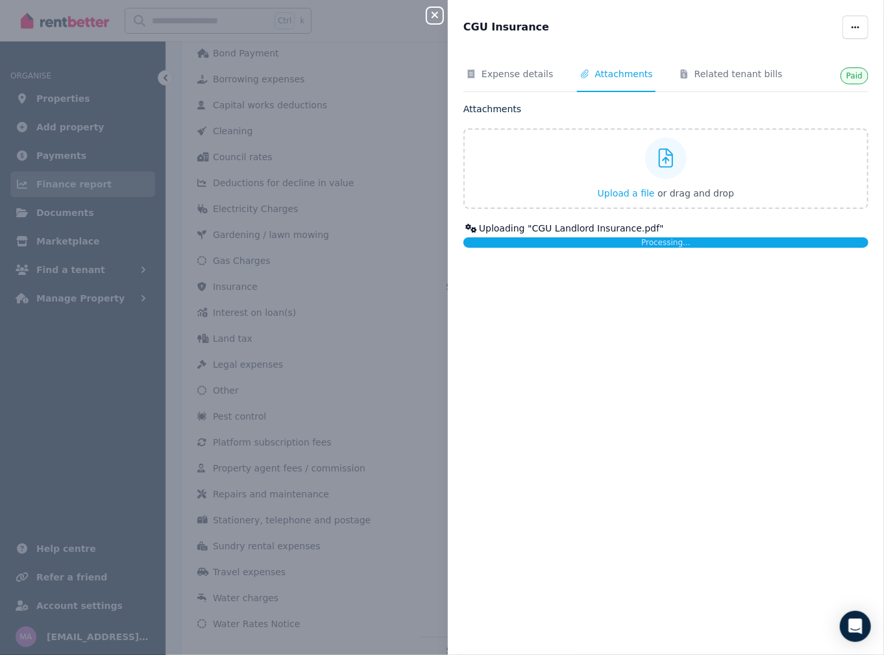
click at [436, 16] on icon "button" at bounding box center [434, 15] width 6 height 6
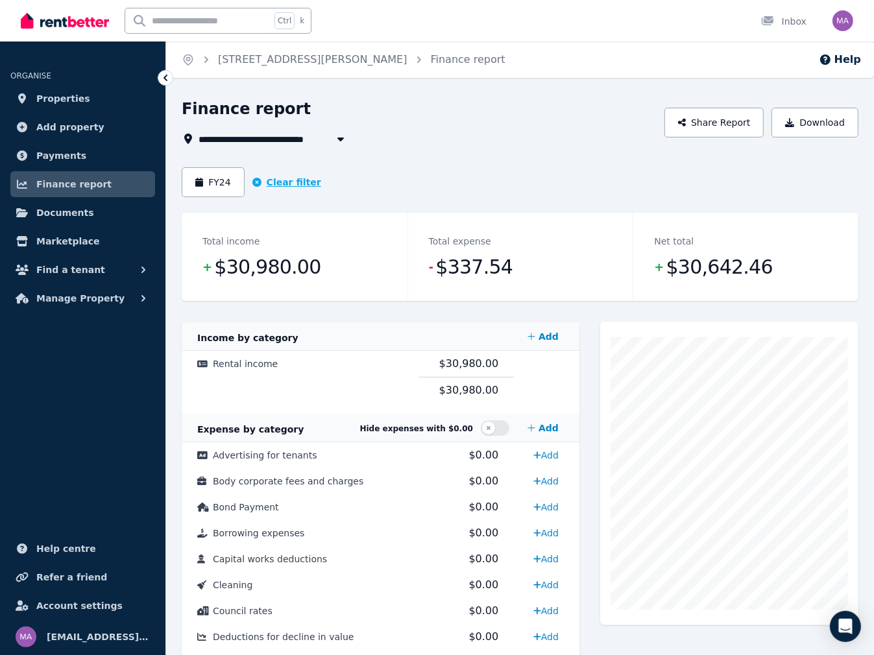
click at [286, 186] on button "Clear filter" at bounding box center [286, 182] width 69 height 13
click at [242, 189] on button "Date filter" at bounding box center [225, 182] width 86 height 30
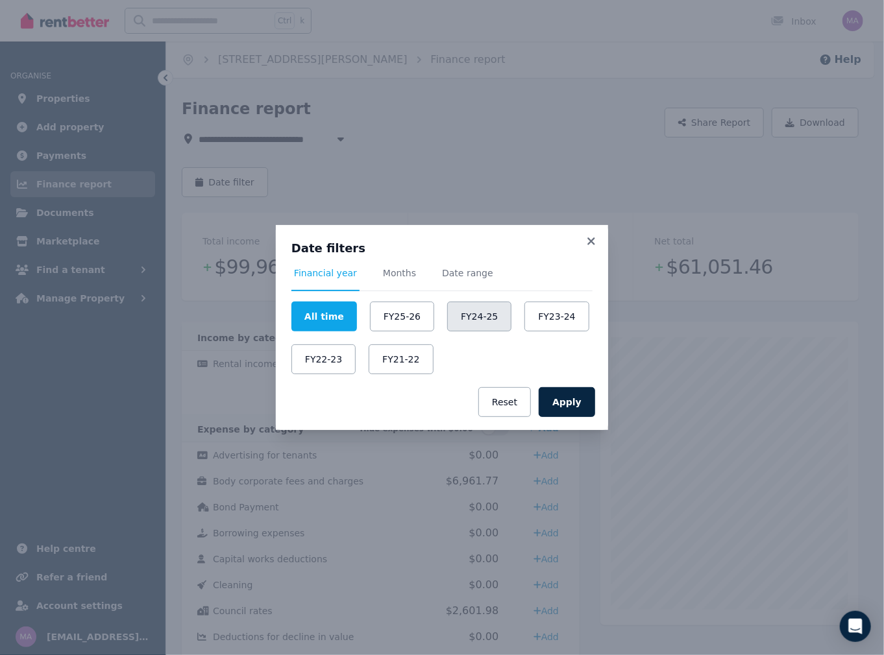
click at [448, 315] on button "FY24-25" at bounding box center [479, 317] width 64 height 30
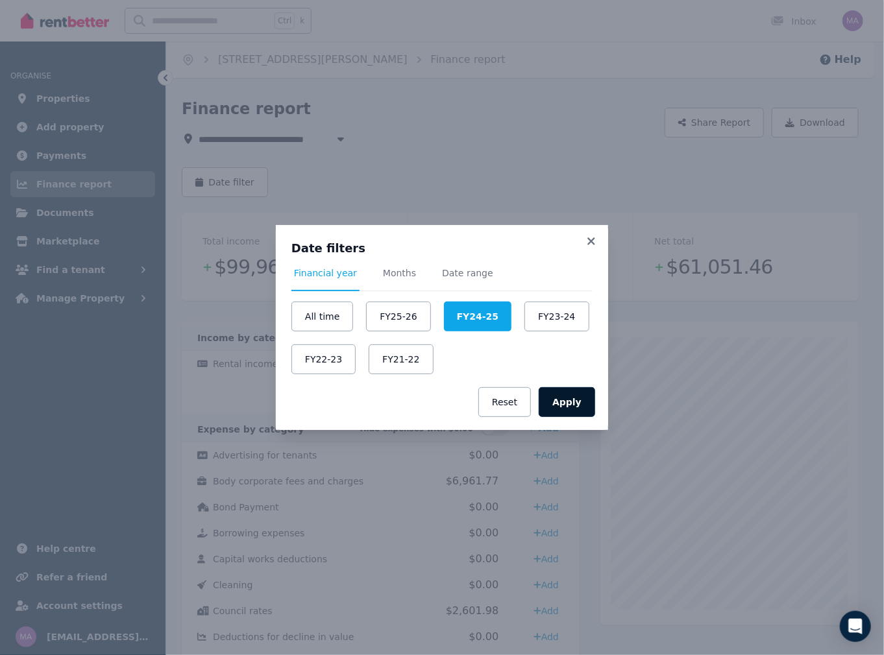
click at [577, 411] on button "Apply" at bounding box center [566, 402] width 56 height 30
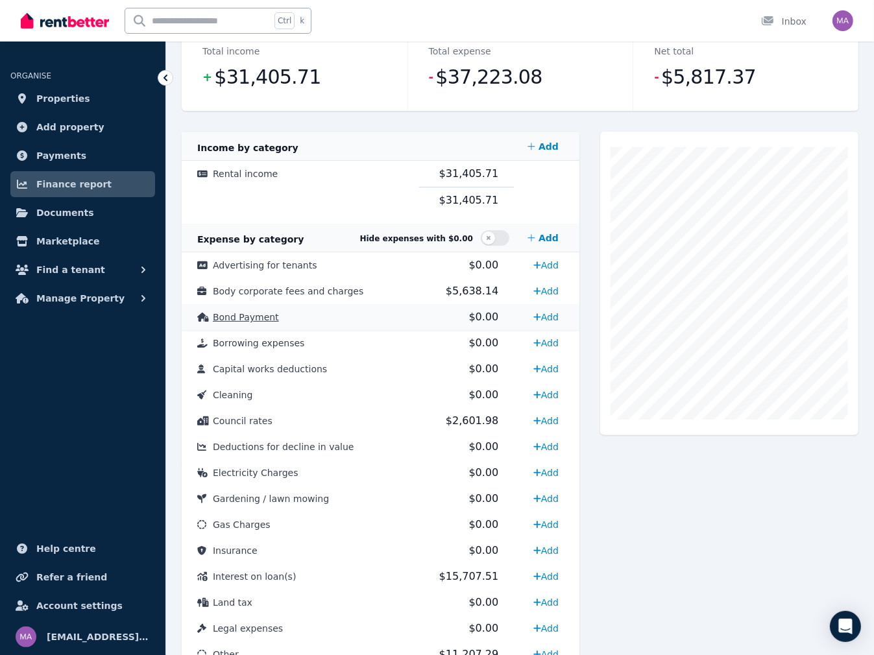
scroll to position [259, 0]
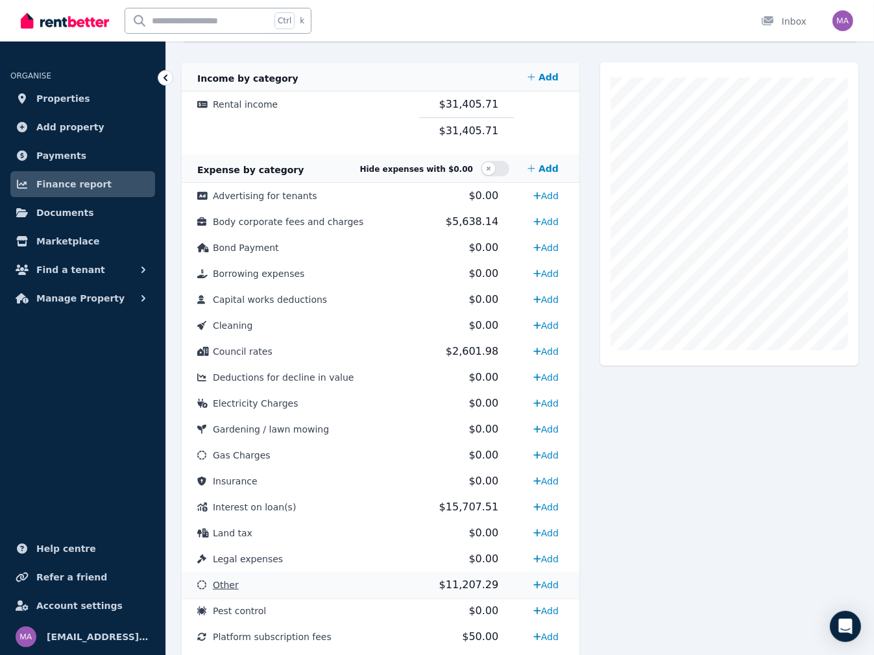
click at [217, 584] on span "Other" at bounding box center [226, 585] width 26 height 10
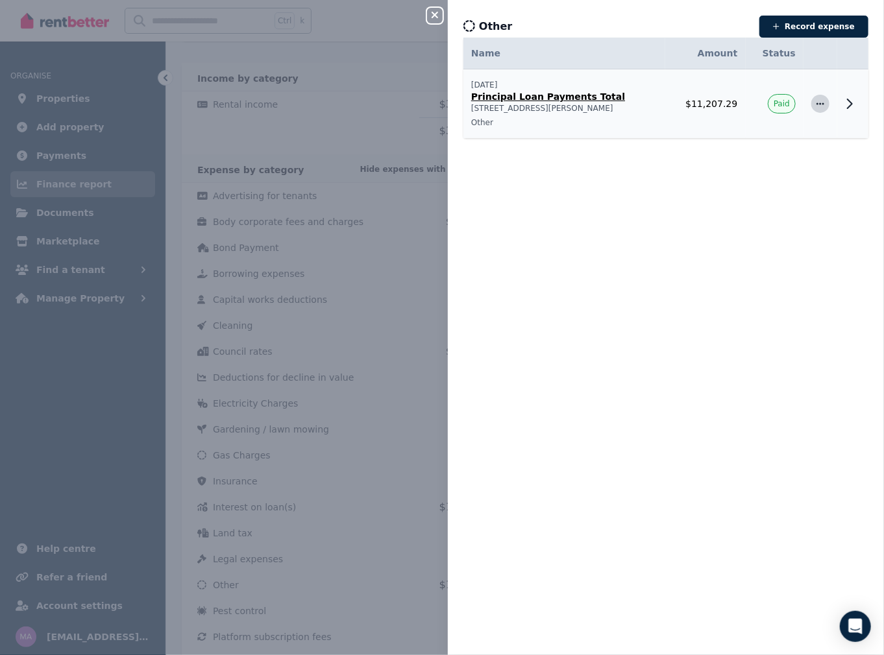
click at [816, 104] on icon "button" at bounding box center [820, 103] width 8 height 2
click at [752, 162] on span "Delete expense" at bounding box center [777, 165] width 83 height 16
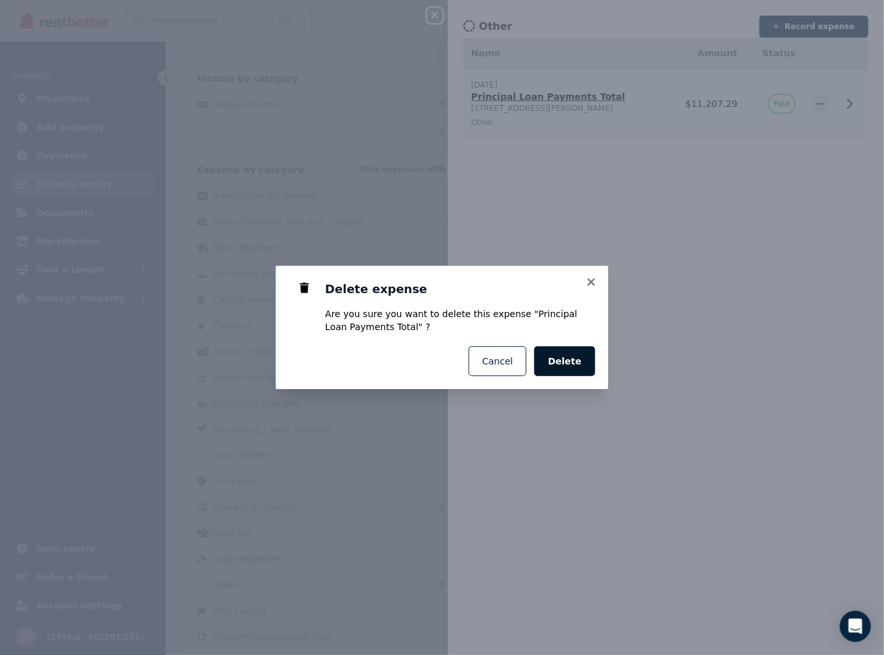
click at [566, 361] on span "Delete" at bounding box center [564, 361] width 34 height 13
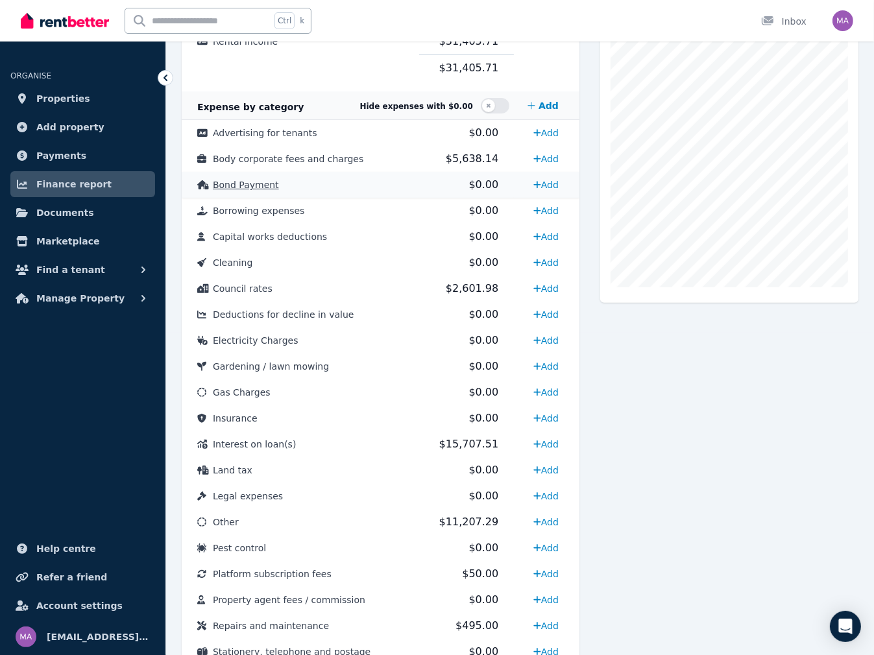
scroll to position [324, 0]
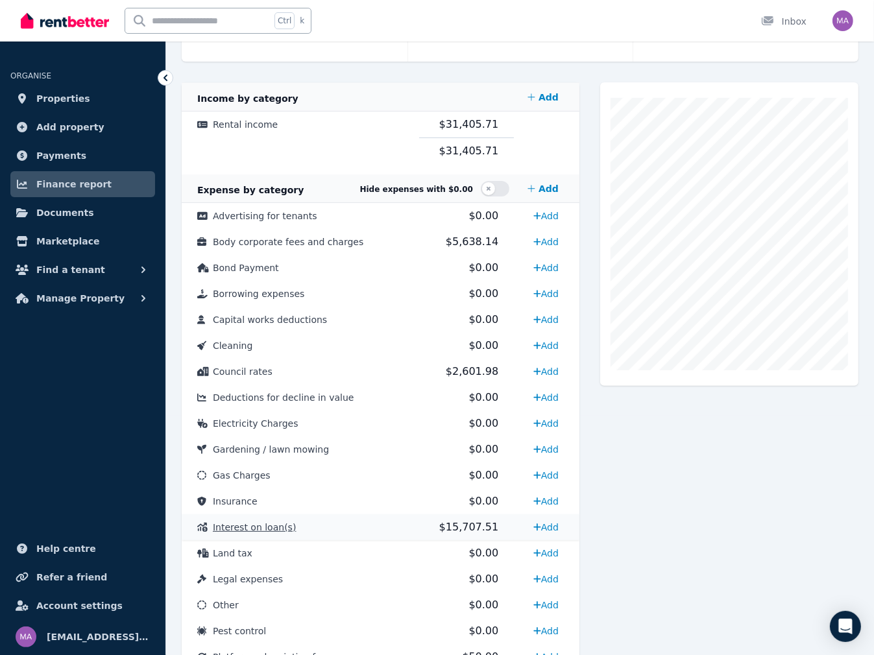
scroll to position [311, 0]
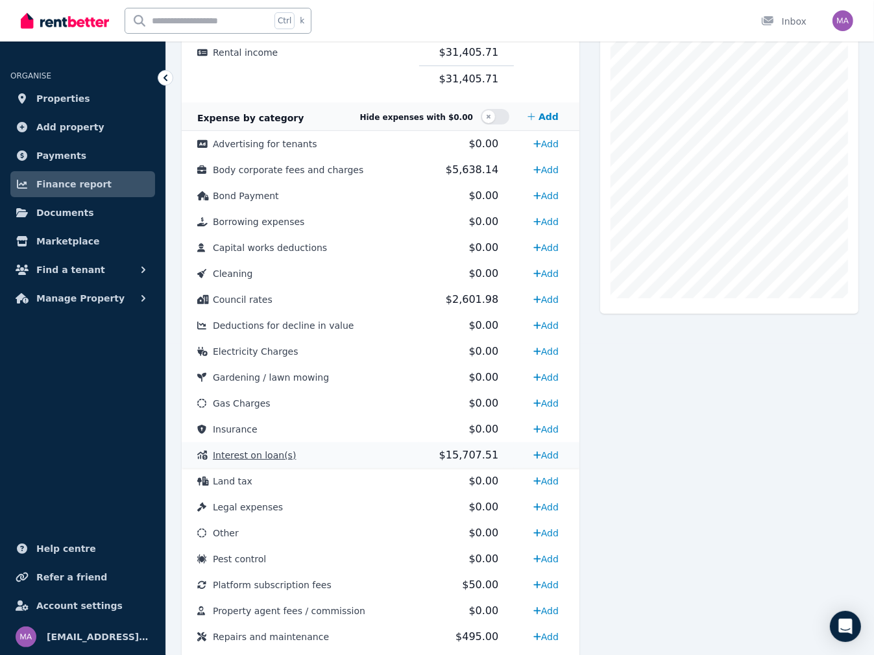
click at [257, 459] on span "Interest on loan(s)" at bounding box center [254, 455] width 83 height 10
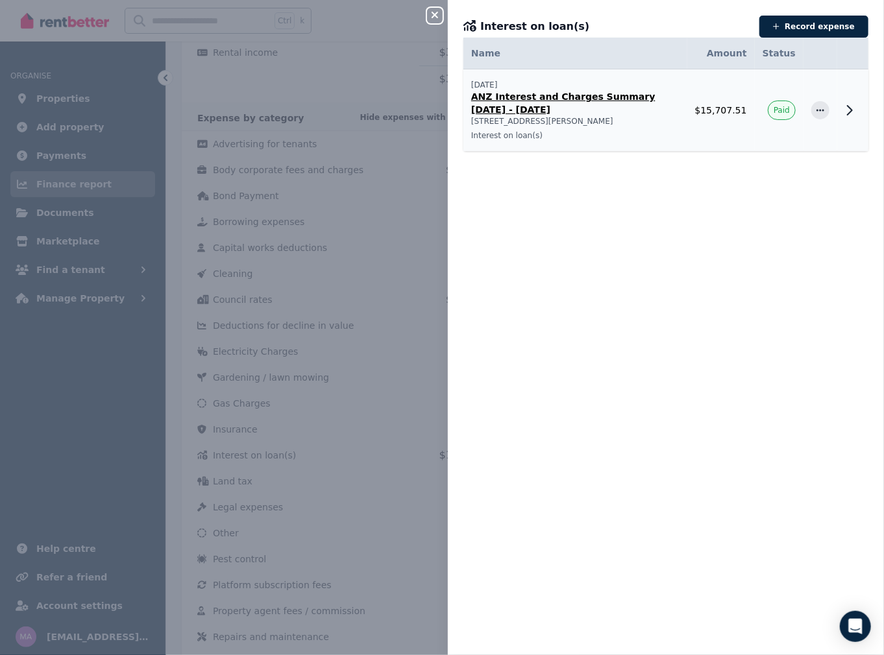
click at [841, 112] on icon at bounding box center [849, 110] width 16 height 16
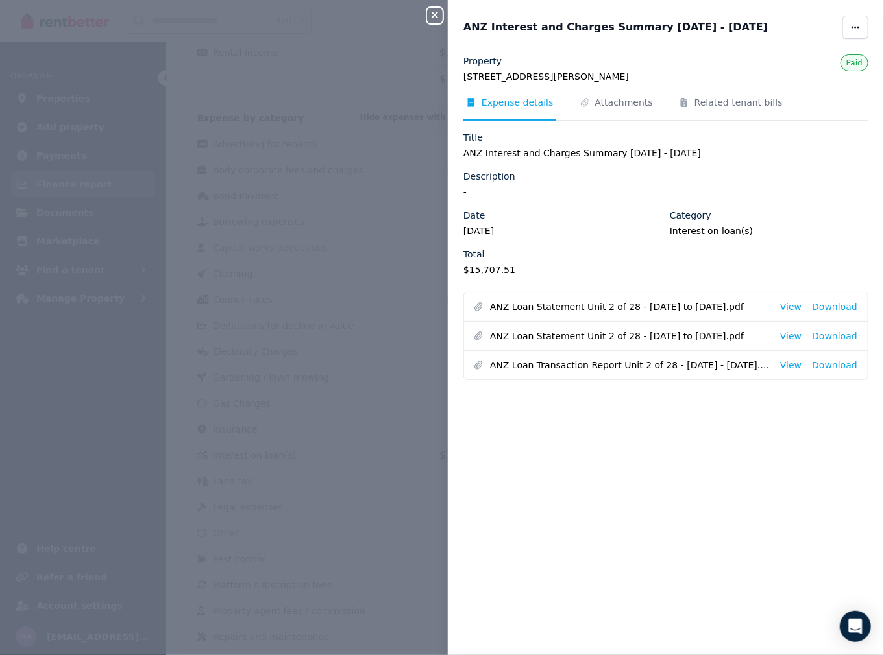
click at [431, 16] on icon "button" at bounding box center [435, 15] width 16 height 10
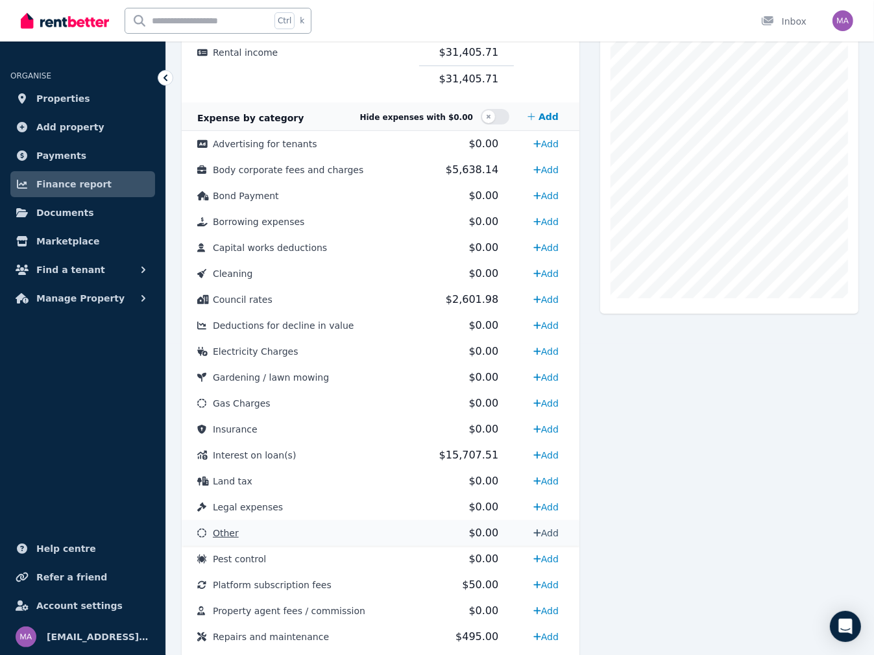
click at [542, 533] on link "Add" at bounding box center [546, 533] width 36 height 21
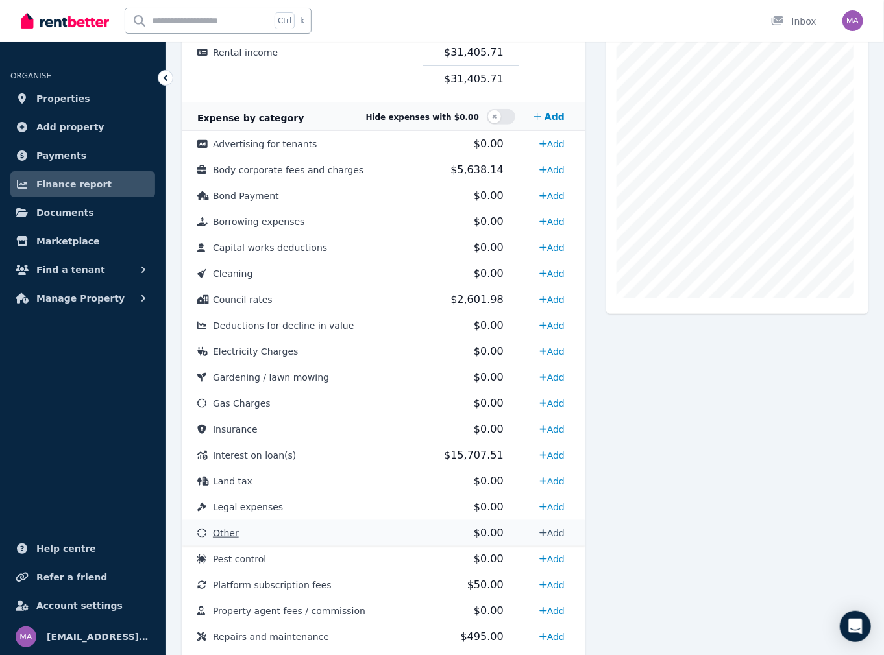
select select "**********"
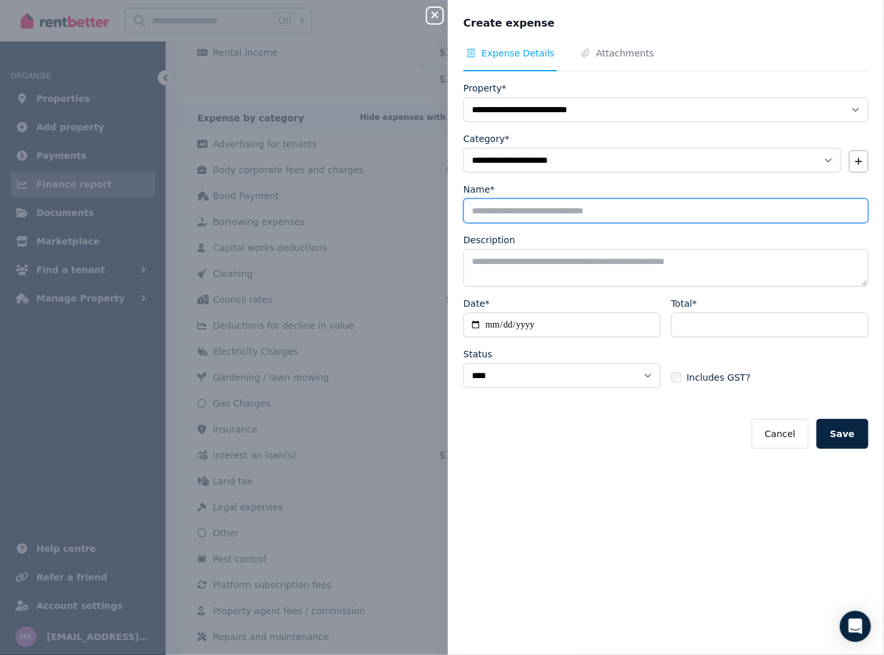
click at [527, 211] on input "Name*" at bounding box center [665, 210] width 405 height 25
type input "**********"
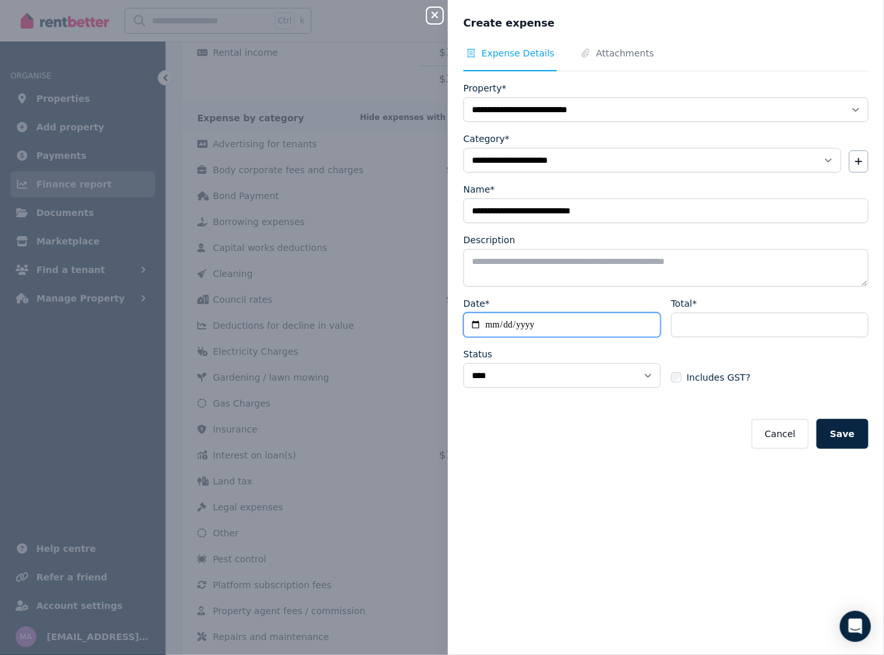
click at [543, 328] on input "Date*" at bounding box center [561, 325] width 197 height 25
type input "**********"
click at [740, 322] on input "Total*" at bounding box center [769, 325] width 197 height 25
type input "*******"
click at [573, 439] on div "Cancel Save" at bounding box center [665, 434] width 405 height 30
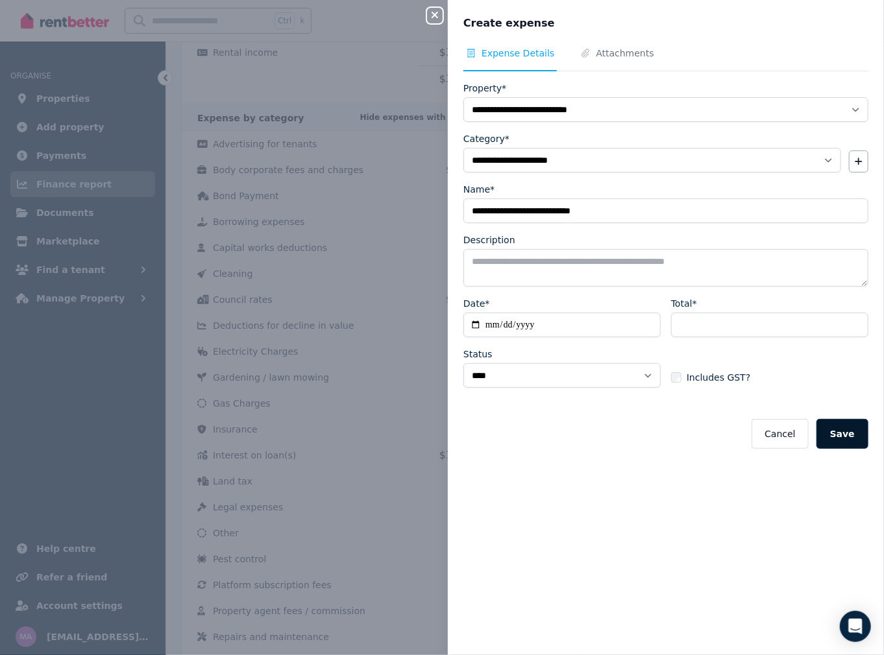
click at [852, 435] on button "Save" at bounding box center [842, 434] width 52 height 30
select select
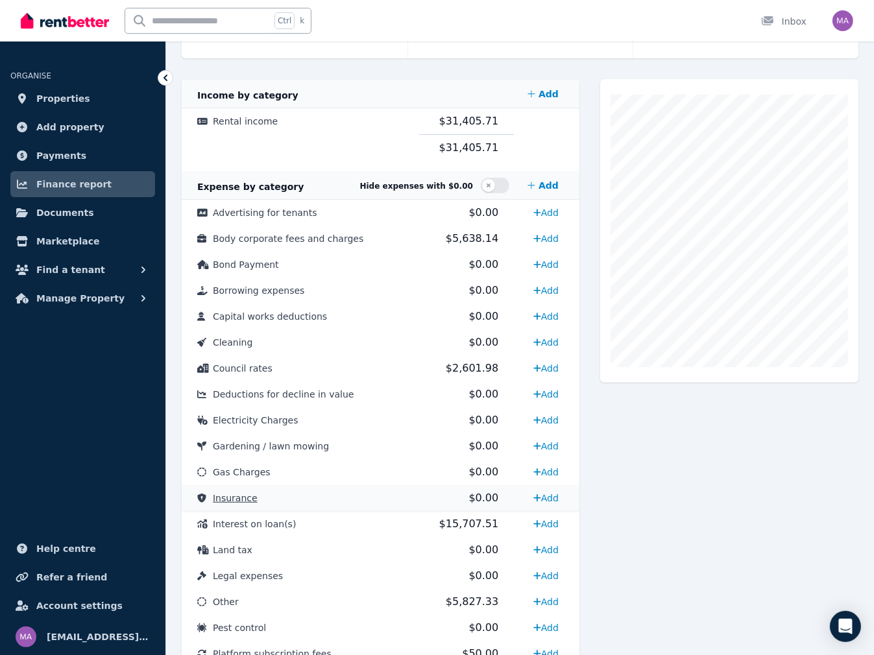
scroll to position [0, 0]
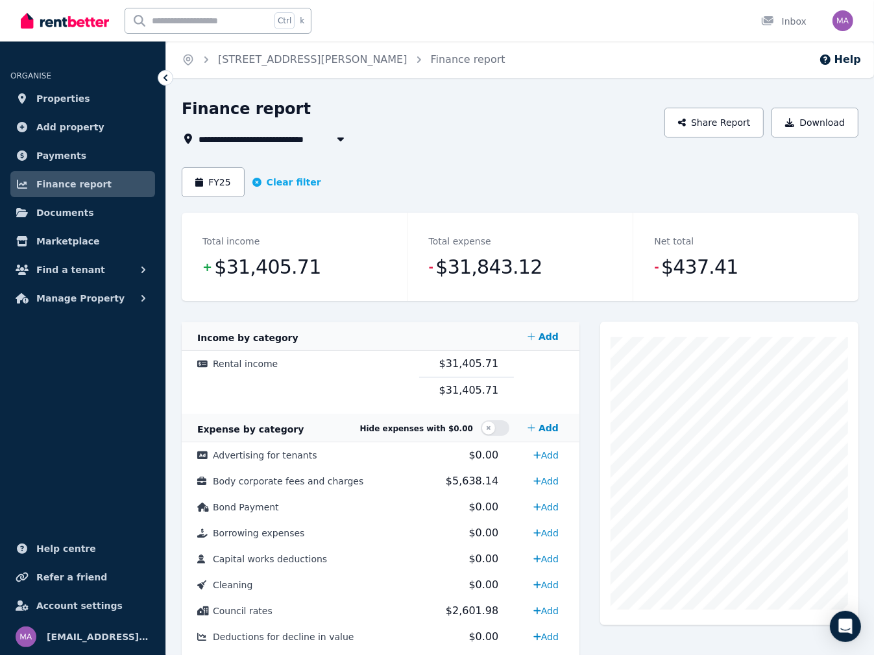
click at [276, 141] on span "[STREET_ADDRESS][PERSON_NAME]" at bounding box center [292, 139] width 189 height 16
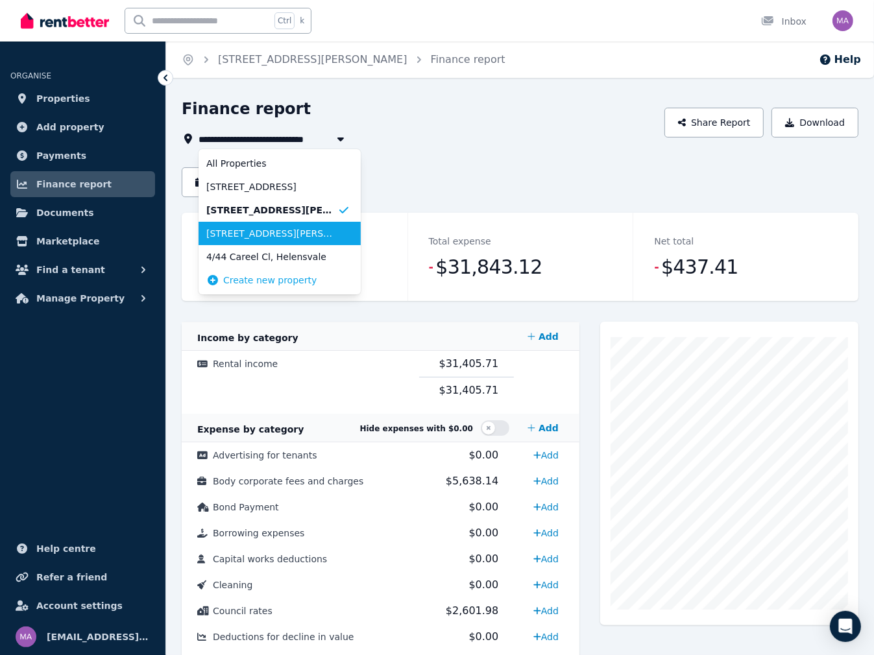
click at [254, 234] on span "[STREET_ADDRESS][PERSON_NAME]" at bounding box center [271, 233] width 131 height 13
type input "**********"
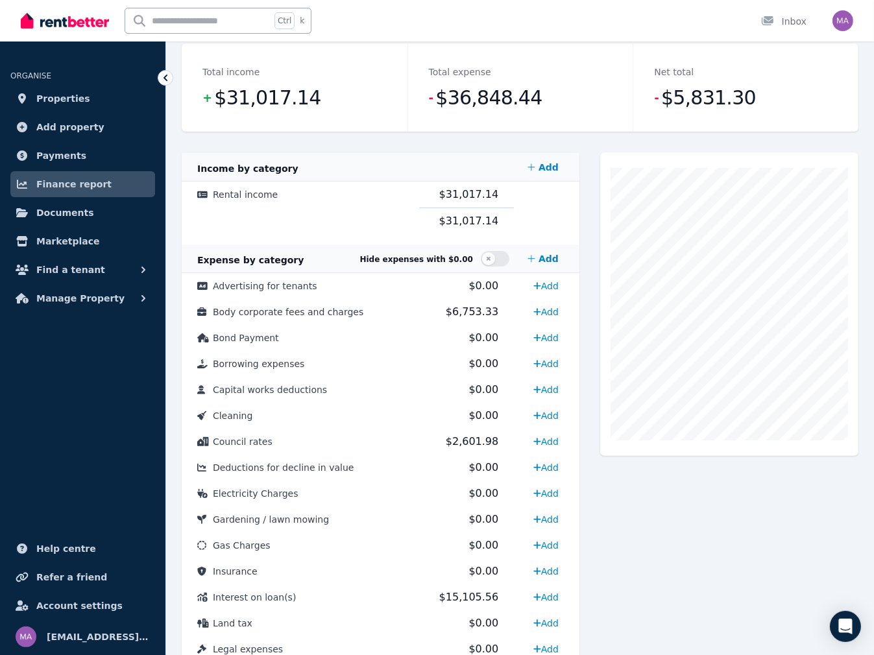
scroll to position [259, 0]
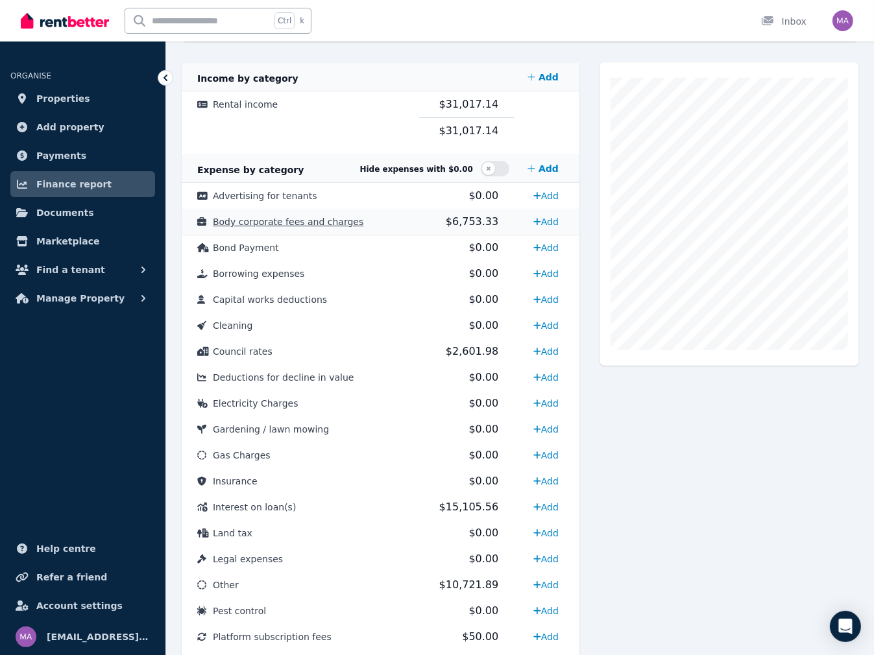
click at [280, 221] on span "Body corporate fees and charges" at bounding box center [288, 222] width 150 height 10
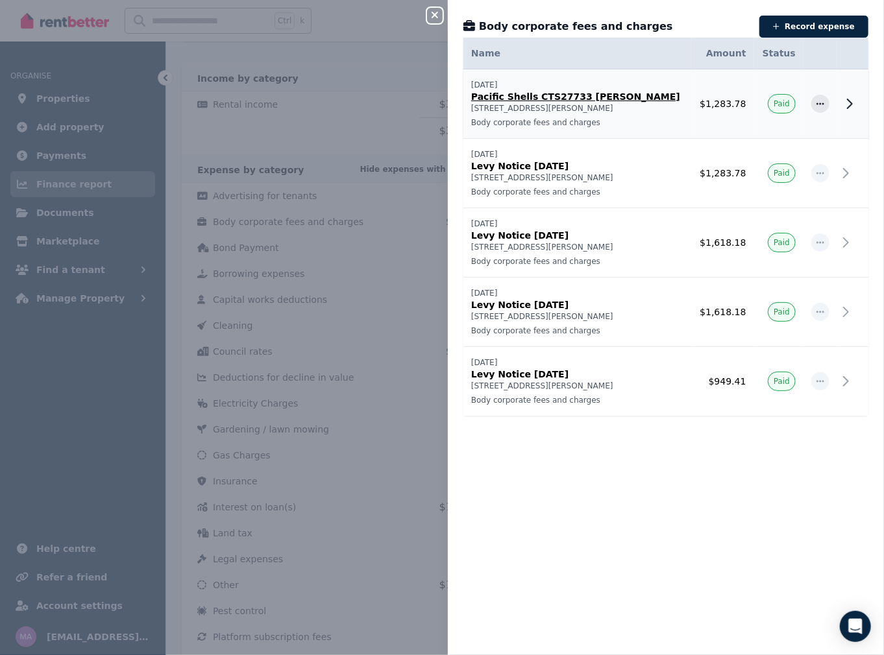
click at [841, 103] on icon at bounding box center [849, 104] width 16 height 16
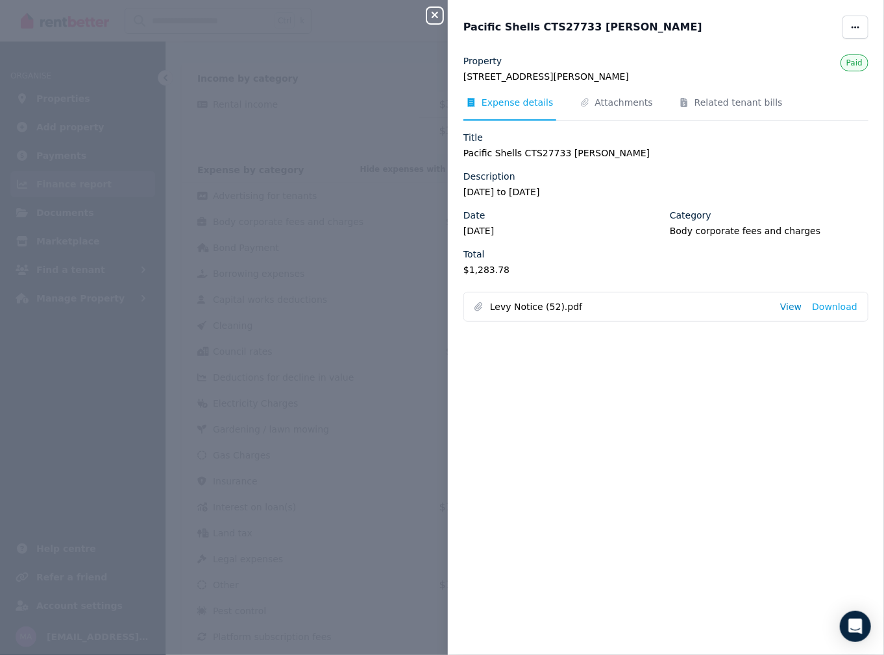
click at [791, 310] on link "View" at bounding box center [790, 306] width 21 height 13
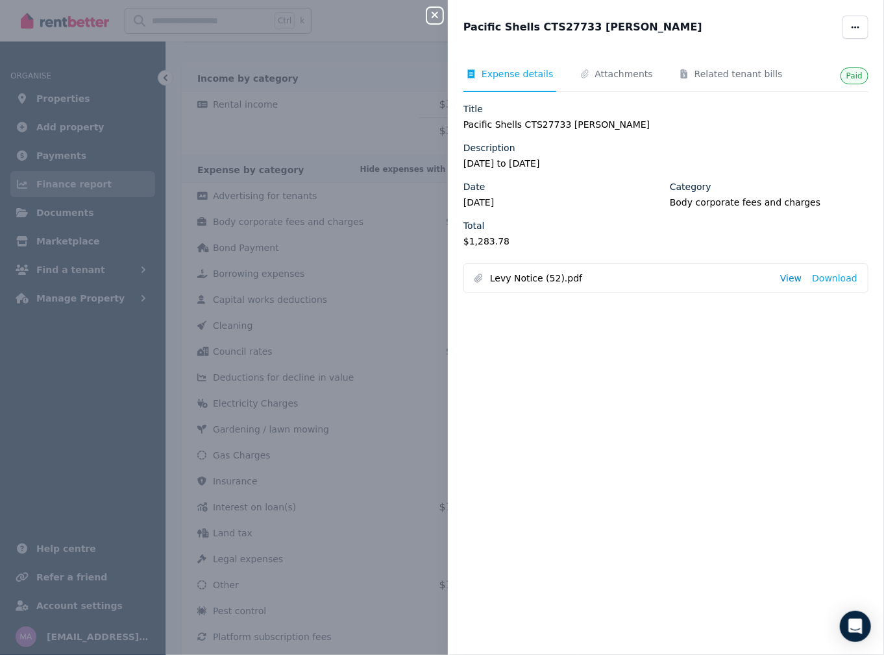
click at [786, 278] on link "View" at bounding box center [790, 278] width 21 height 13
click at [850, 27] on icon "button" at bounding box center [855, 27] width 10 height 9
click at [775, 58] on span "Edit" at bounding box center [816, 65] width 83 height 16
select select "**********"
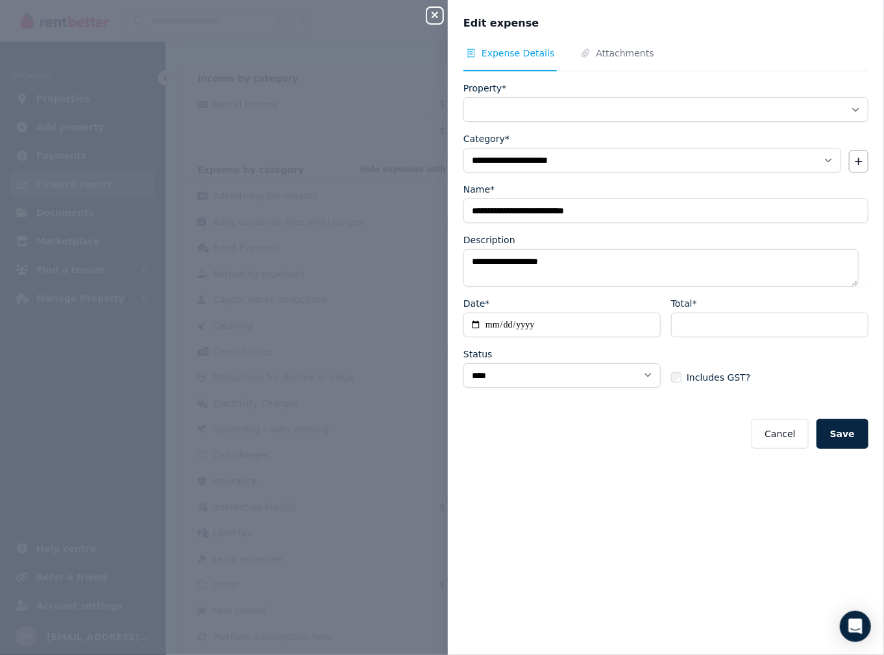
select select "**********"
click at [493, 328] on input "**********" at bounding box center [561, 325] width 197 height 25
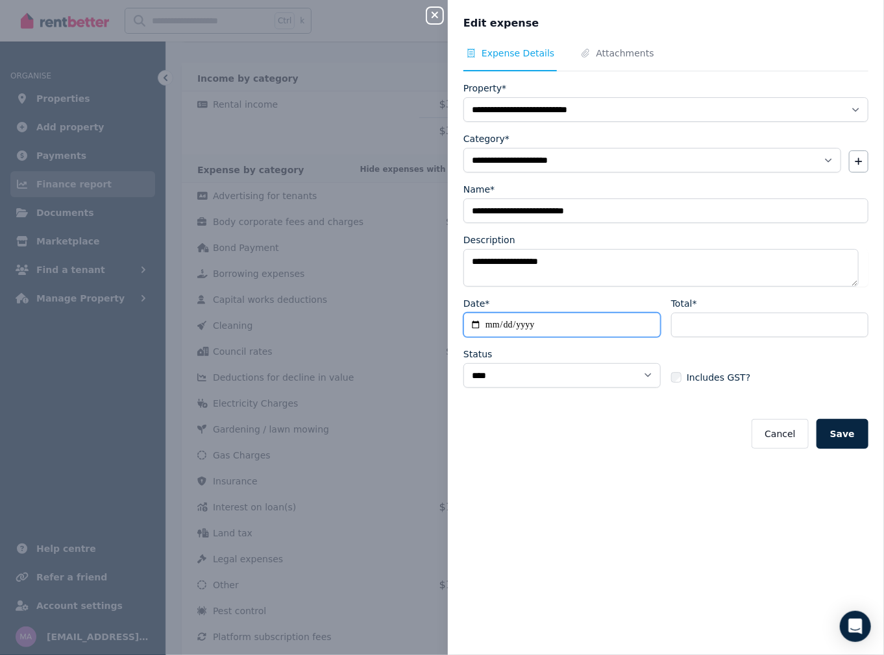
click at [497, 323] on input "**********" at bounding box center [561, 325] width 197 height 25
type input "**********"
click at [816, 419] on button "Save" at bounding box center [842, 434] width 52 height 30
click at [440, 16] on icon "button" at bounding box center [435, 15] width 16 height 10
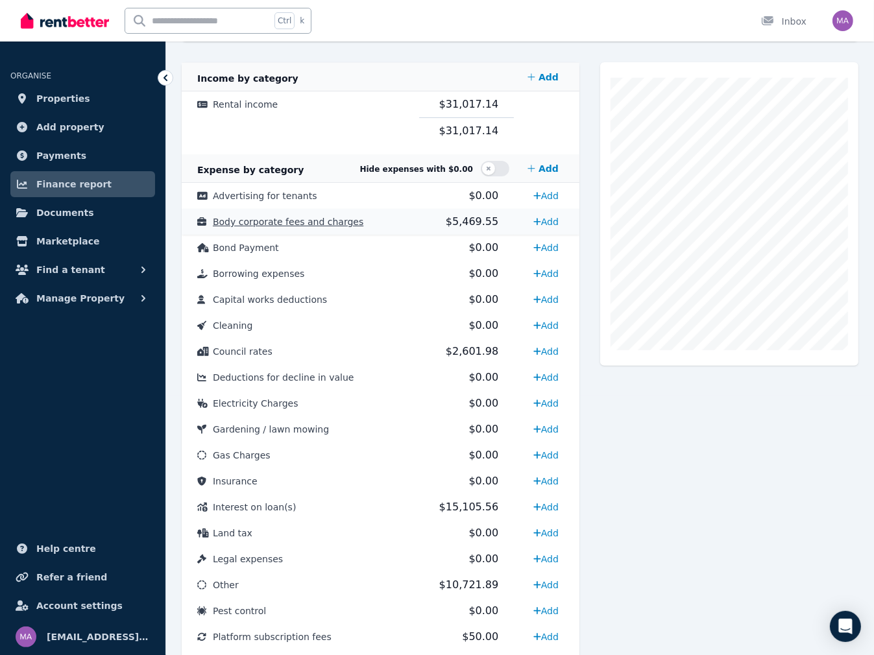
scroll to position [0, 0]
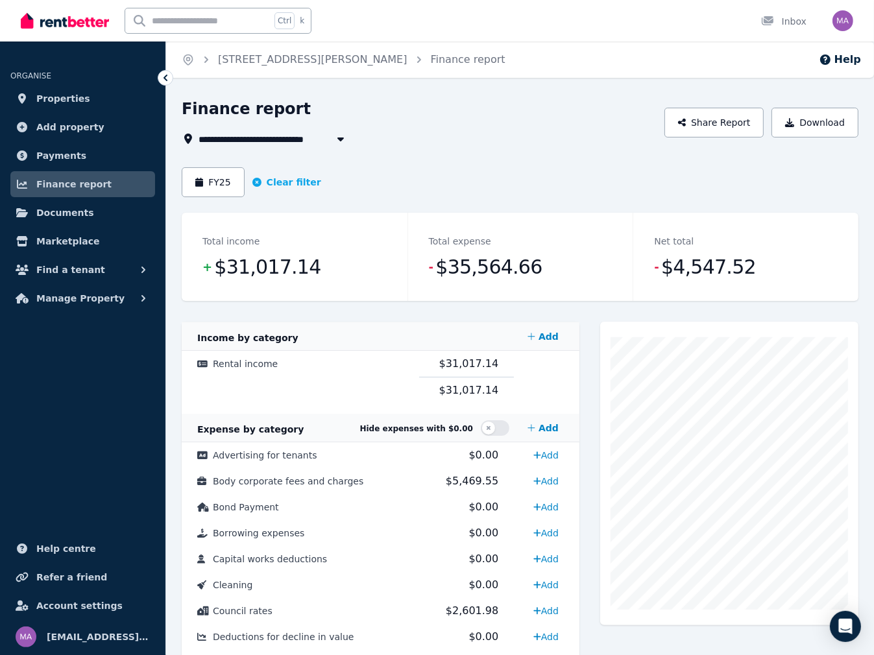
click at [272, 139] on span "[STREET_ADDRESS][PERSON_NAME]" at bounding box center [292, 139] width 189 height 16
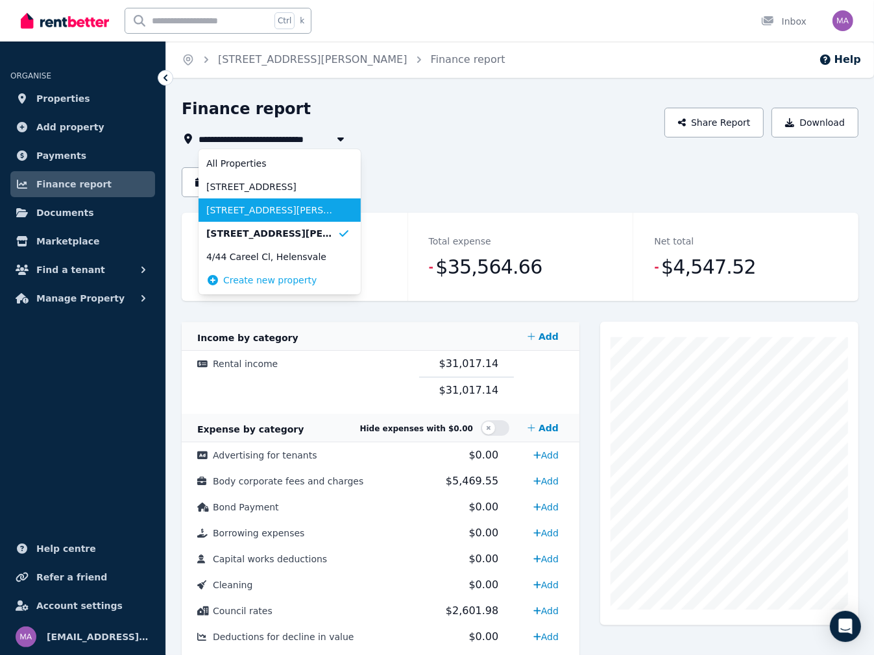
click at [265, 208] on span "[STREET_ADDRESS][PERSON_NAME]" at bounding box center [271, 210] width 131 height 13
type input "**********"
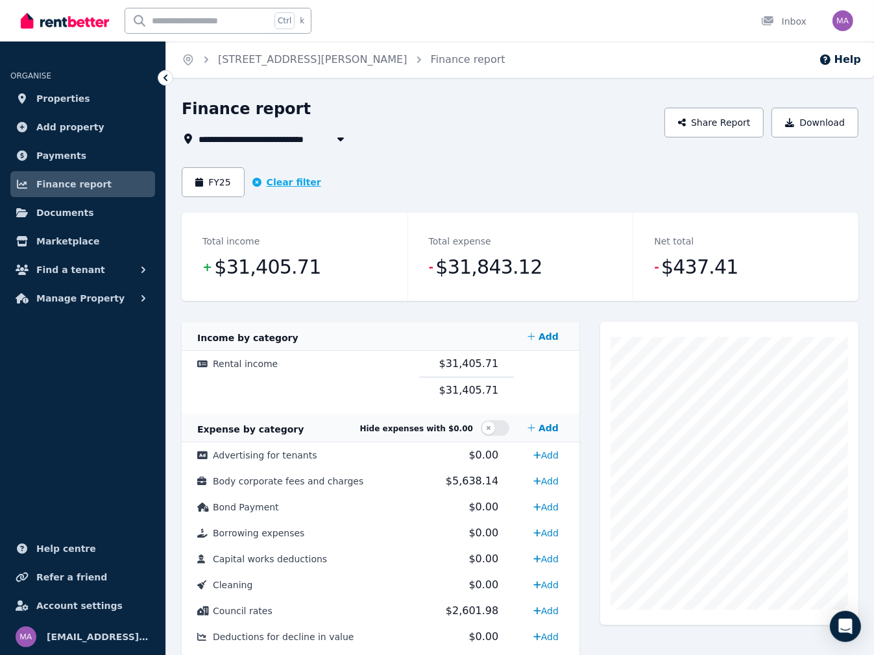
click at [278, 182] on button "Clear filter" at bounding box center [286, 182] width 69 height 13
click at [230, 181] on button "Date filter" at bounding box center [225, 182] width 86 height 30
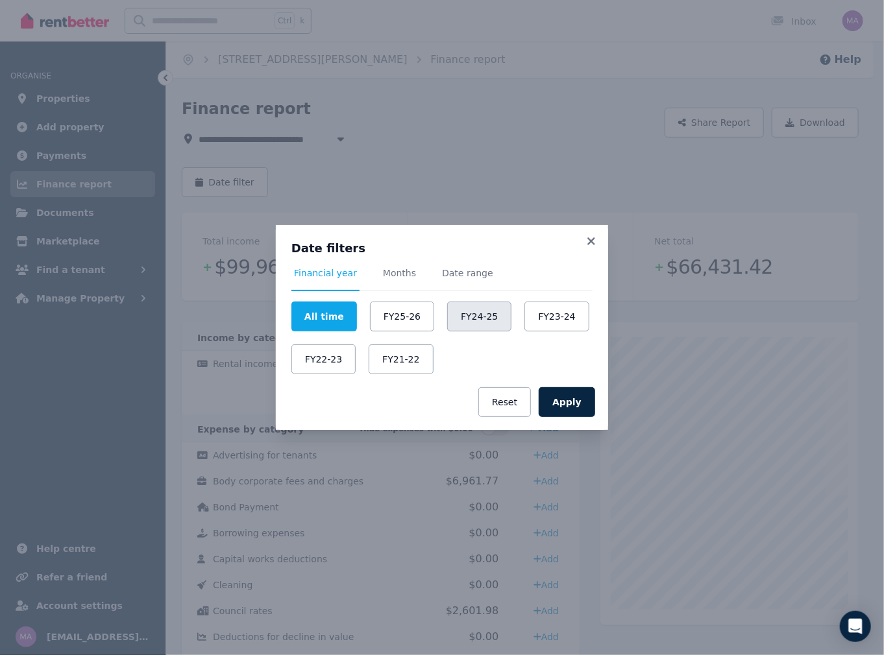
click at [477, 315] on button "FY24-25" at bounding box center [479, 317] width 64 height 30
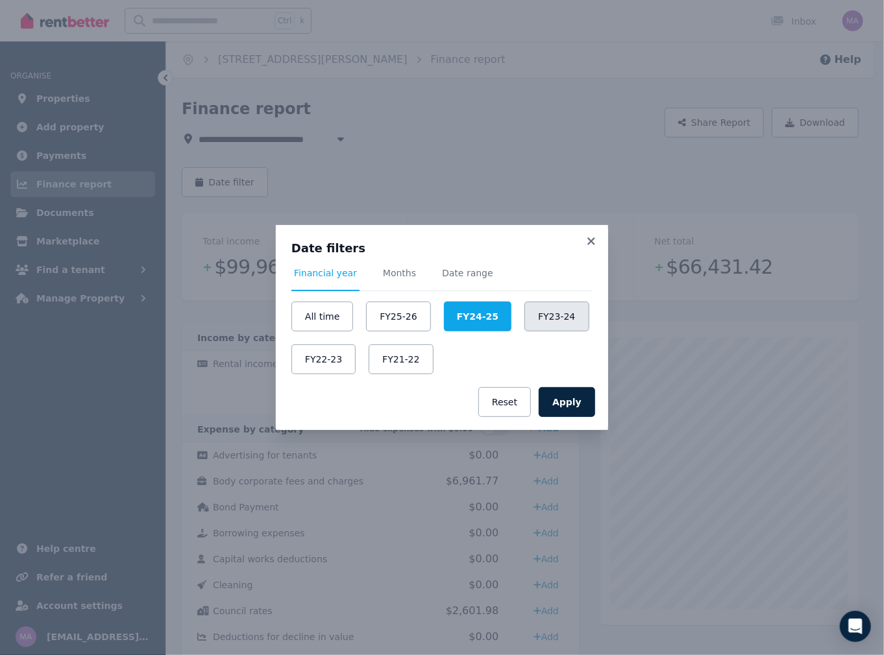
click at [527, 320] on button "FY23-24" at bounding box center [556, 317] width 64 height 30
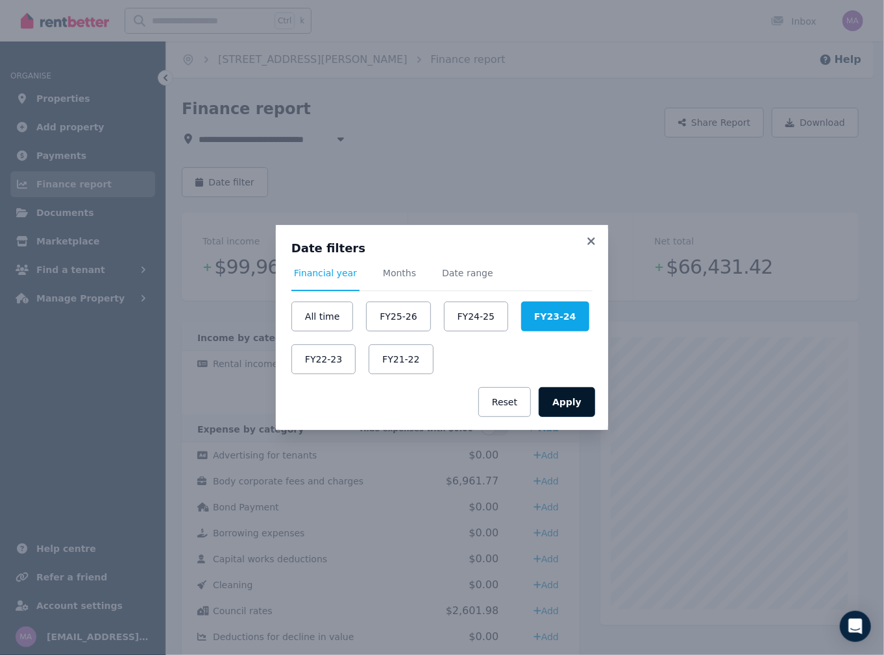
click at [568, 403] on button "Apply" at bounding box center [566, 402] width 56 height 30
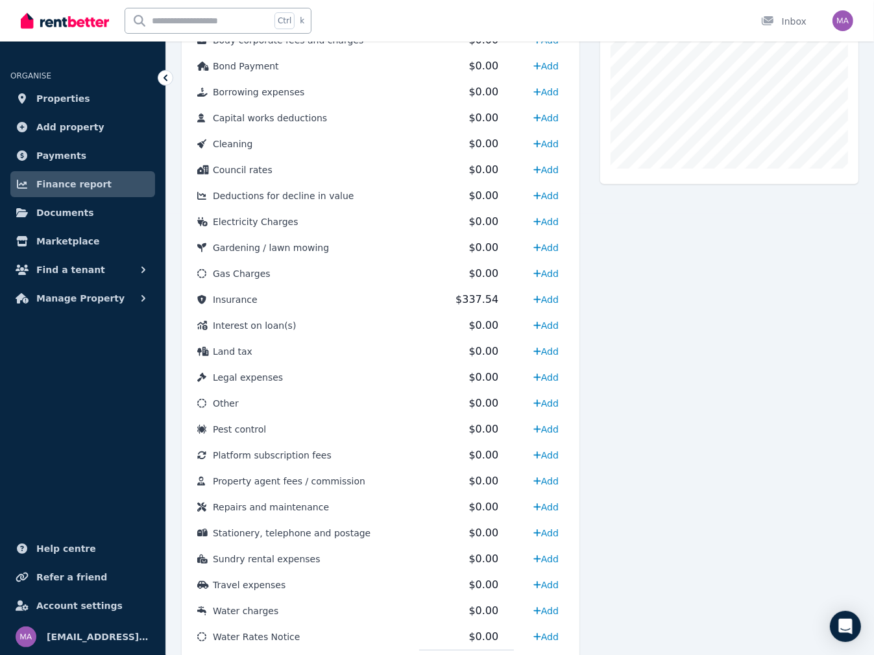
scroll to position [454, 0]
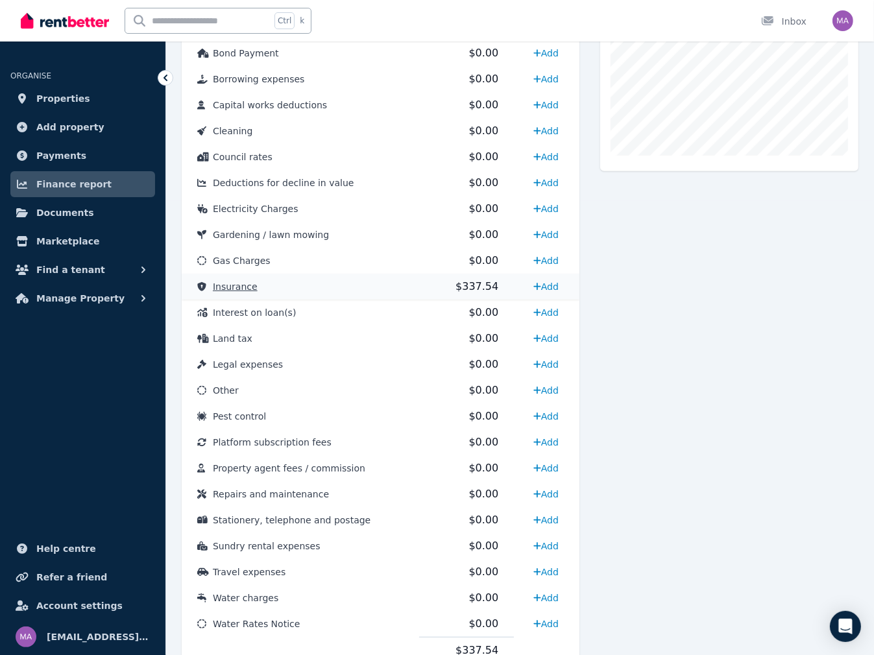
click at [241, 284] on span "Insurance" at bounding box center [235, 287] width 45 height 10
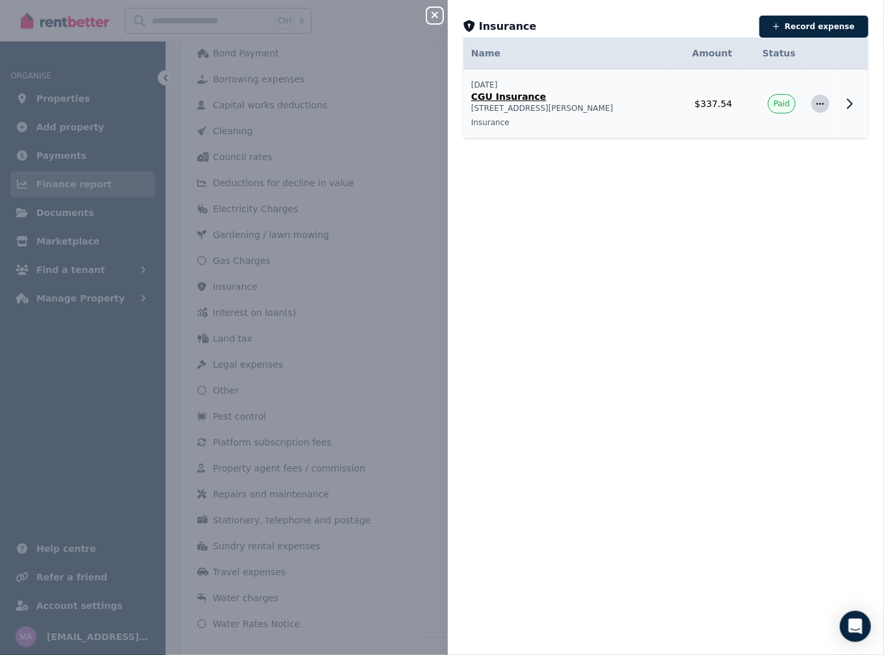
click at [815, 102] on icon "button" at bounding box center [820, 103] width 10 height 9
click at [776, 138] on span "Edit expense" at bounding box center [777, 139] width 83 height 16
select select "**********"
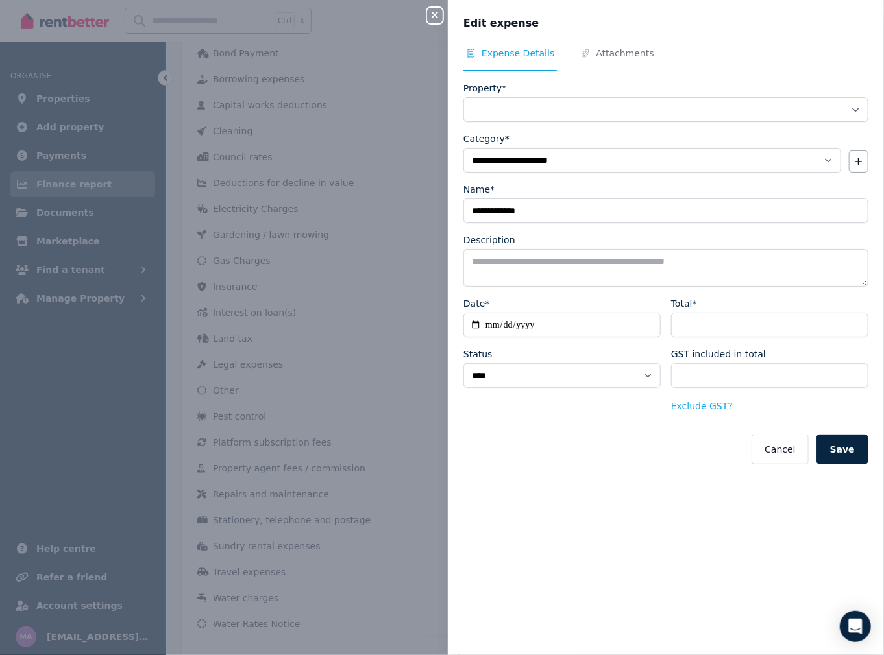
select select "**********"
click at [547, 325] on input "**********" at bounding box center [561, 325] width 197 height 25
type input "**********"
click at [842, 449] on button "Save" at bounding box center [842, 450] width 52 height 30
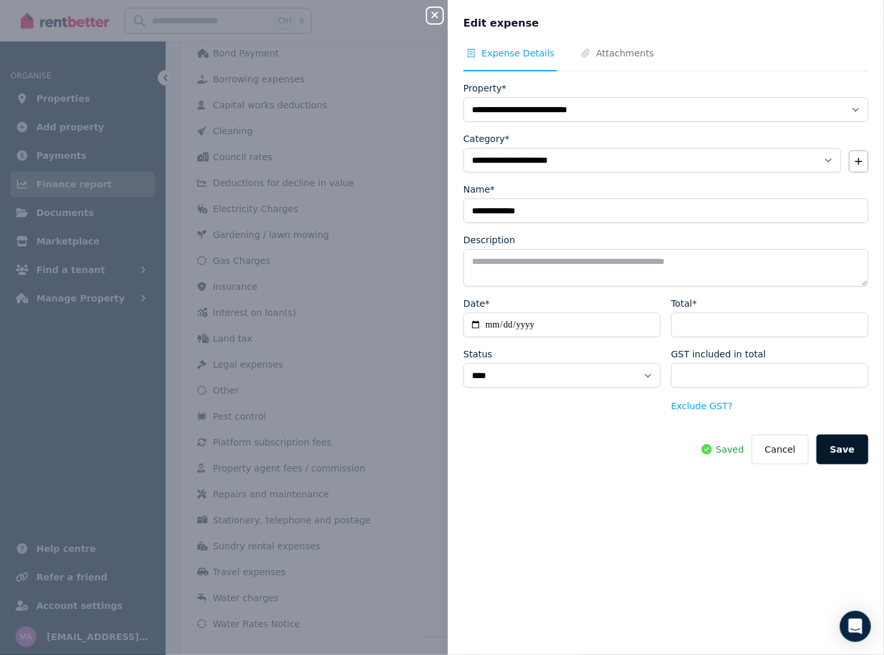
click at [834, 447] on button "Save" at bounding box center [842, 450] width 52 height 30
click at [437, 16] on icon "button" at bounding box center [435, 15] width 16 height 10
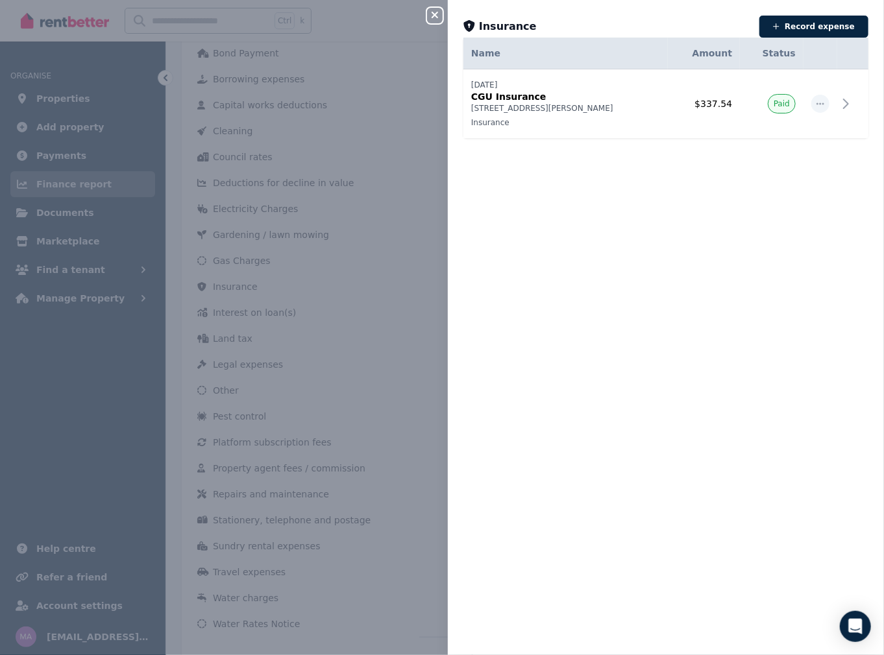
click at [435, 14] on icon "button" at bounding box center [435, 15] width 16 height 10
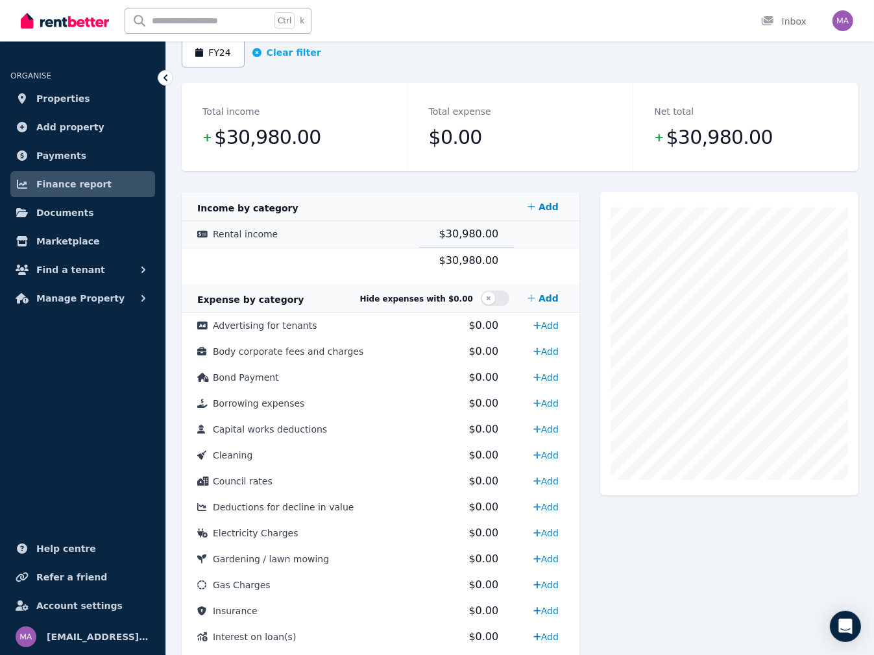
scroll to position [0, 0]
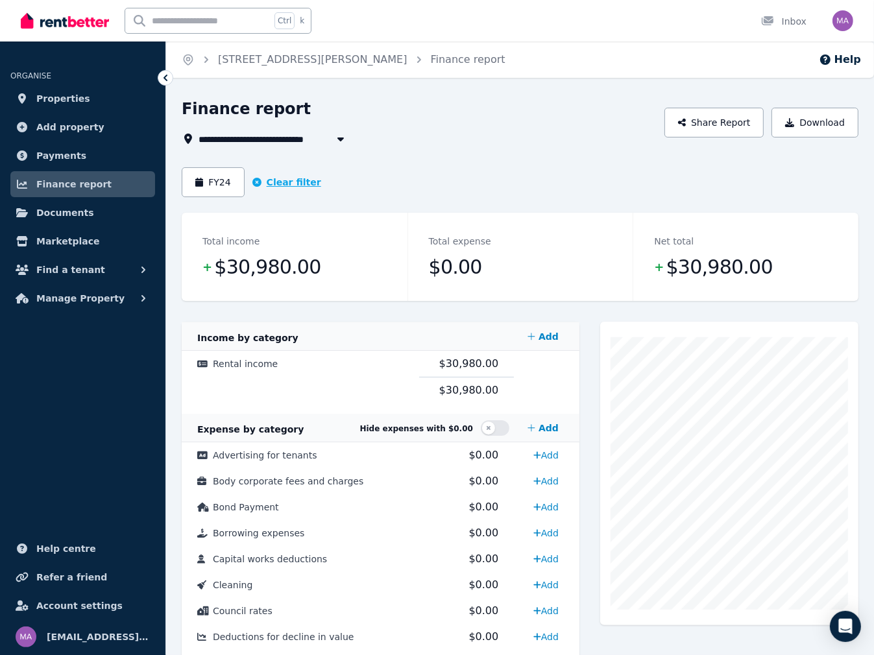
click at [280, 180] on button "Clear filter" at bounding box center [286, 182] width 69 height 13
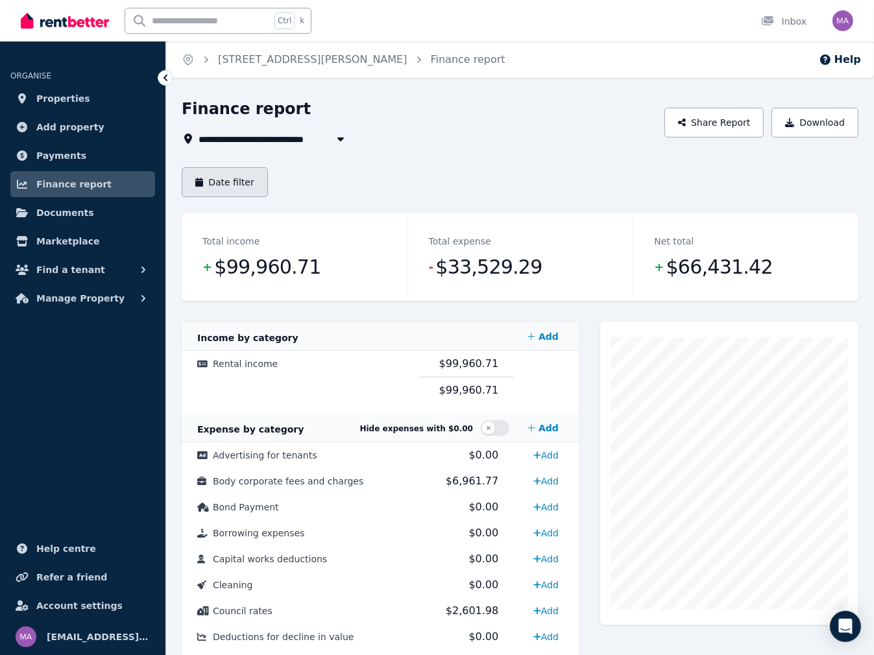
click at [220, 182] on button "Date filter" at bounding box center [225, 182] width 86 height 30
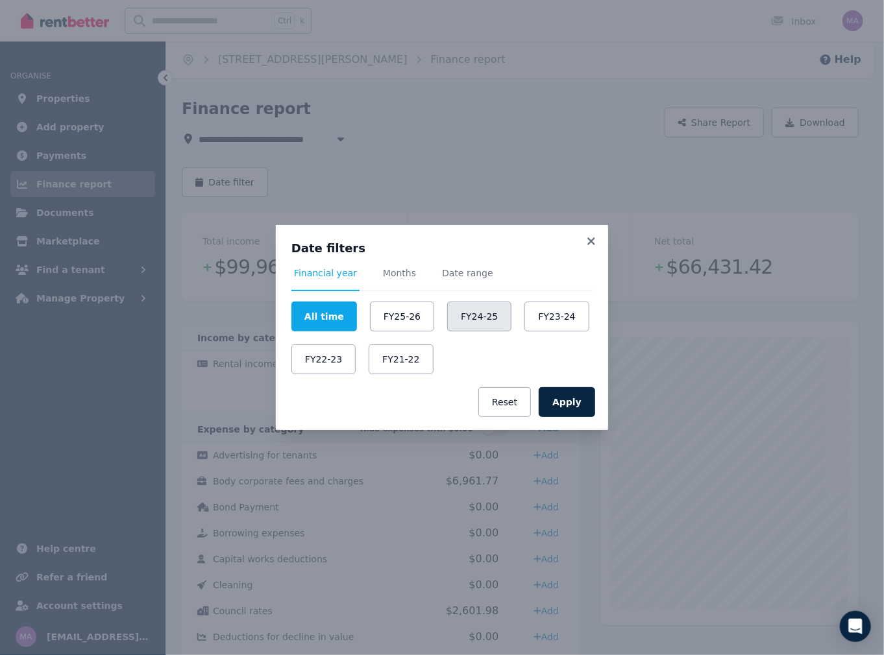
click at [470, 313] on button "FY24-25" at bounding box center [479, 317] width 64 height 30
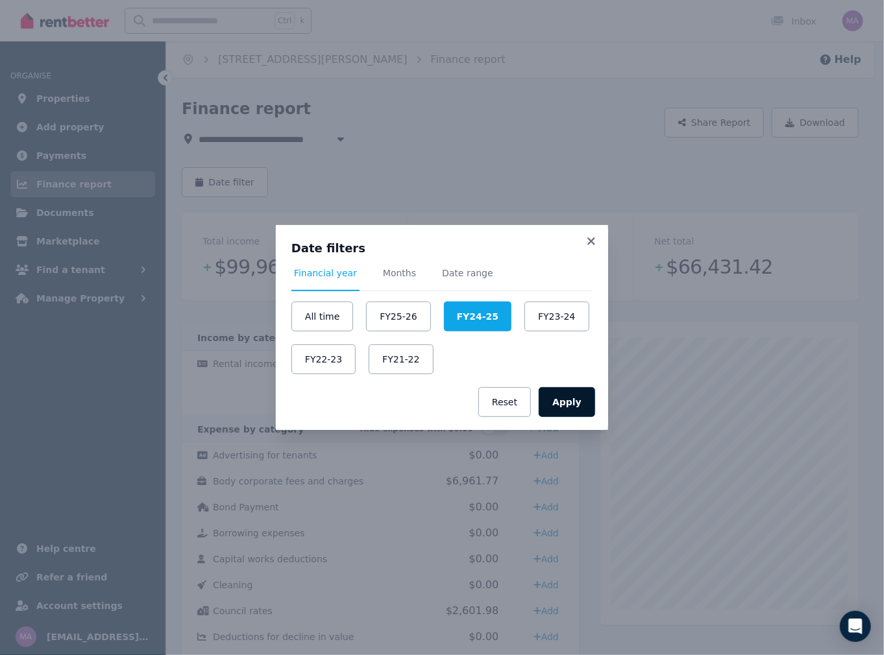
click at [590, 402] on button "Apply" at bounding box center [566, 402] width 56 height 30
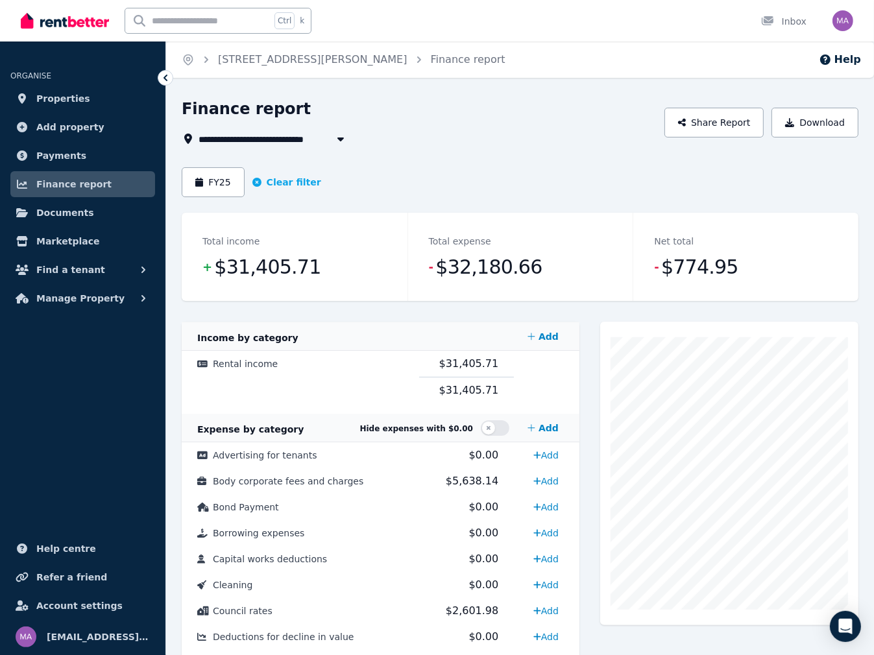
click at [250, 141] on span "[STREET_ADDRESS][PERSON_NAME]" at bounding box center [292, 139] width 189 height 16
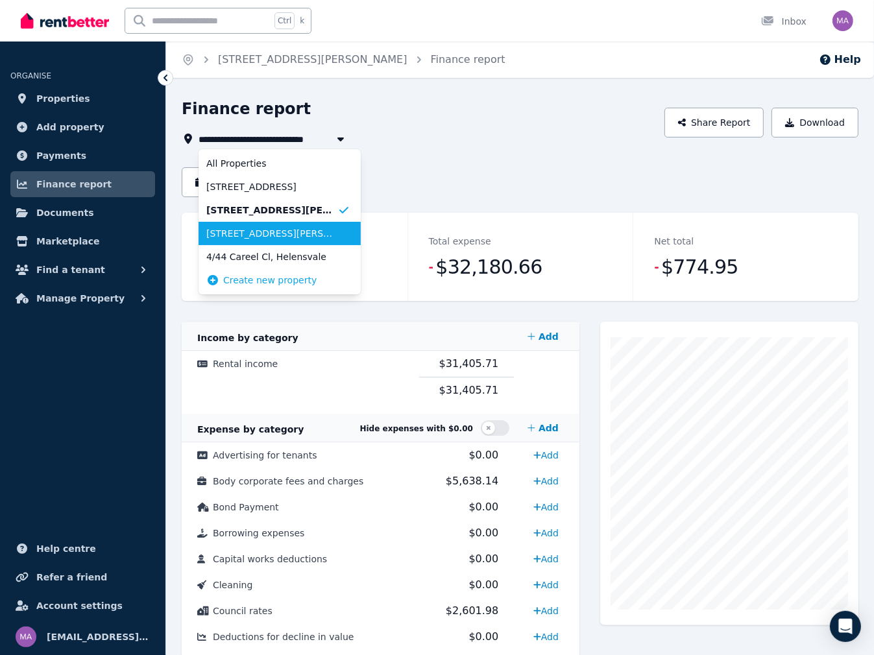
click at [230, 235] on span "[STREET_ADDRESS][PERSON_NAME]" at bounding box center [271, 233] width 131 height 13
type input "**********"
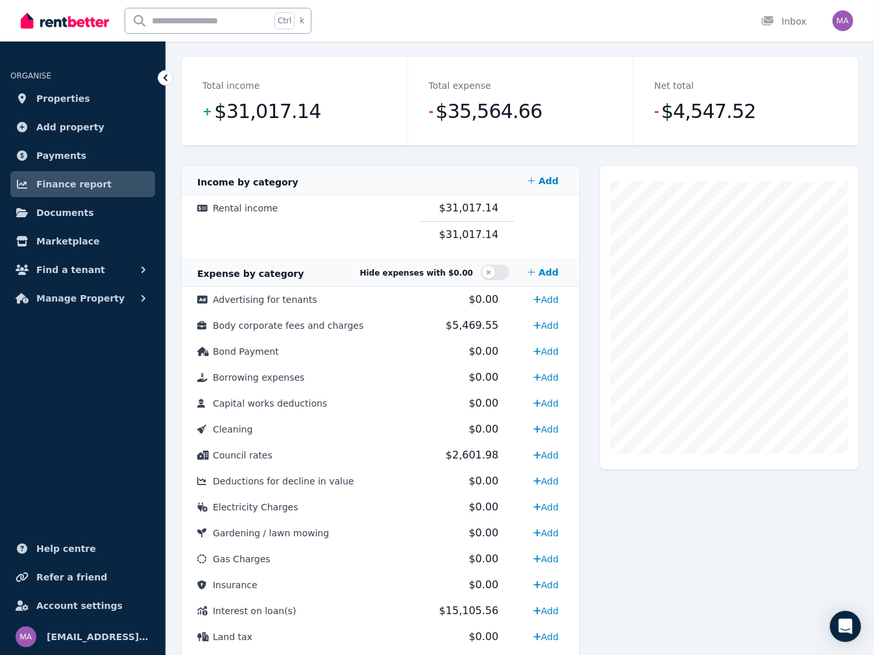
scroll to position [195, 0]
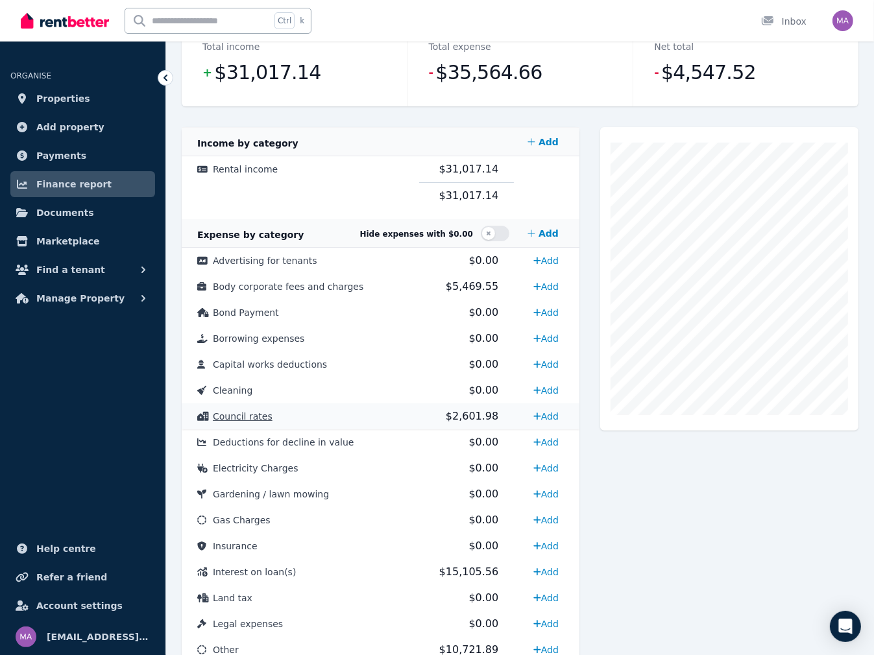
click at [241, 420] on span "Council rates" at bounding box center [243, 416] width 60 height 10
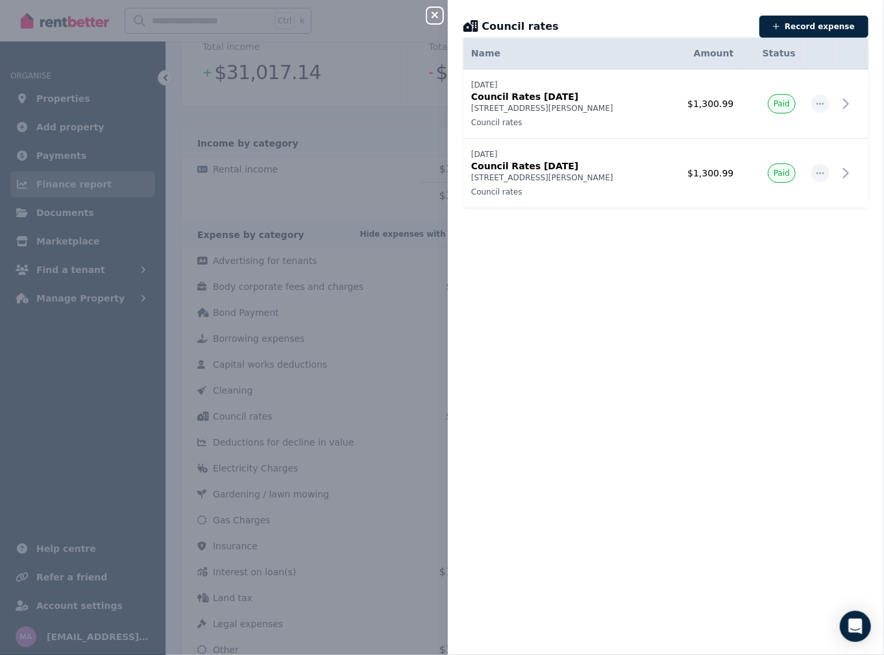
click at [302, 457] on div "Close panel Council rates Record expense Date Name Address Category Amount Stat…" at bounding box center [442, 327] width 884 height 655
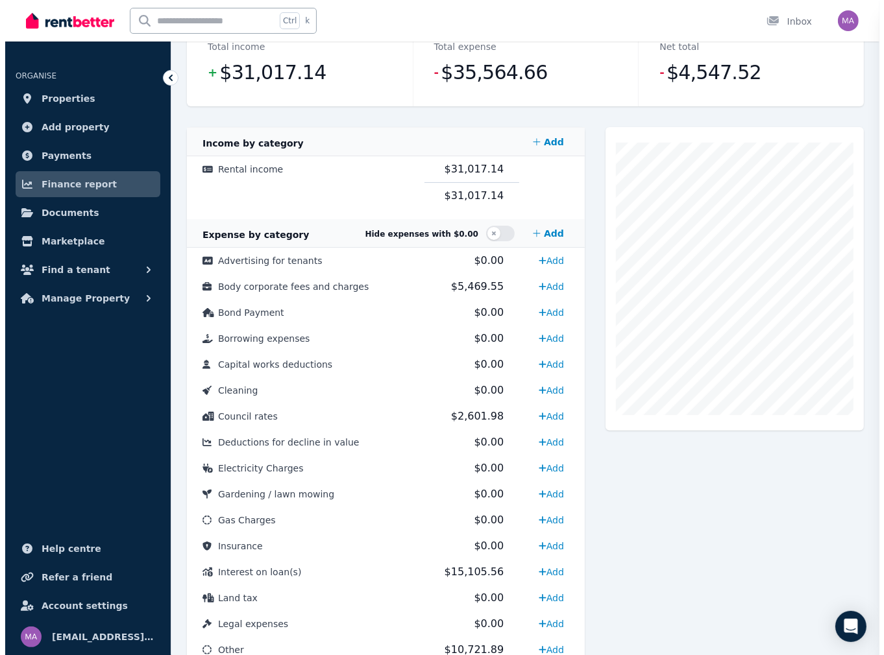
scroll to position [506, 0]
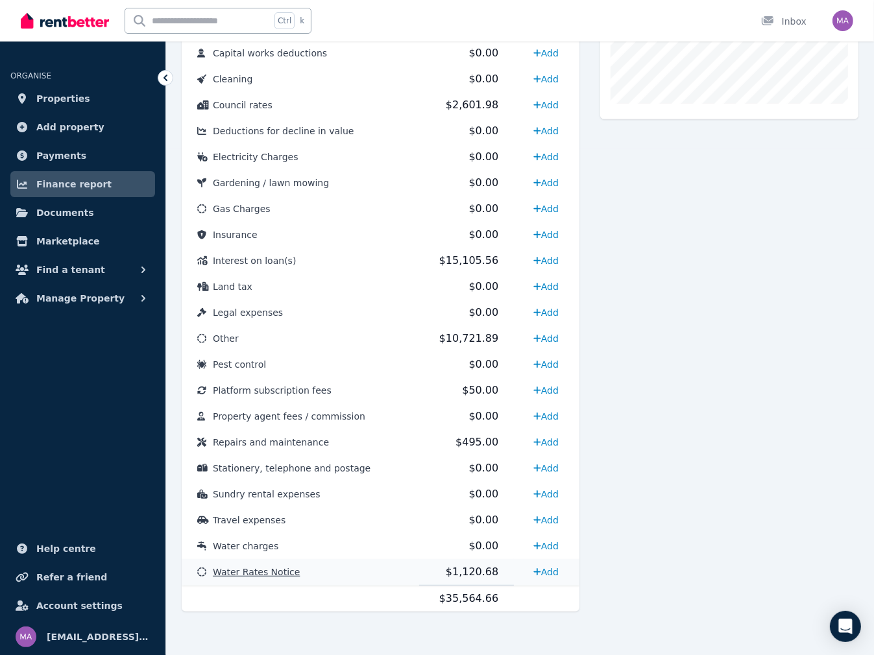
click at [252, 567] on span "Water Rates Notice" at bounding box center [256, 572] width 87 height 10
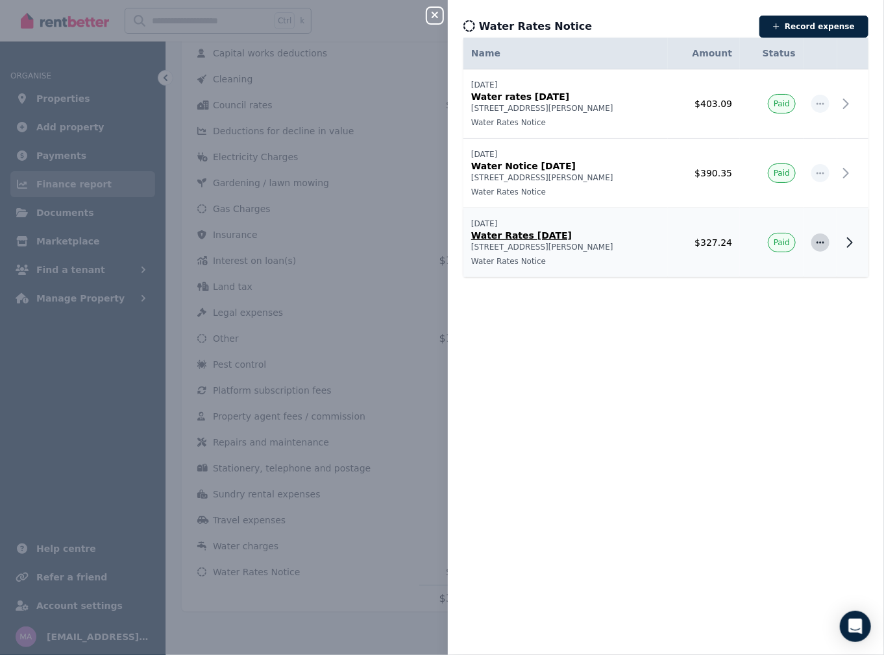
click at [816, 242] on icon "button" at bounding box center [820, 242] width 8 height 2
click at [841, 245] on icon at bounding box center [849, 243] width 16 height 16
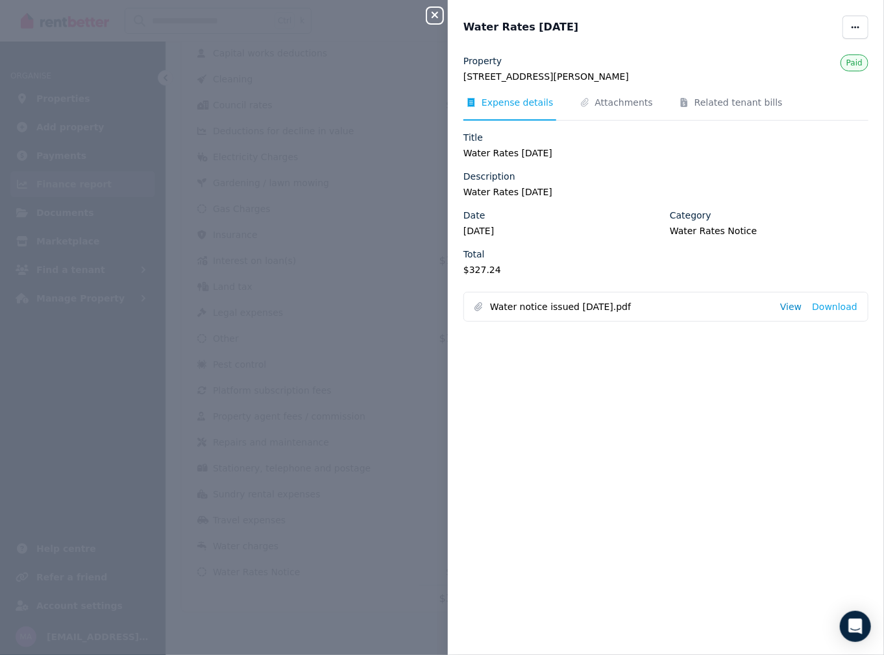
click at [789, 309] on link "View" at bounding box center [790, 306] width 21 height 13
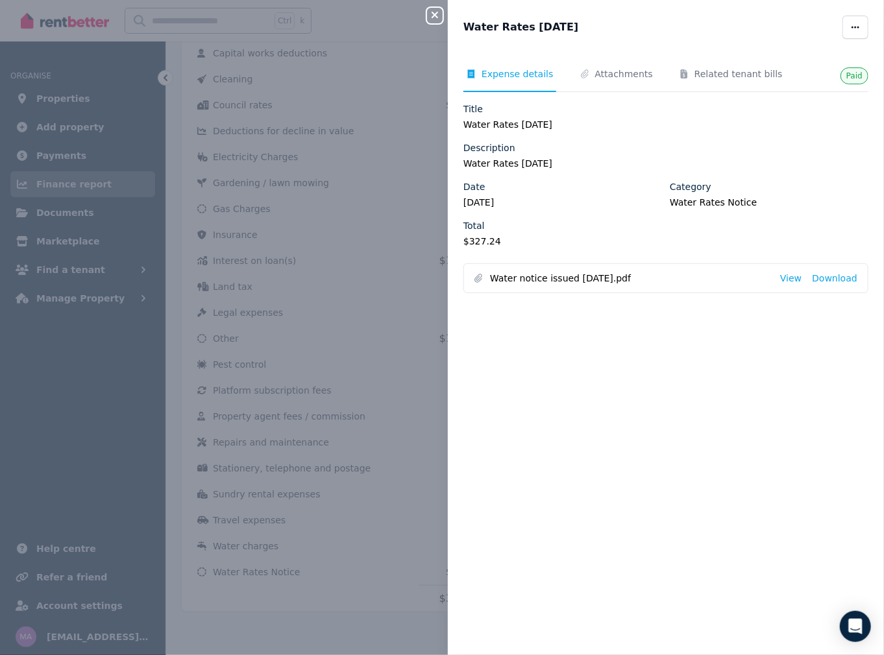
click at [437, 12] on icon "button" at bounding box center [435, 15] width 16 height 10
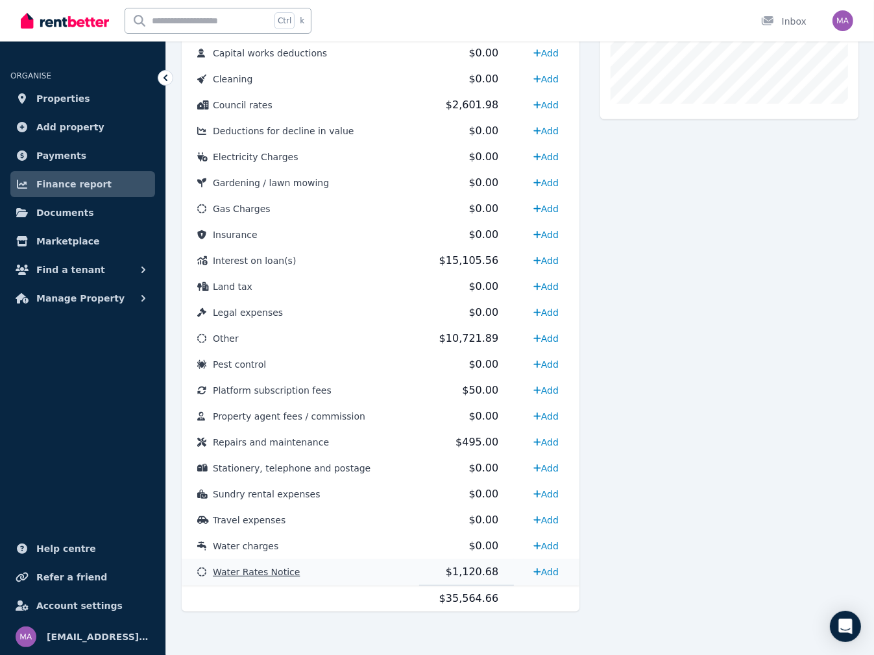
click at [270, 568] on span "Water Rates Notice" at bounding box center [256, 572] width 87 height 10
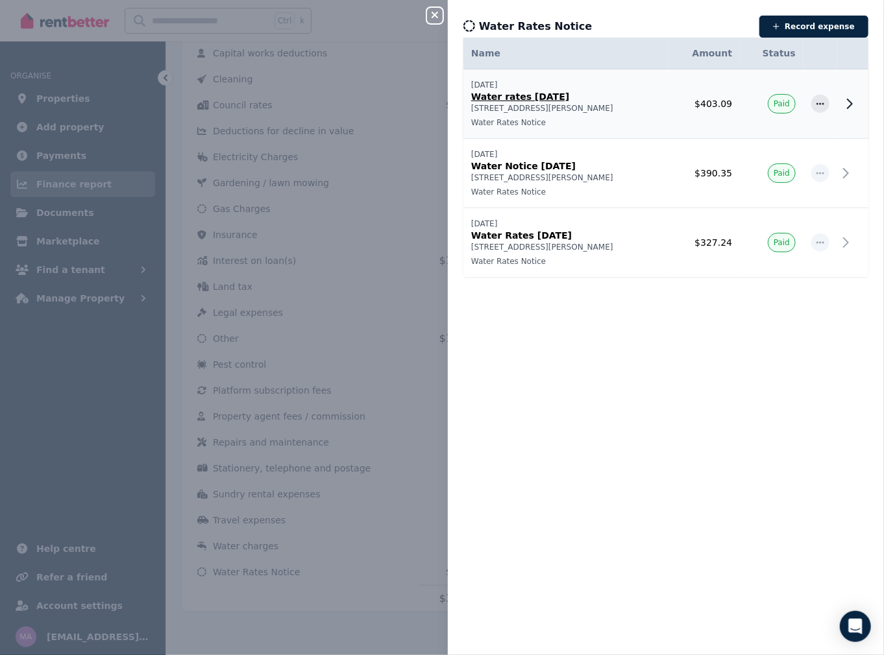
click at [847, 102] on icon at bounding box center [849, 103] width 5 height 9
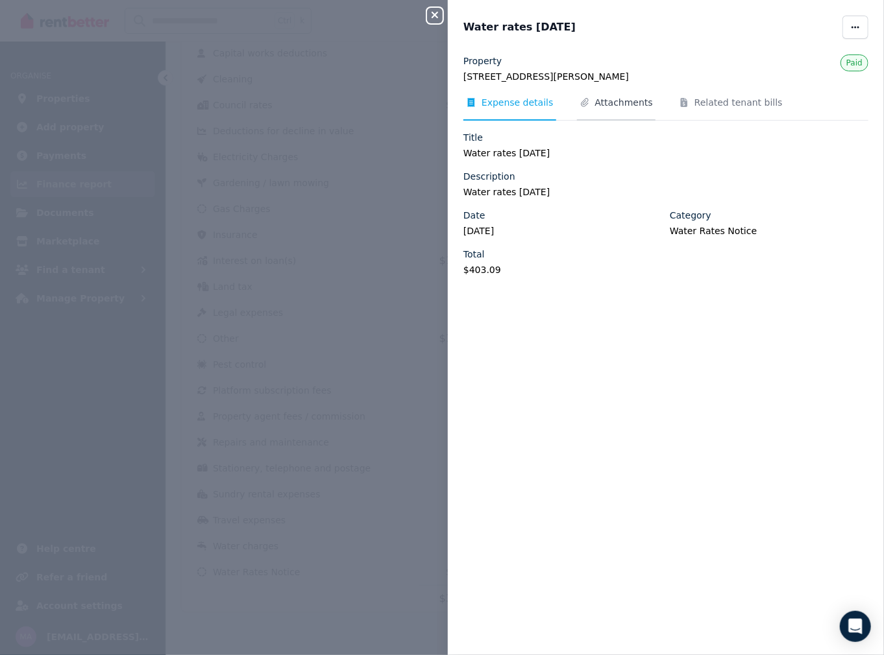
click at [628, 100] on span "Attachments" at bounding box center [624, 102] width 58 height 13
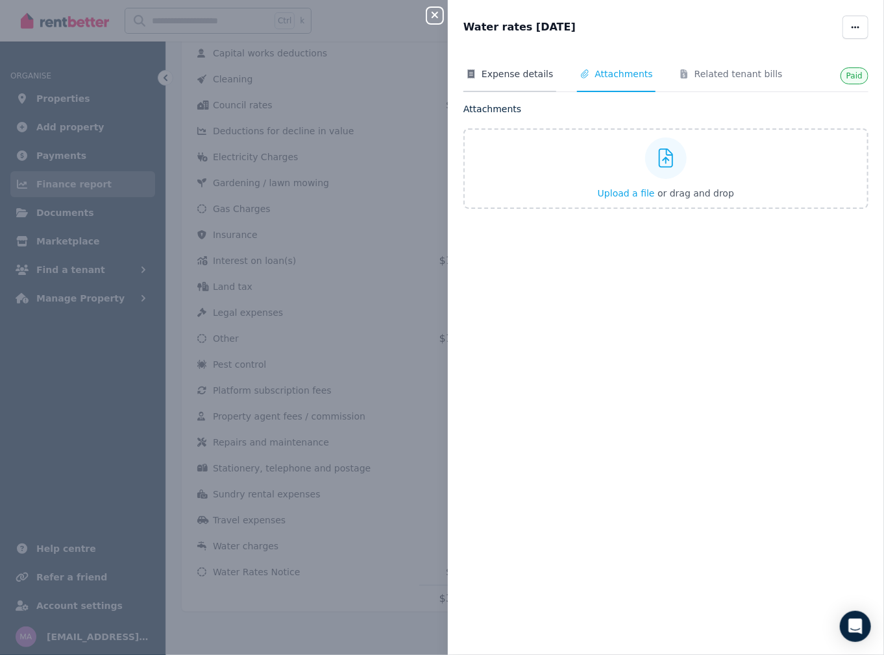
click at [514, 71] on span "Expense details" at bounding box center [517, 73] width 72 height 13
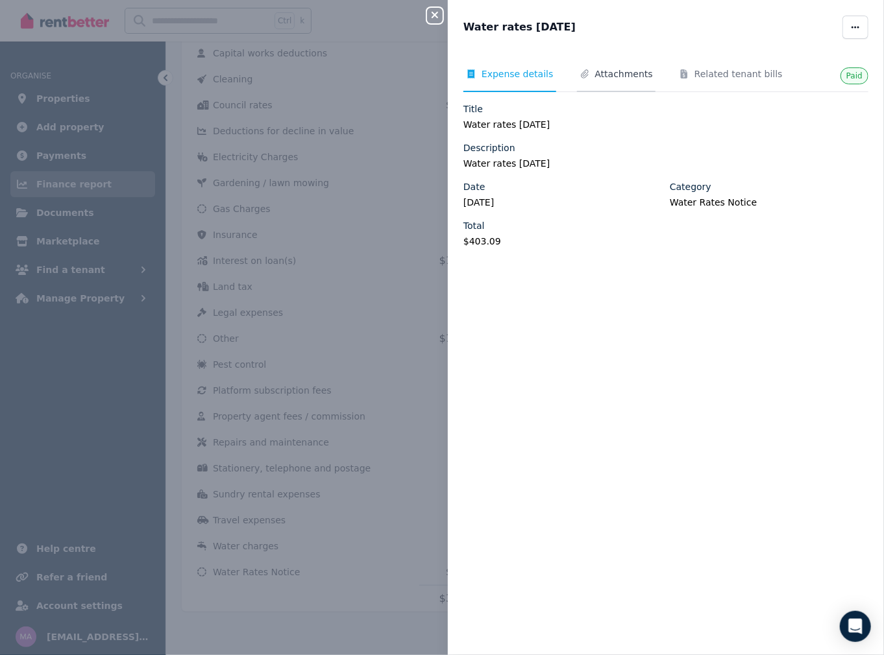
click at [629, 73] on span "Attachments" at bounding box center [624, 73] width 58 height 13
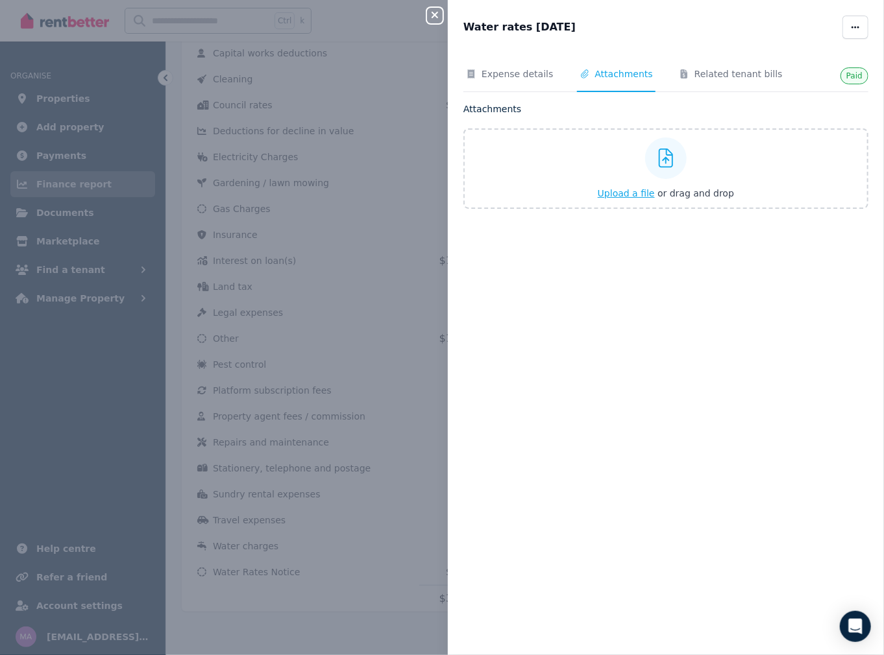
click at [636, 191] on span "Upload a file" at bounding box center [625, 193] width 57 height 10
